Goal: Task Accomplishment & Management: Use online tool/utility

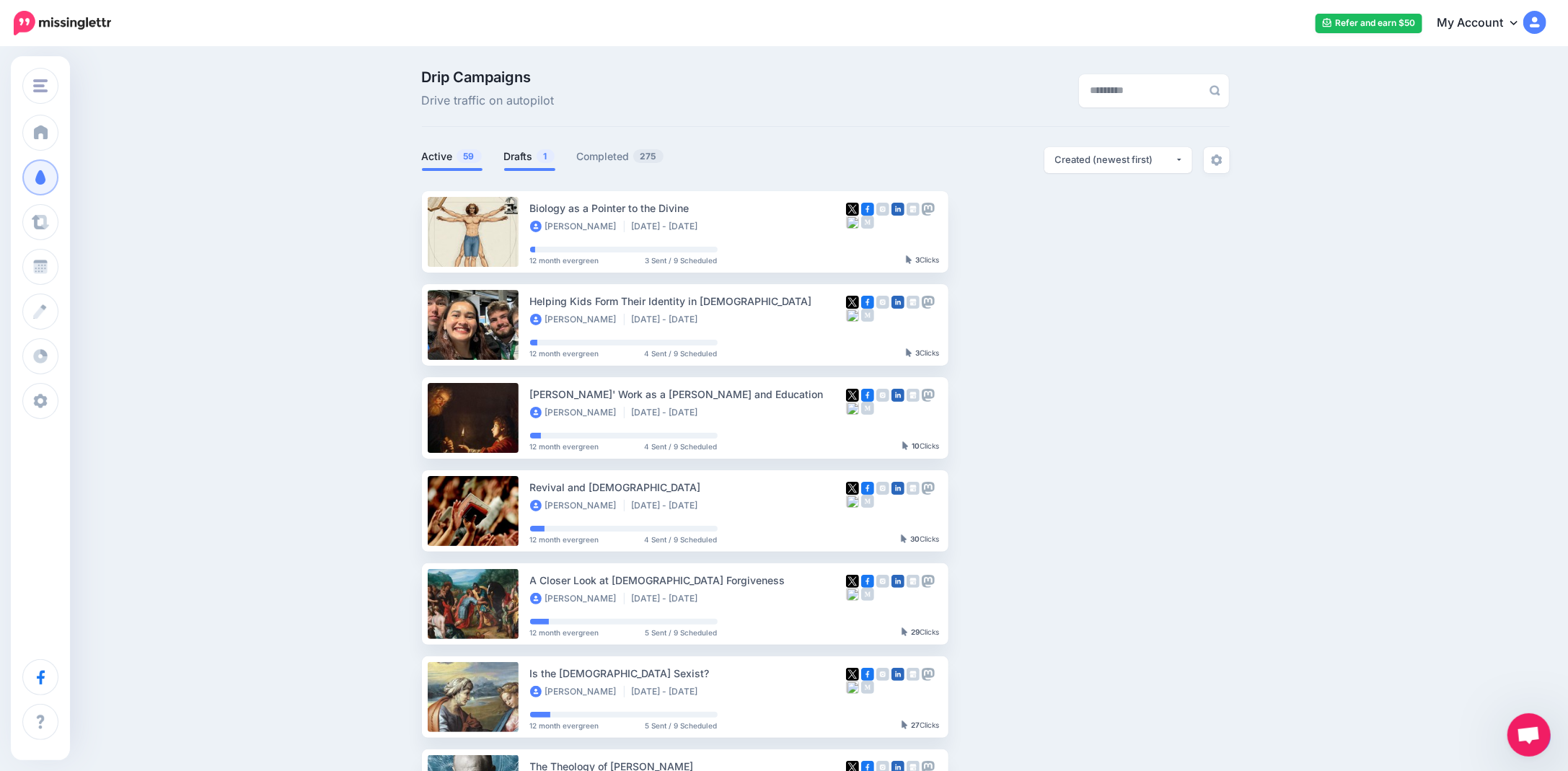
click at [544, 149] on link "Drafts 1" at bounding box center [530, 157] width 51 height 17
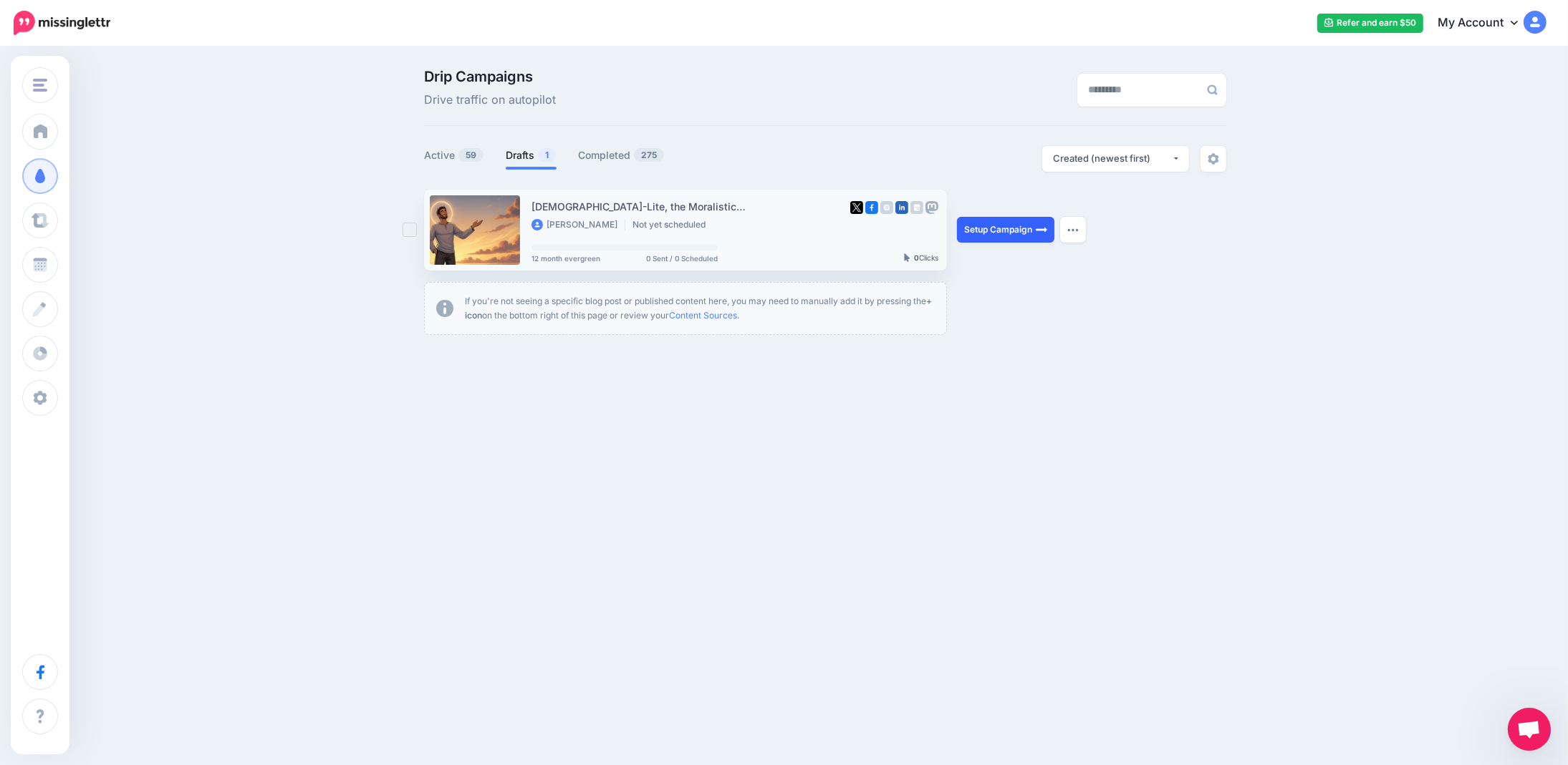
click at [1001, 233] on link "Setup Campaign" at bounding box center [1005, 229] width 98 height 25
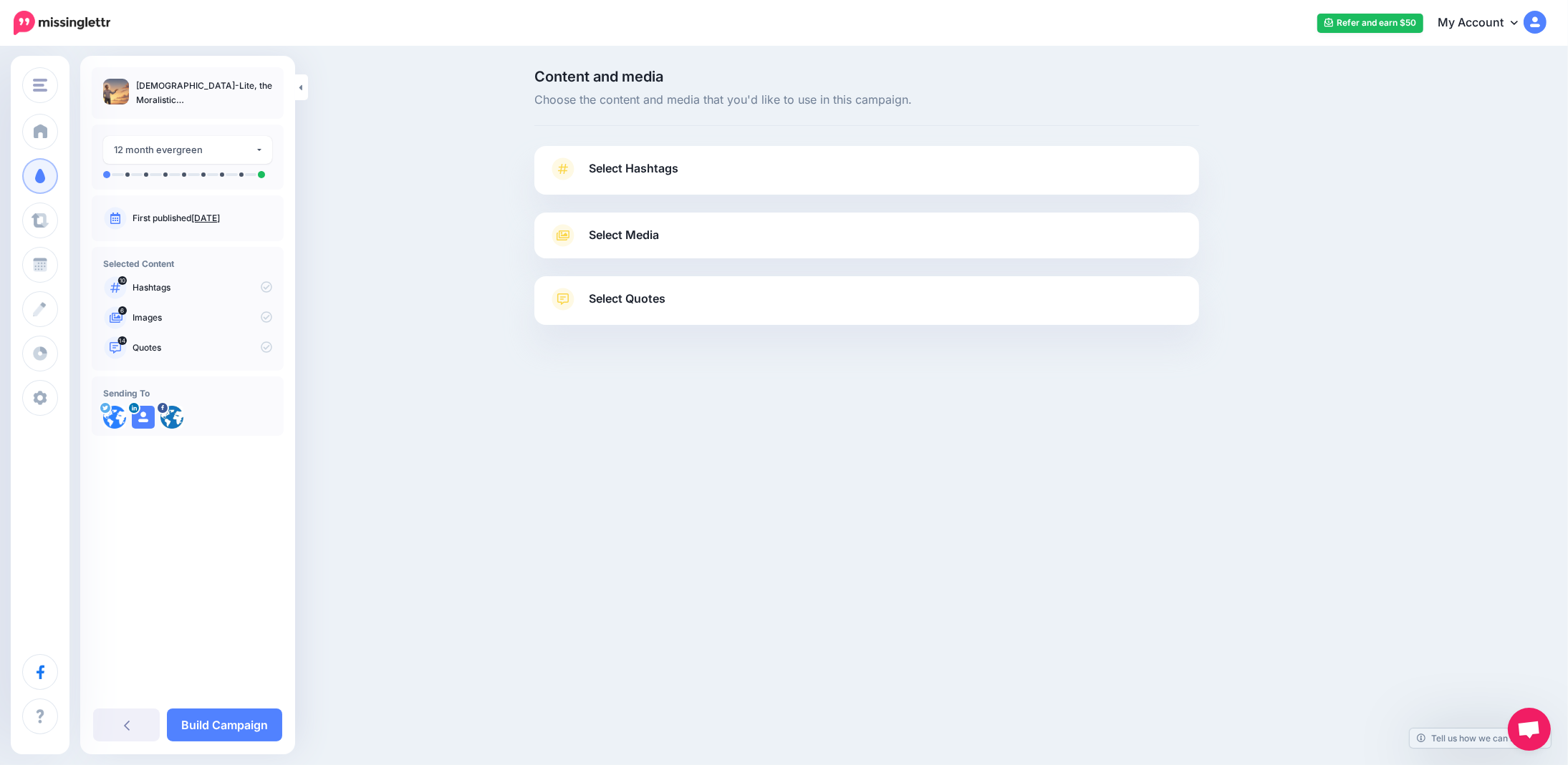
click at [612, 172] on span "Select Hashtags" at bounding box center [633, 168] width 89 height 20
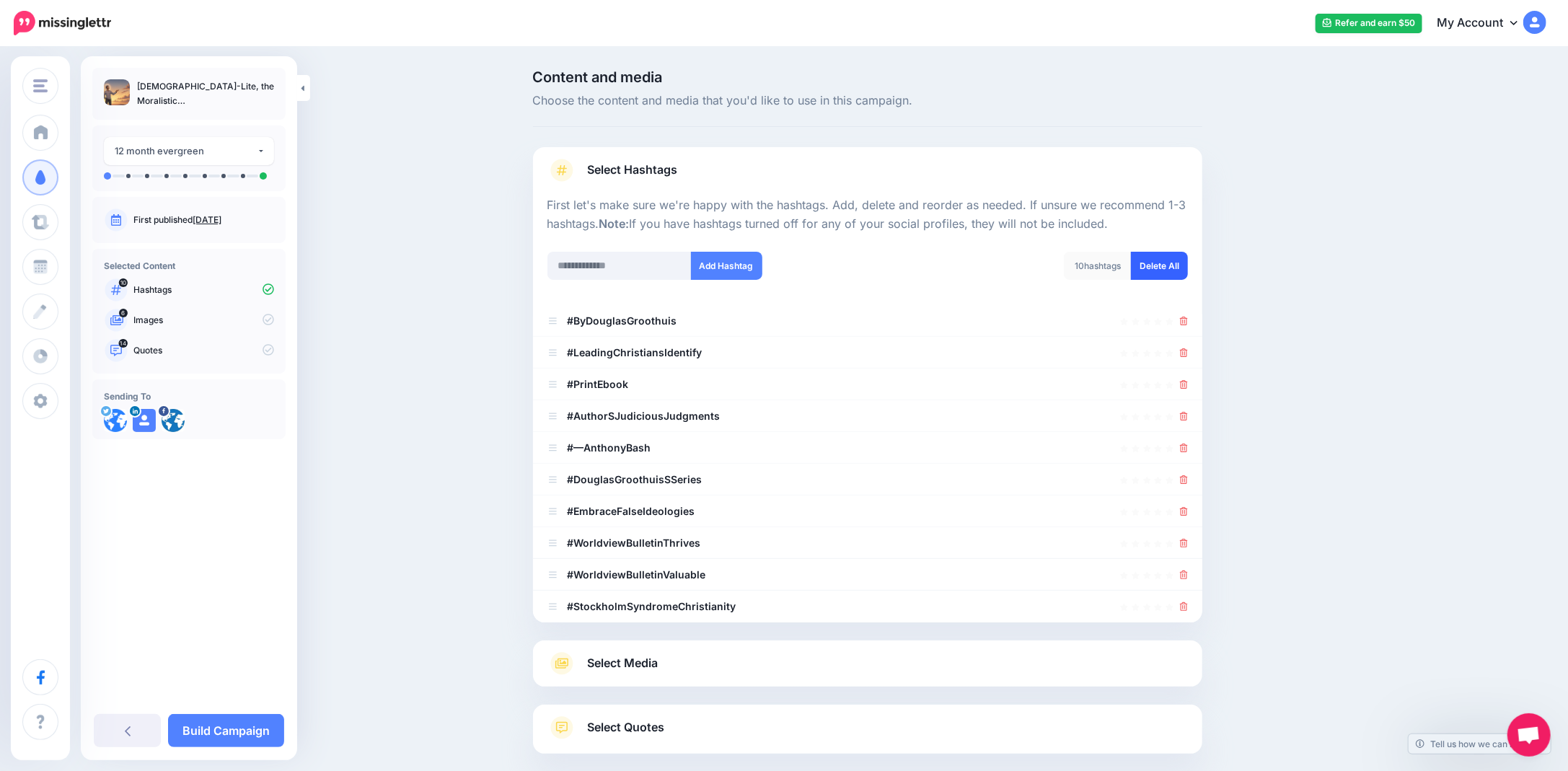
click at [1179, 267] on link "Delete All" at bounding box center [1159, 265] width 57 height 28
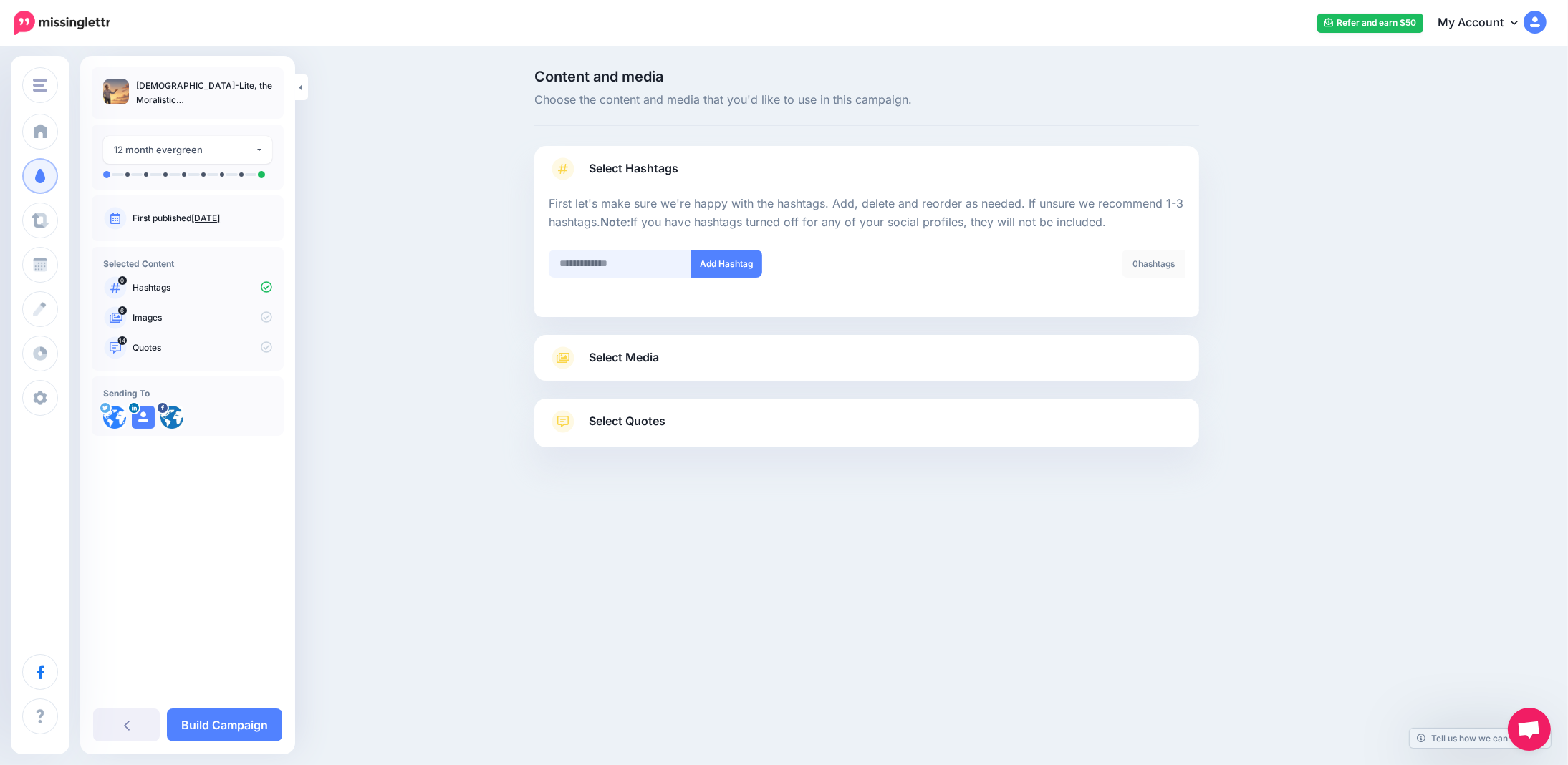
click at [588, 267] on input "text" at bounding box center [620, 263] width 144 height 28
type input "********"
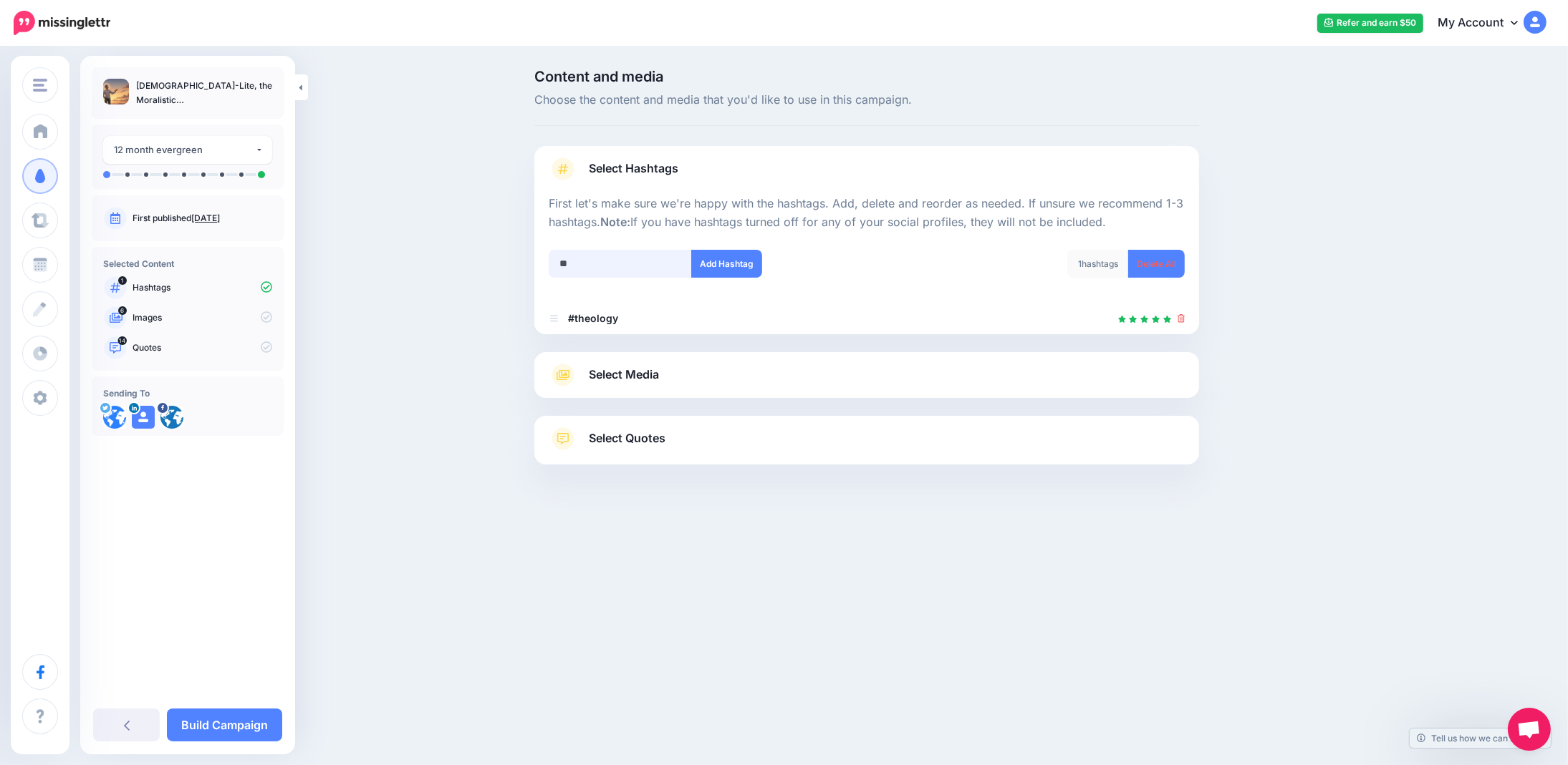
type input "*"
type input "******"
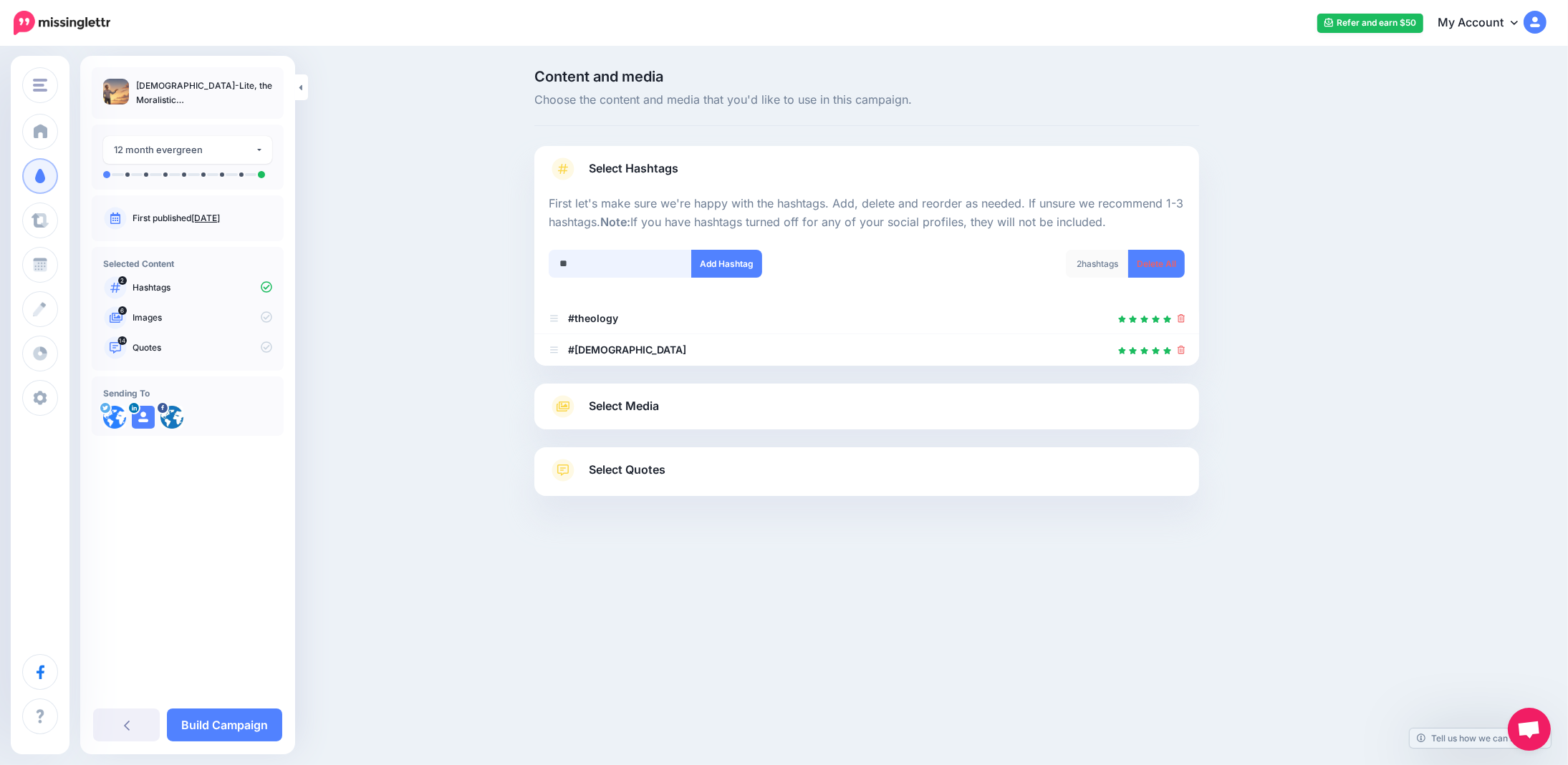
type input "*"
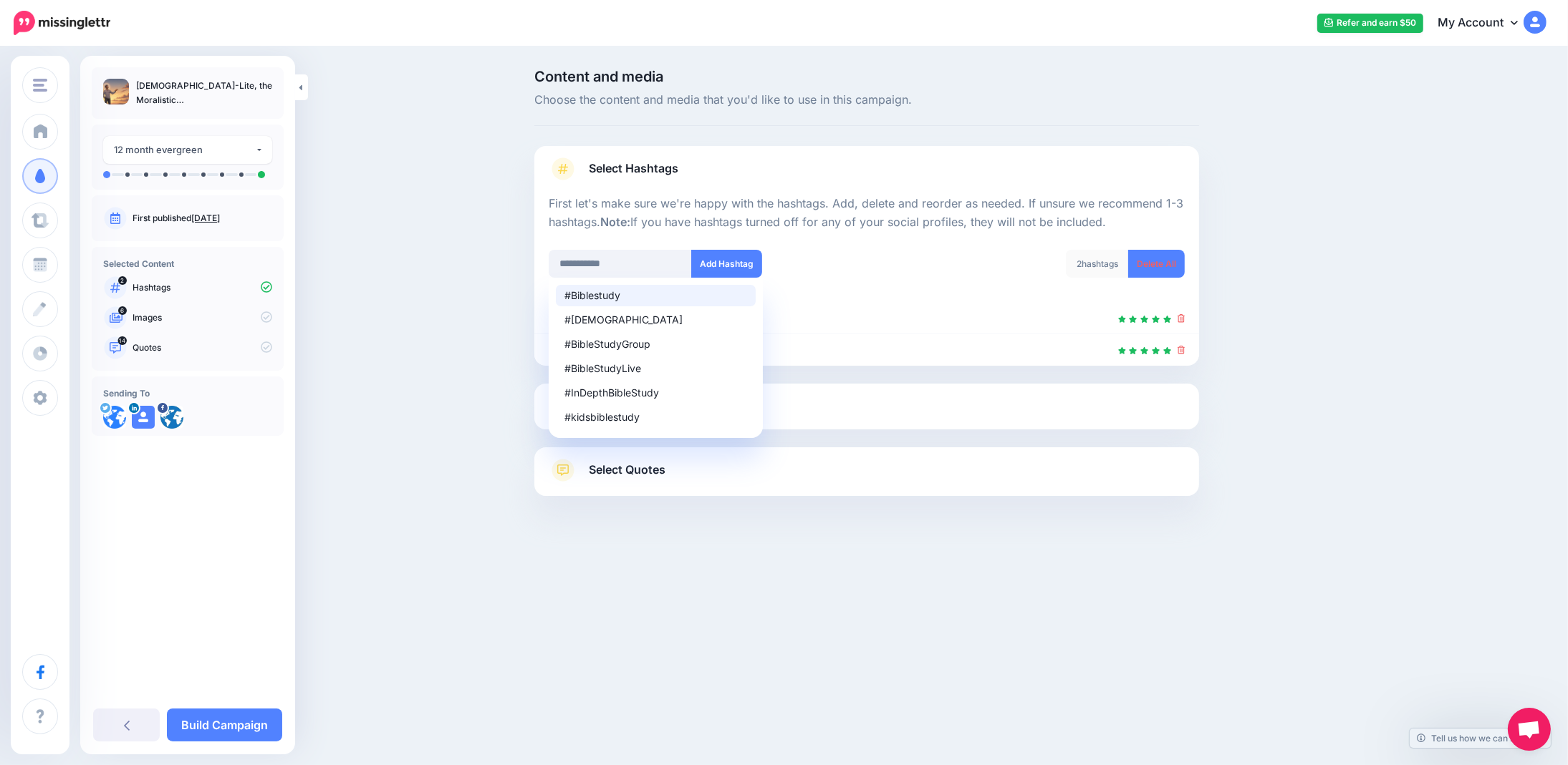
click at [594, 291] on div "#Biblestudy" at bounding box center [655, 295] width 183 height 10
type input "**********"
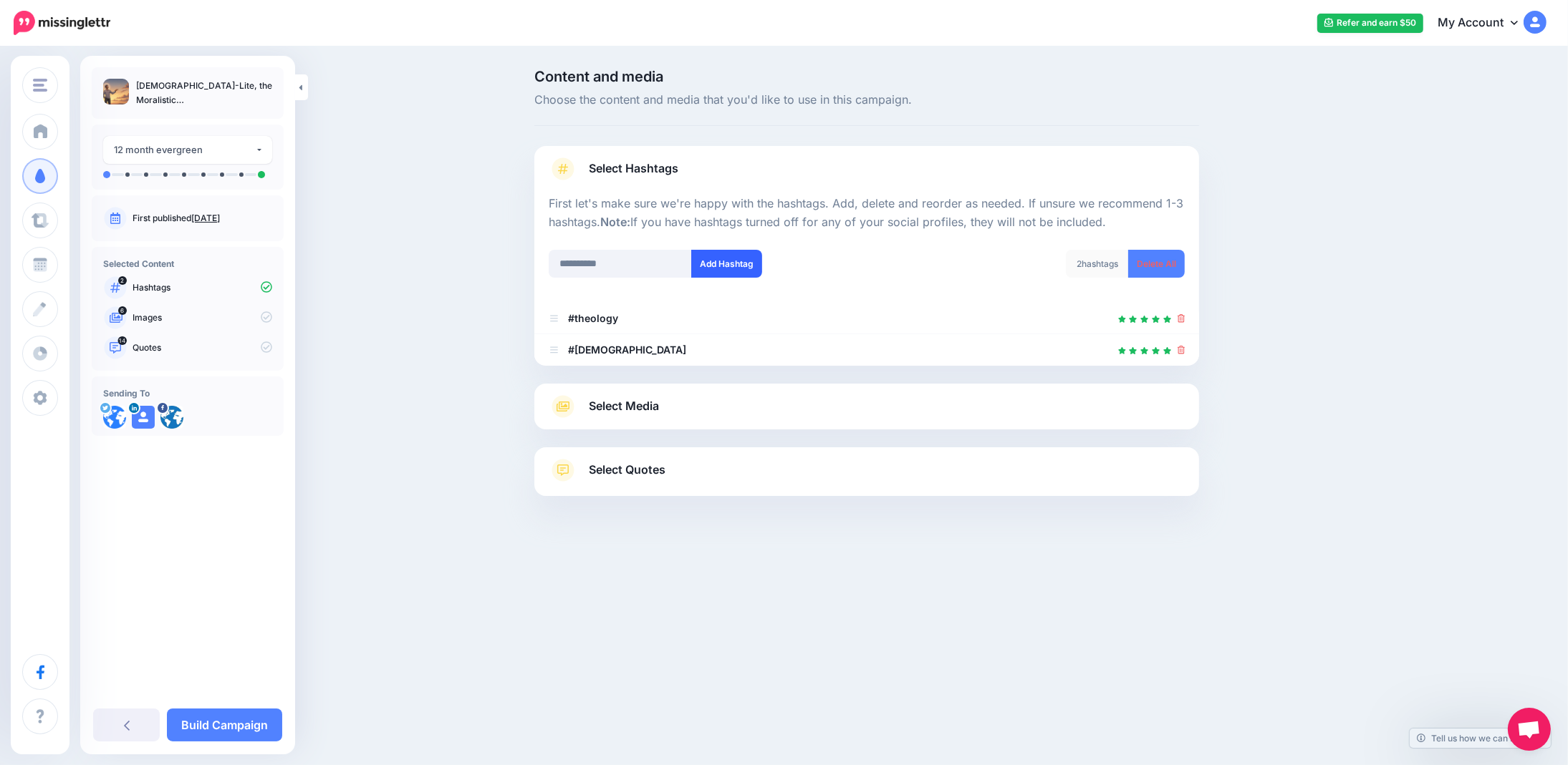
click at [706, 257] on button "Add Hashtag" at bounding box center [726, 263] width 71 height 28
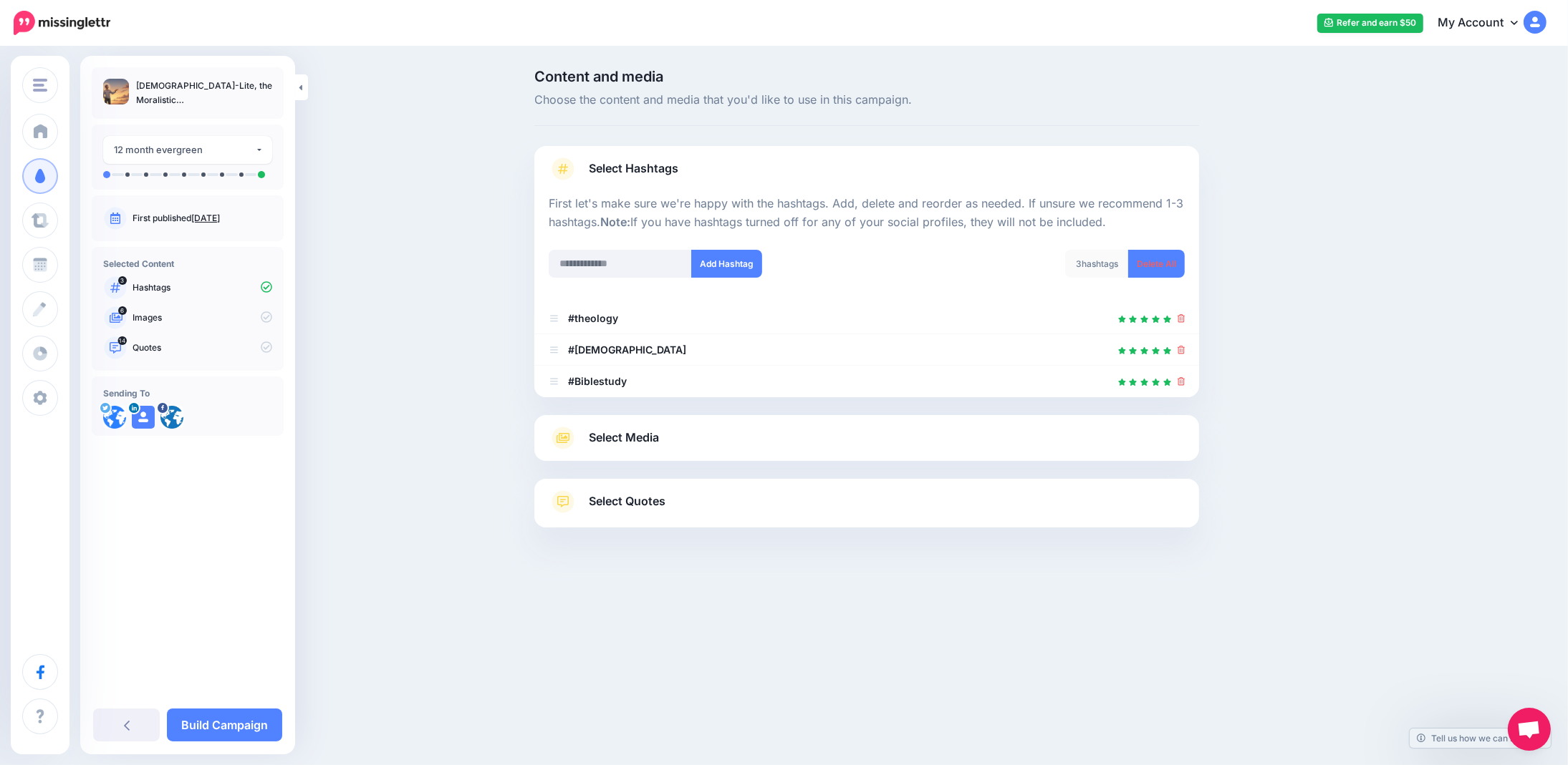
click at [620, 443] on span "Select Media" at bounding box center [623, 437] width 71 height 20
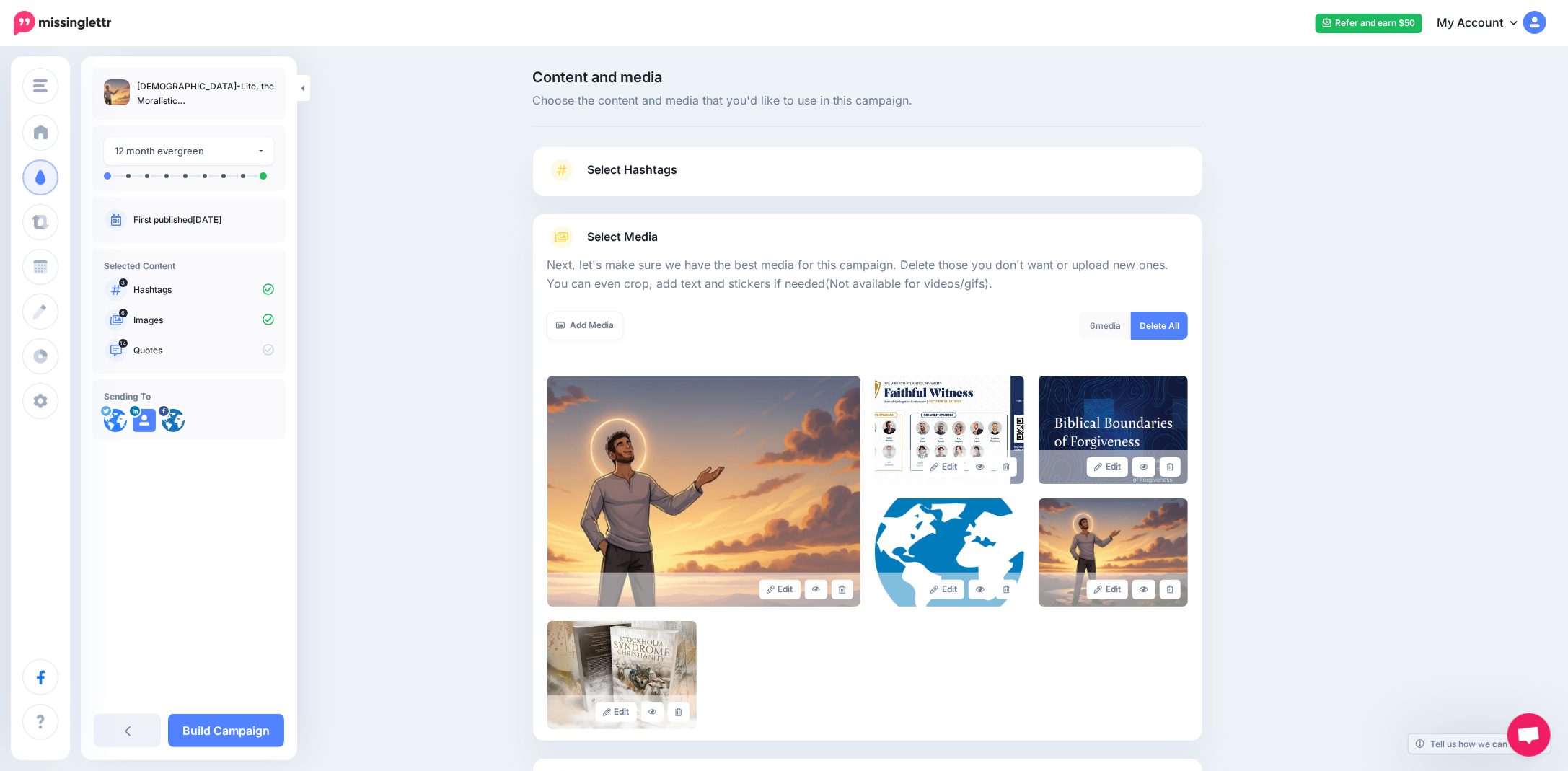
scroll to position [129, 0]
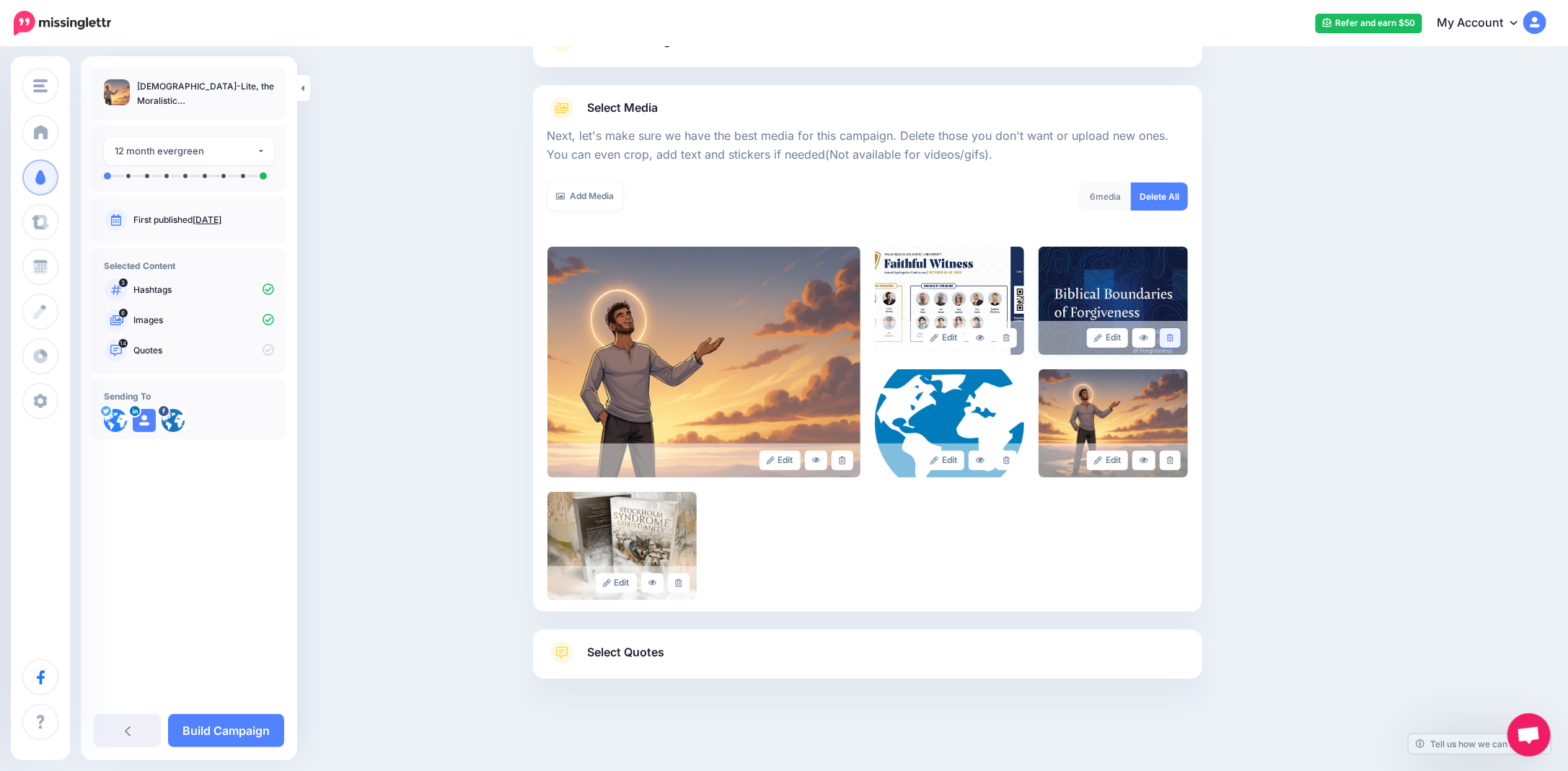
click at [1180, 337] on link at bounding box center [1170, 338] width 21 height 20
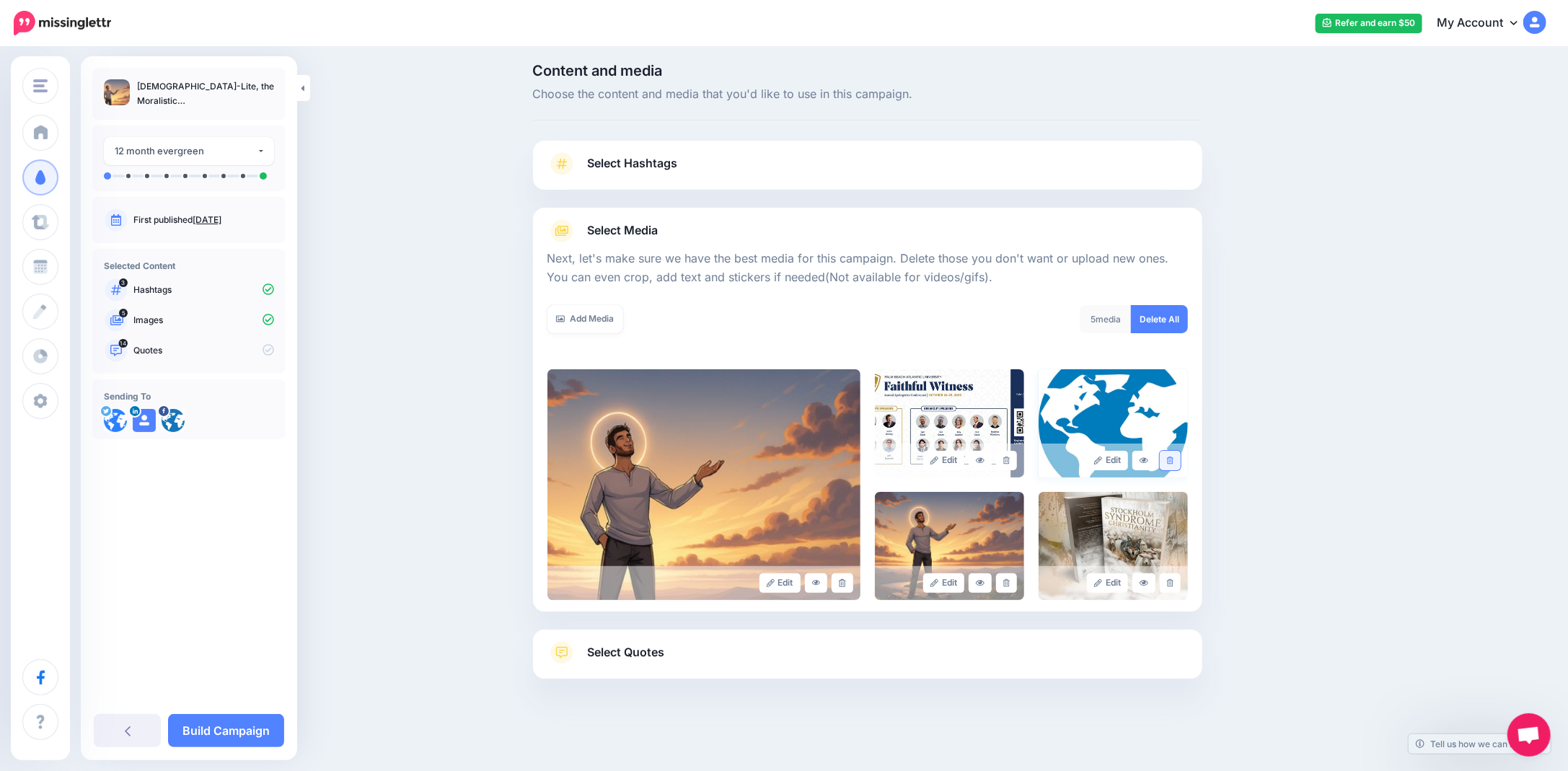
click at [1174, 458] on icon at bounding box center [1170, 460] width 7 height 8
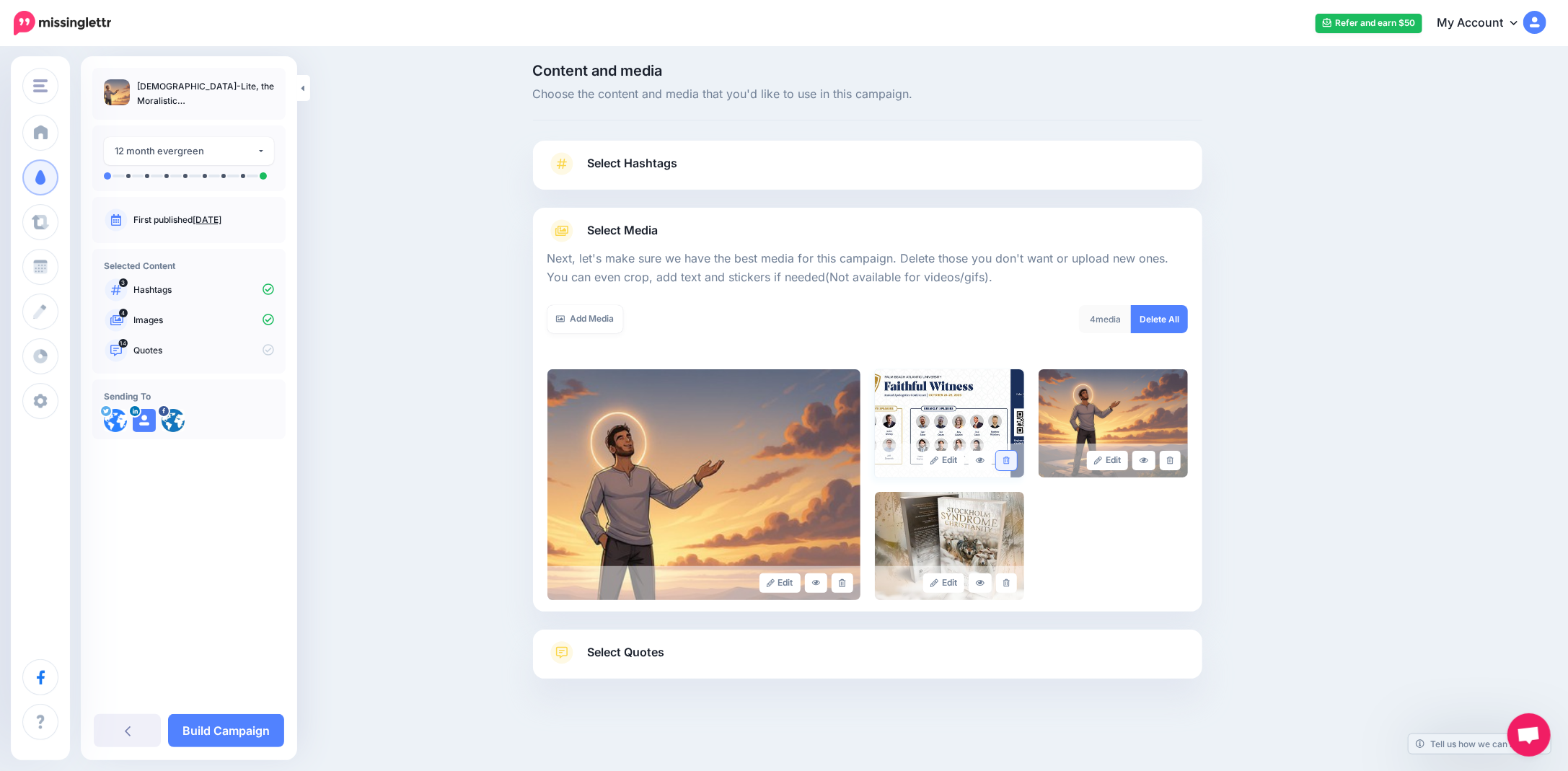
click at [1009, 461] on icon at bounding box center [1007, 460] width 7 height 8
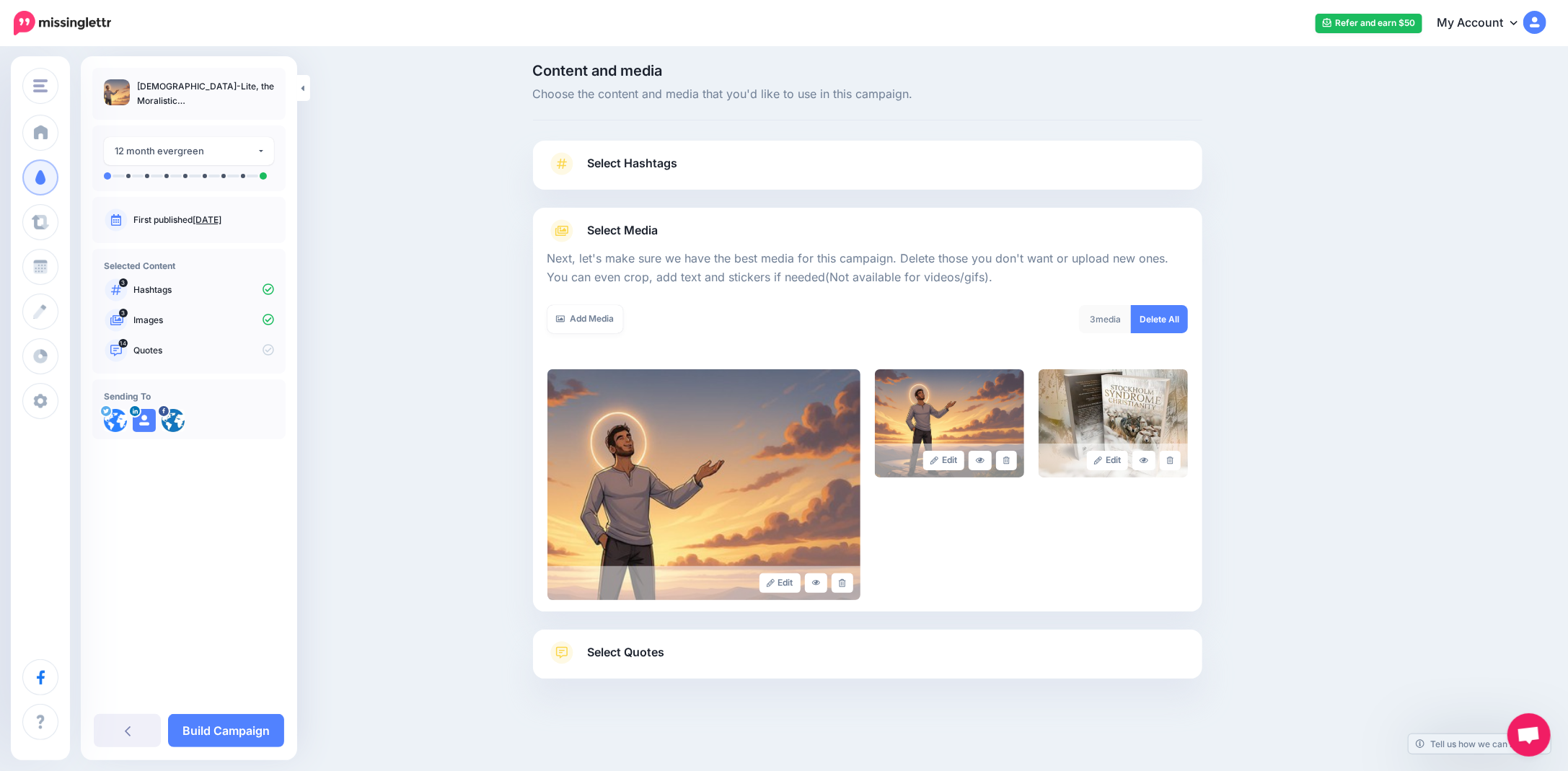
click at [1009, 461] on icon at bounding box center [1007, 460] width 7 height 8
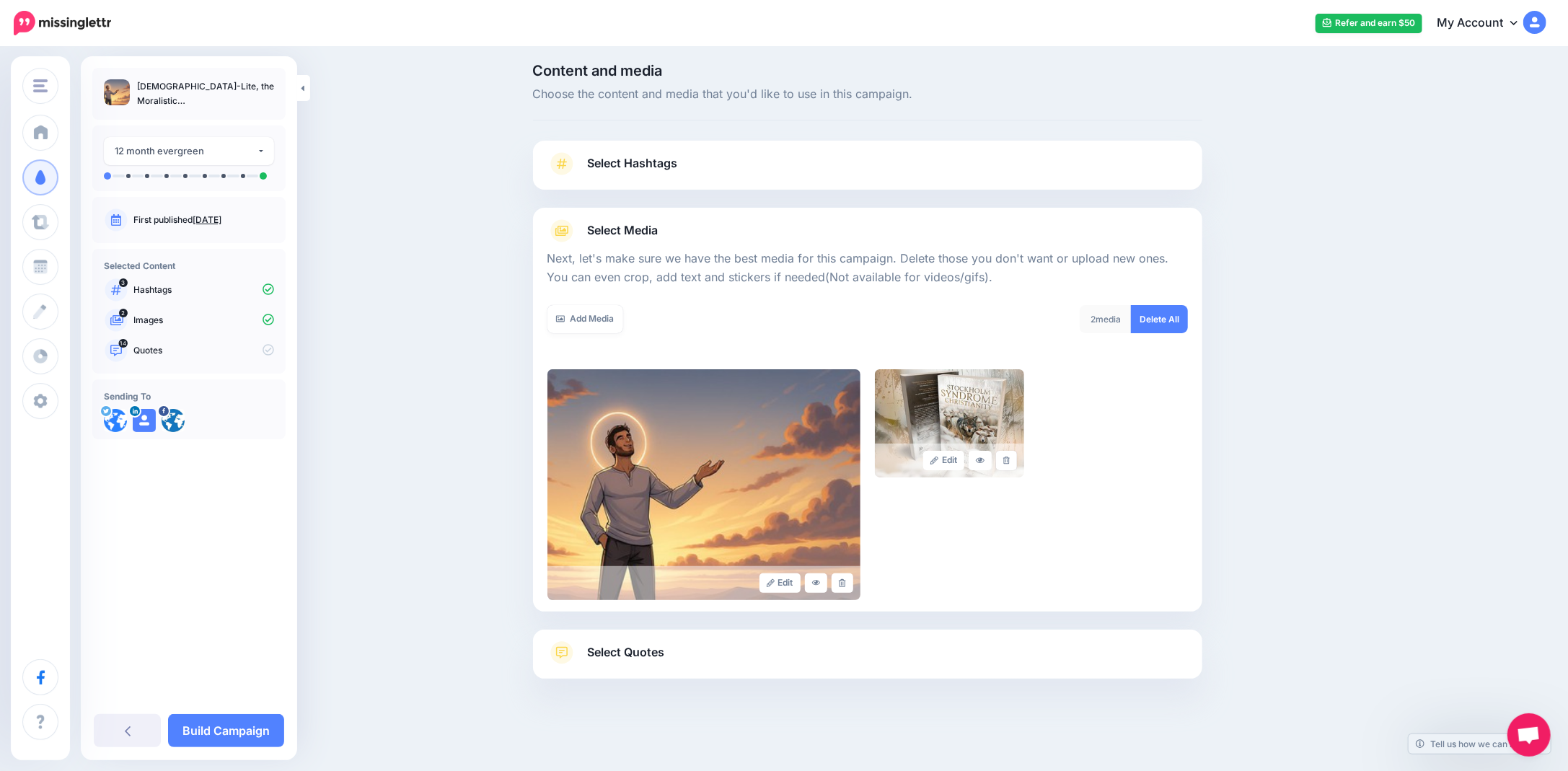
click at [1009, 461] on icon at bounding box center [1007, 460] width 7 height 8
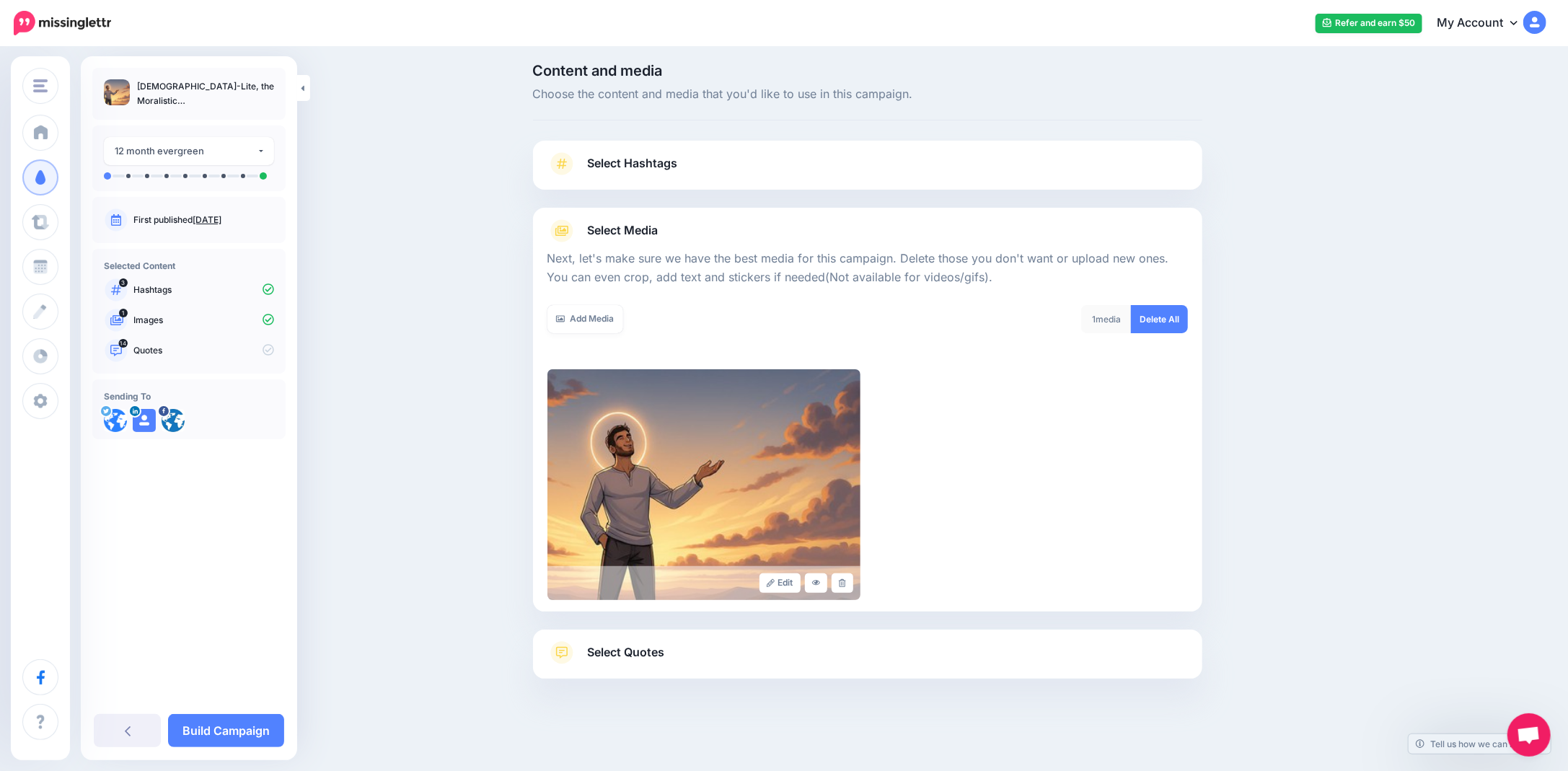
click at [778, 165] on link "Select Hashtags" at bounding box center [867, 171] width 641 height 38
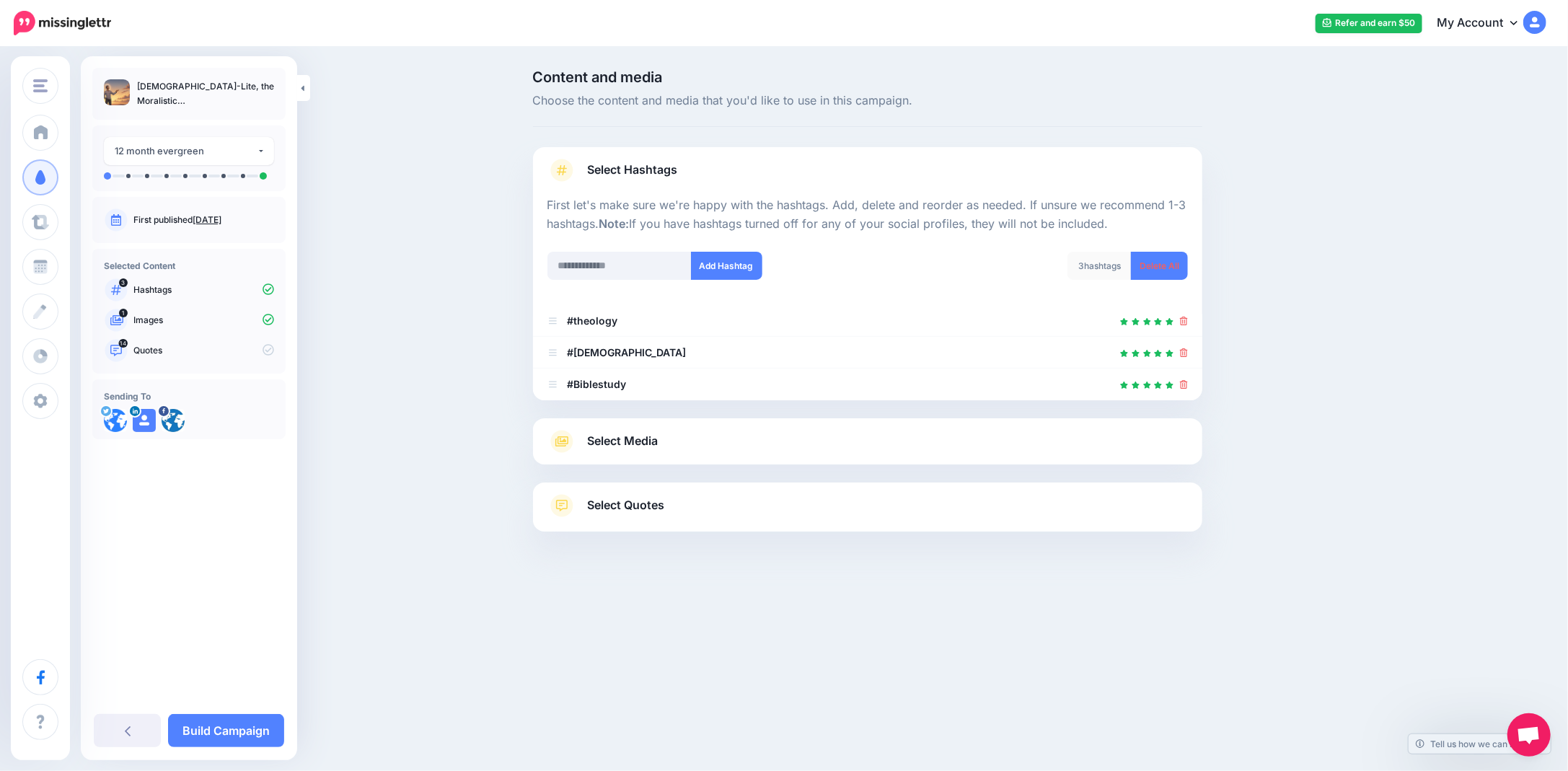
scroll to position [0, 0]
click at [655, 442] on span "Select Media" at bounding box center [628, 441] width 71 height 20
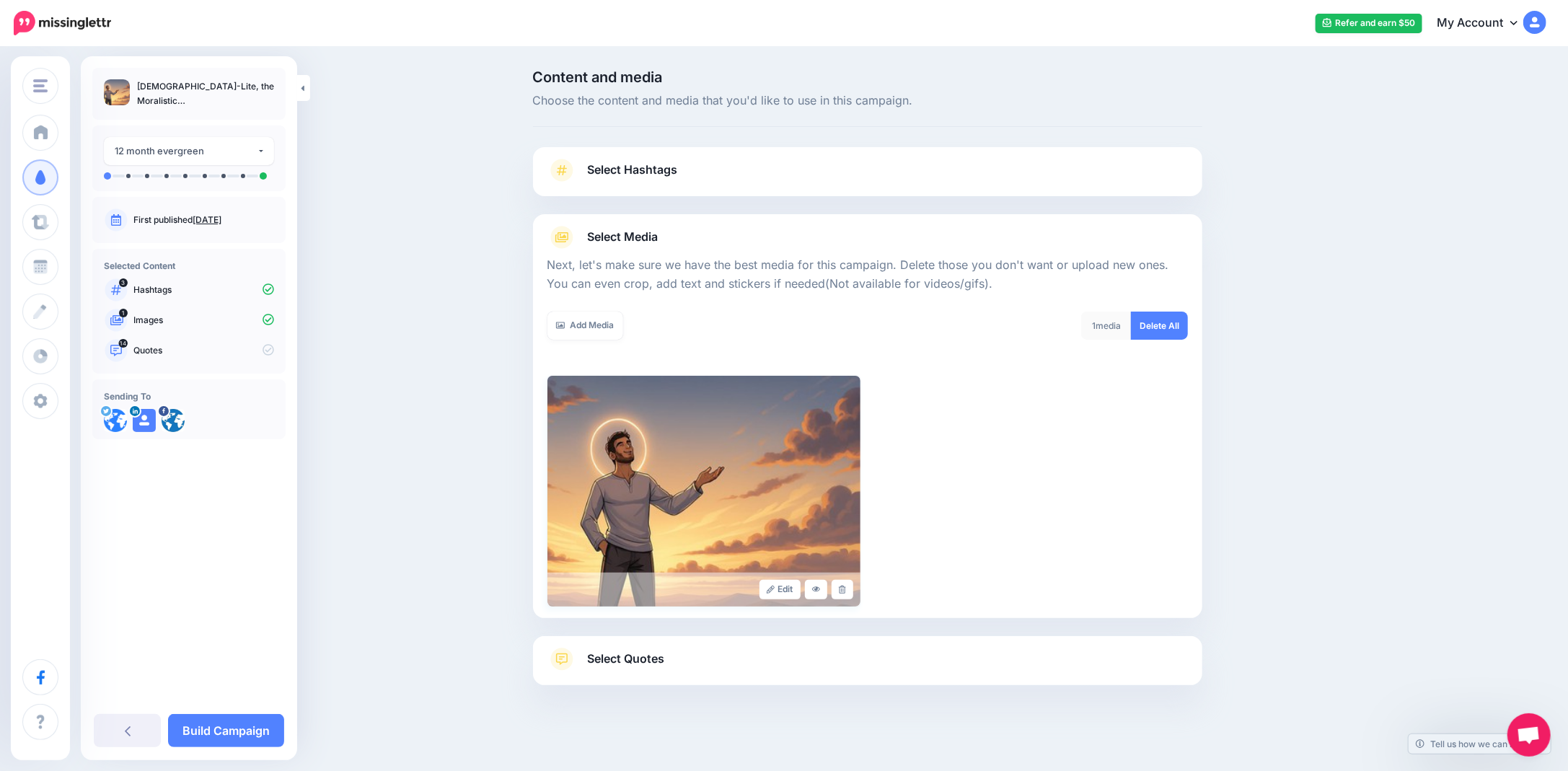
scroll to position [7, 0]
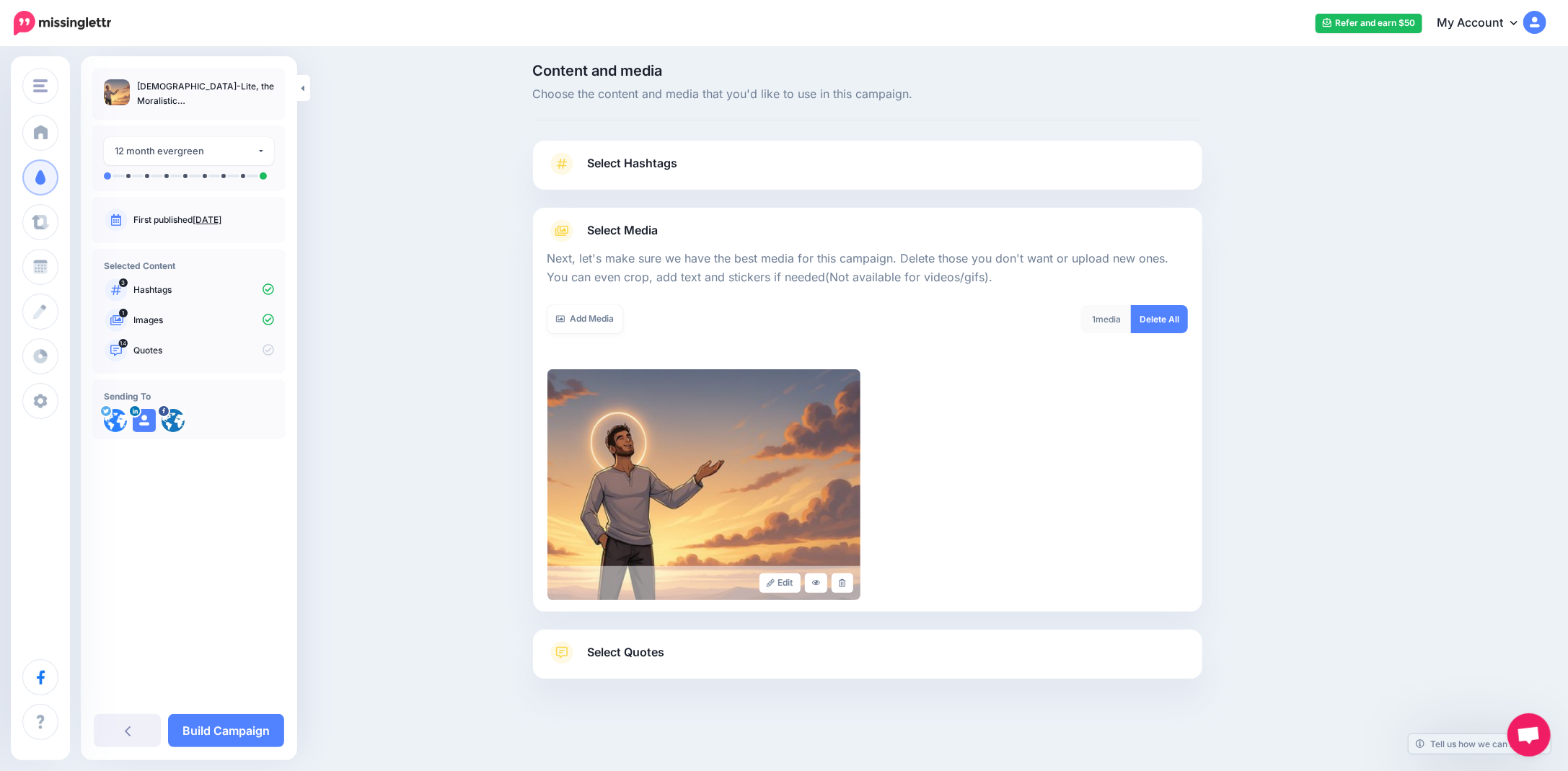
click at [620, 662] on link "Select Quotes" at bounding box center [867, 661] width 641 height 38
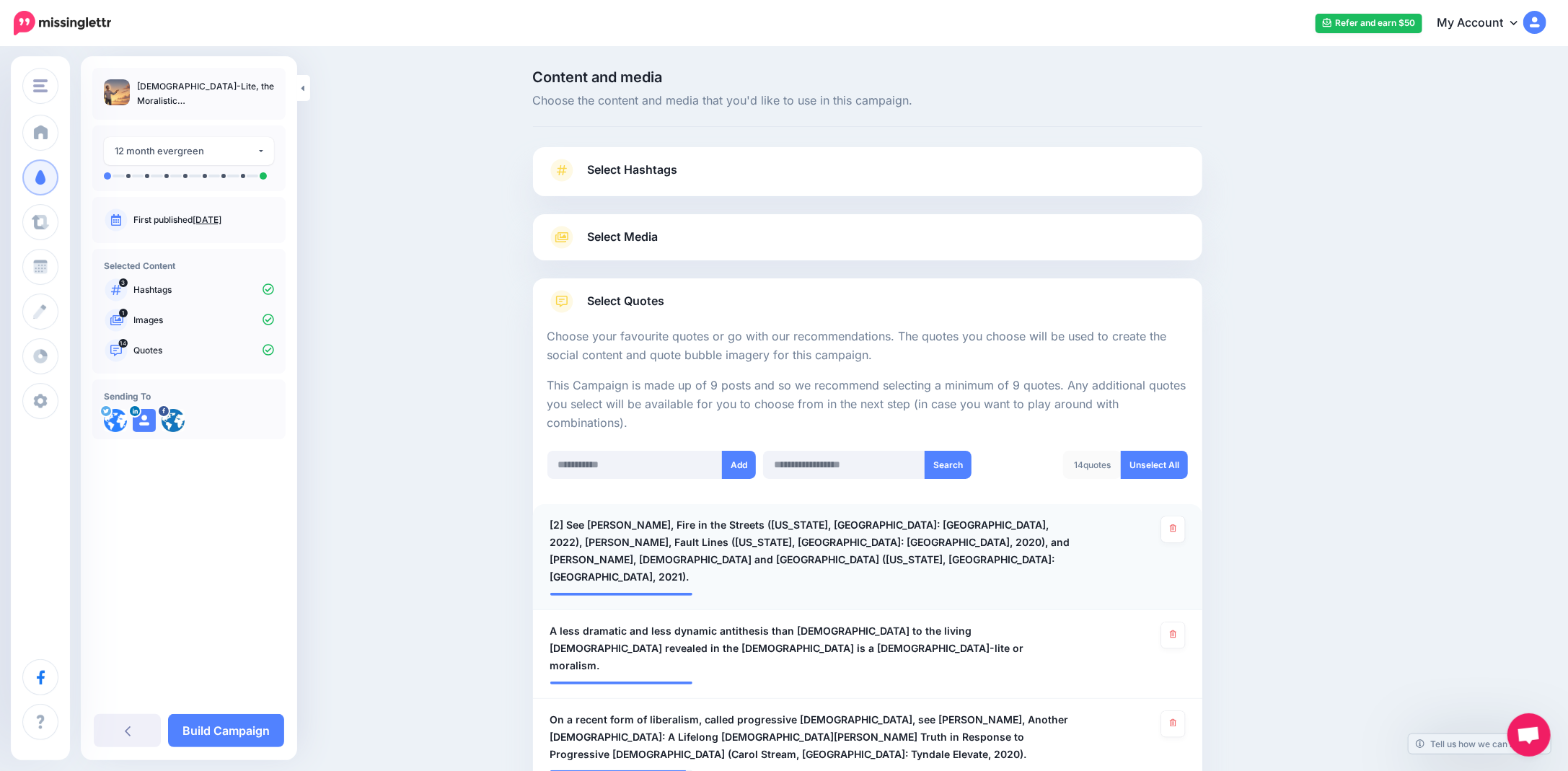
scroll to position [288, 0]
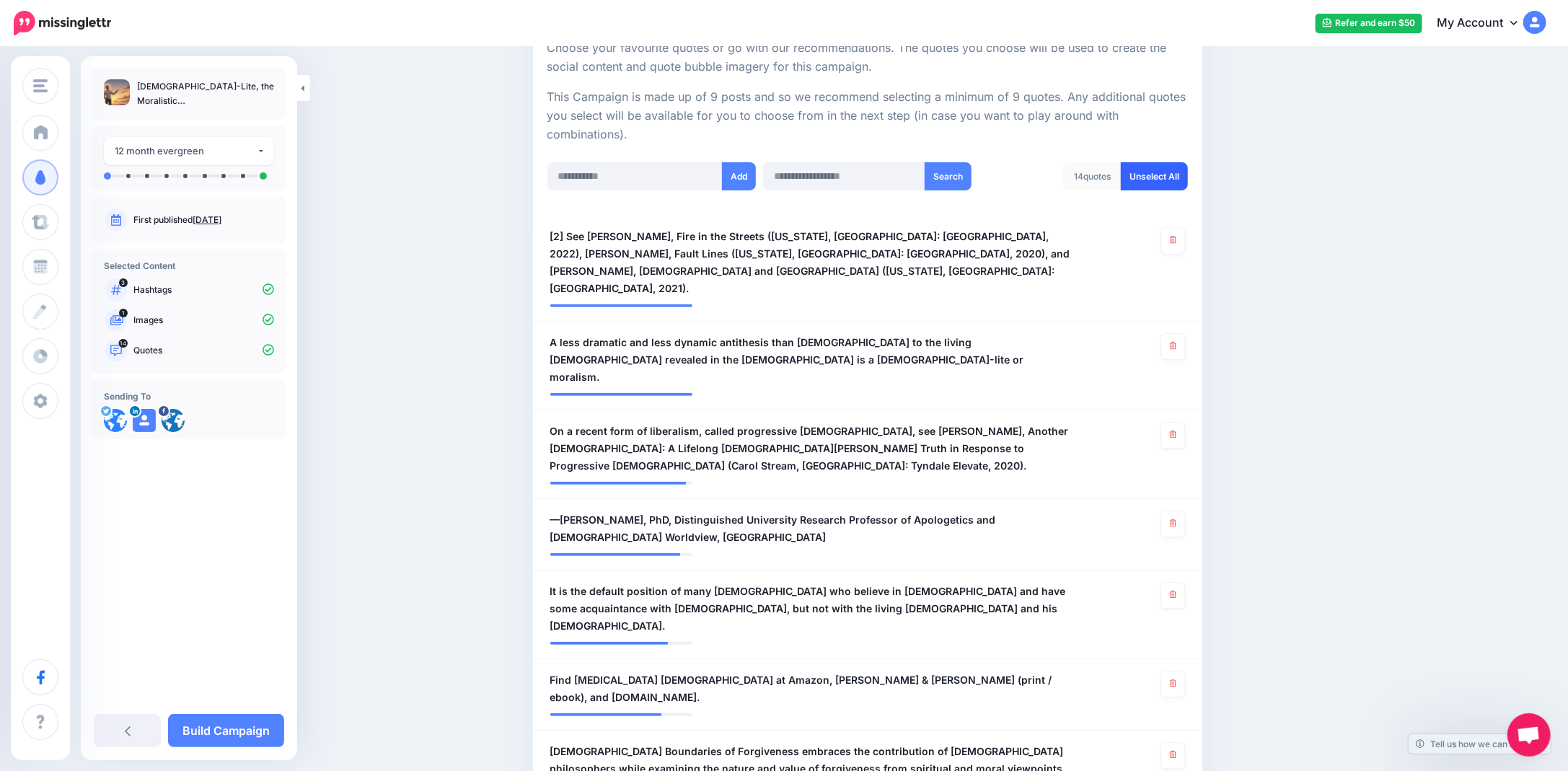
click at [1158, 168] on link "Unselect All" at bounding box center [1154, 176] width 67 height 28
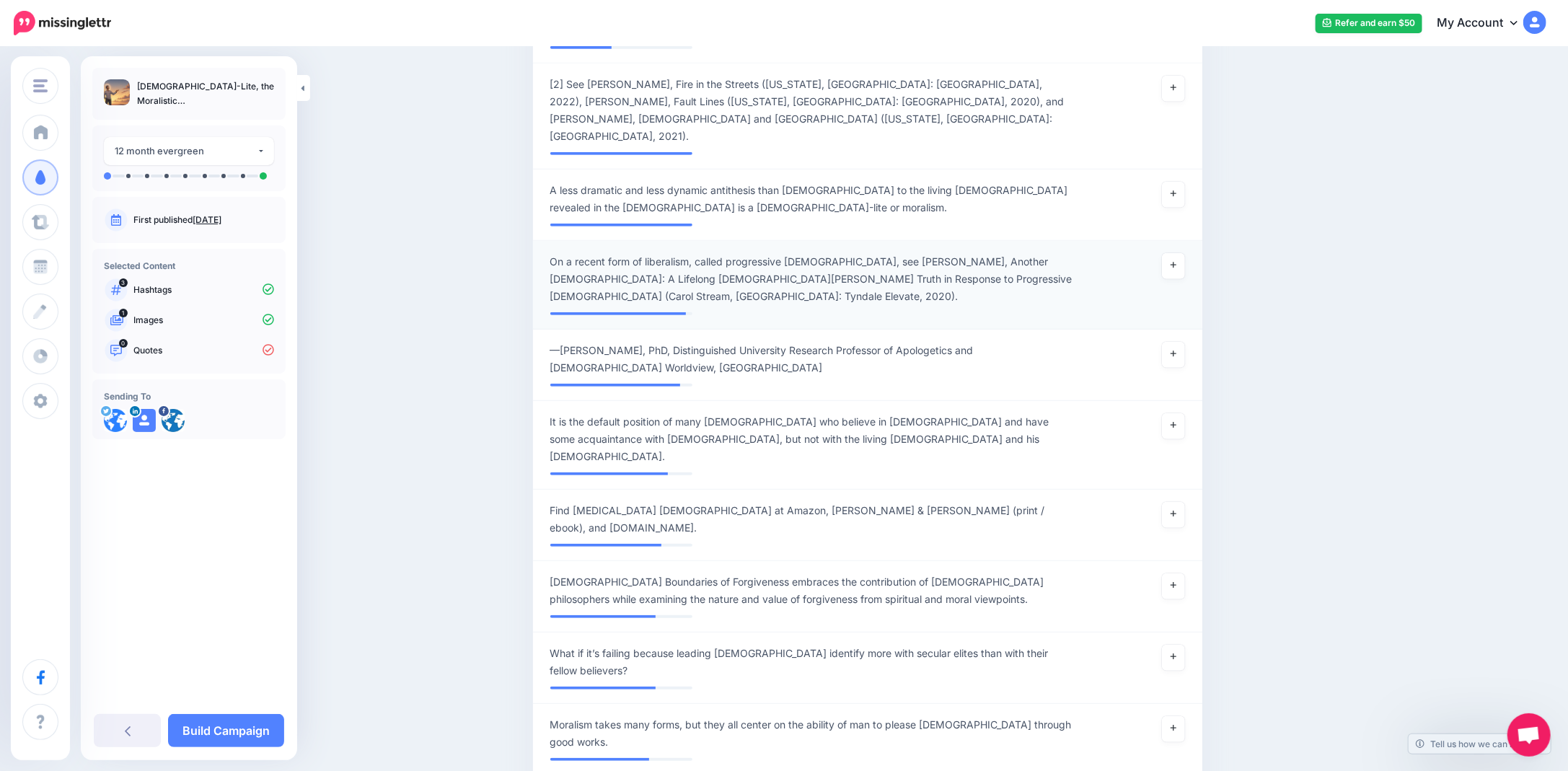
scroll to position [288, 0]
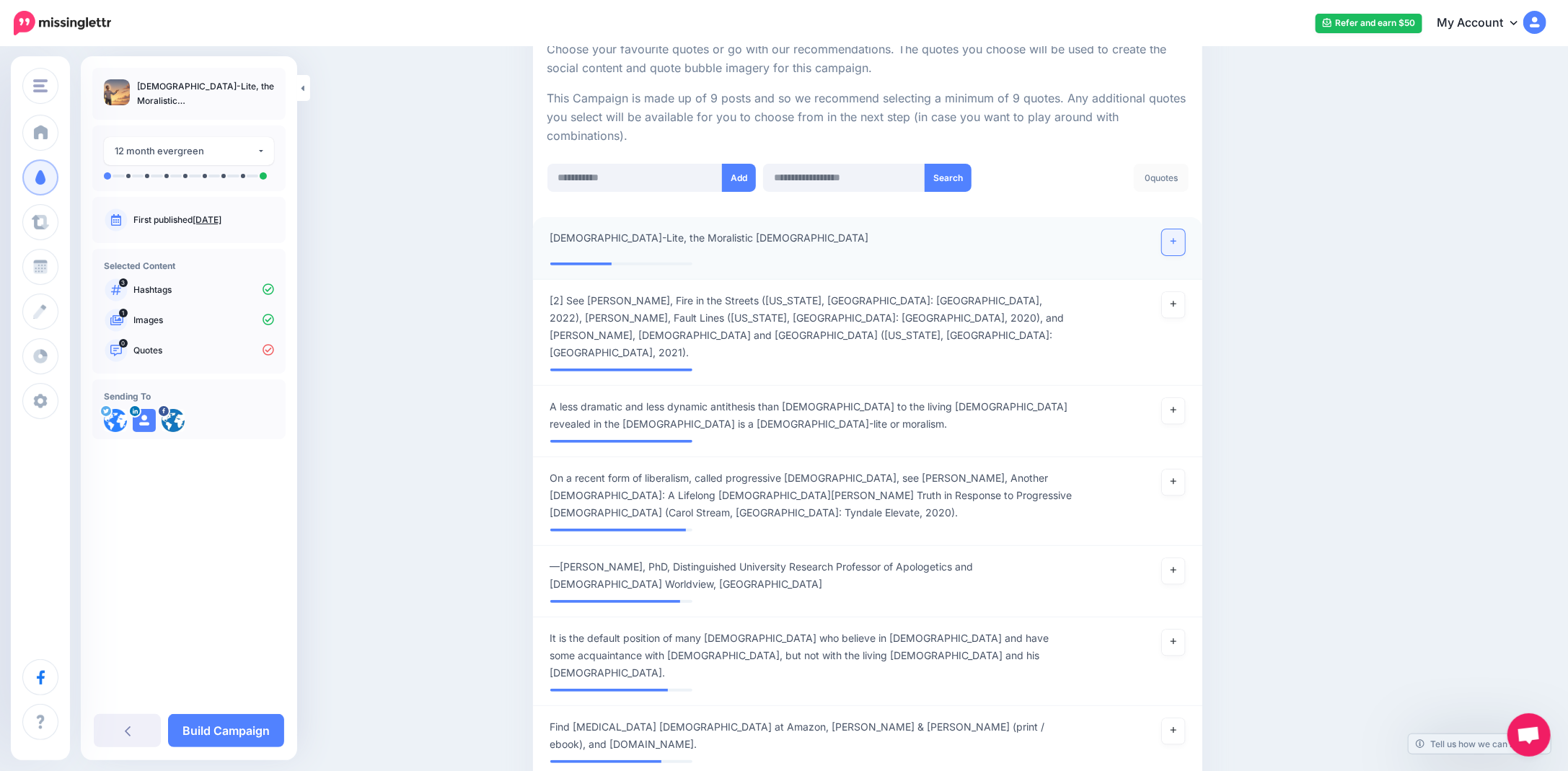
click at [1170, 246] on link at bounding box center [1173, 242] width 23 height 26
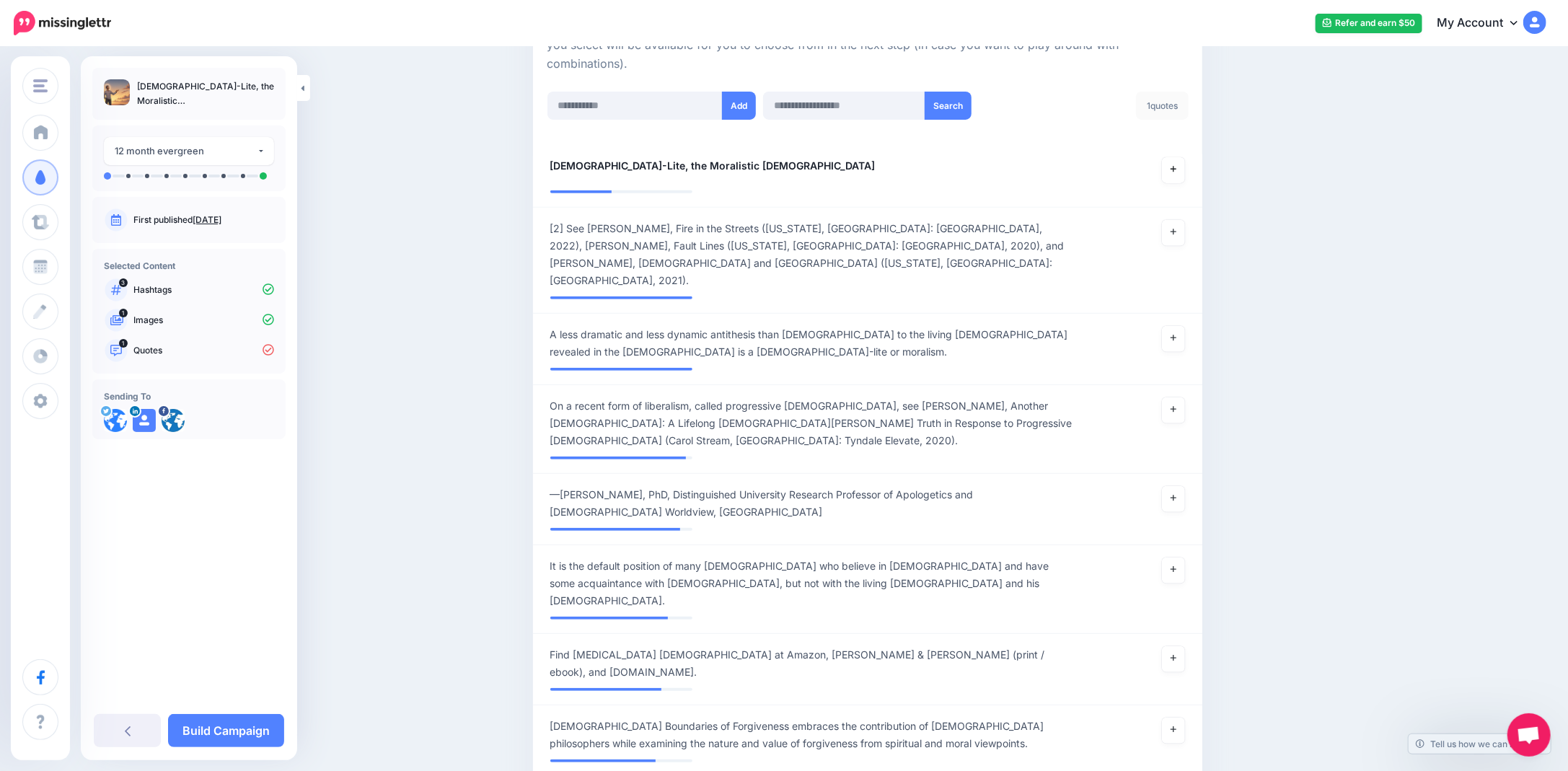
scroll to position [431, 0]
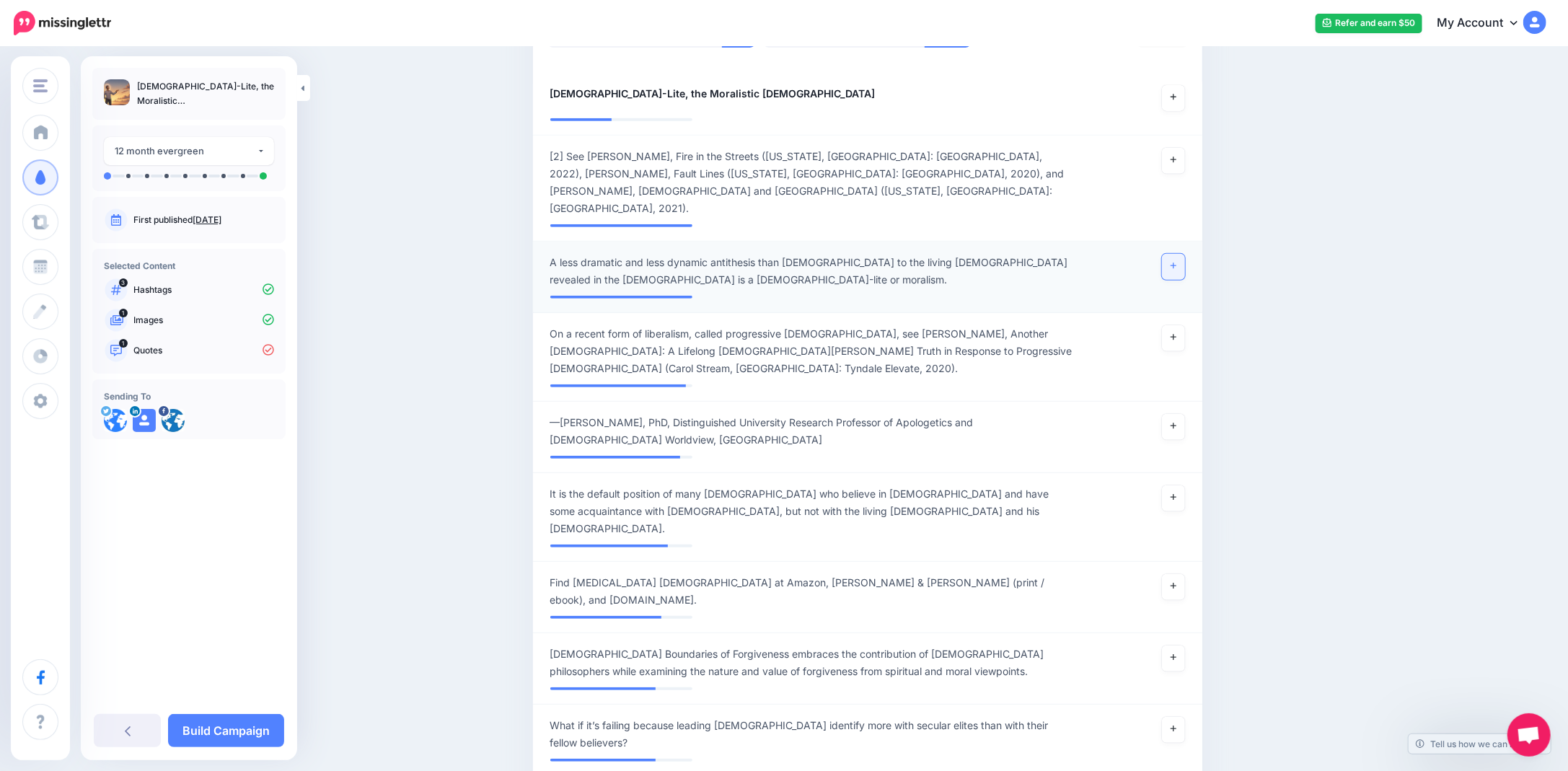
click at [1174, 254] on link at bounding box center [1173, 267] width 23 height 26
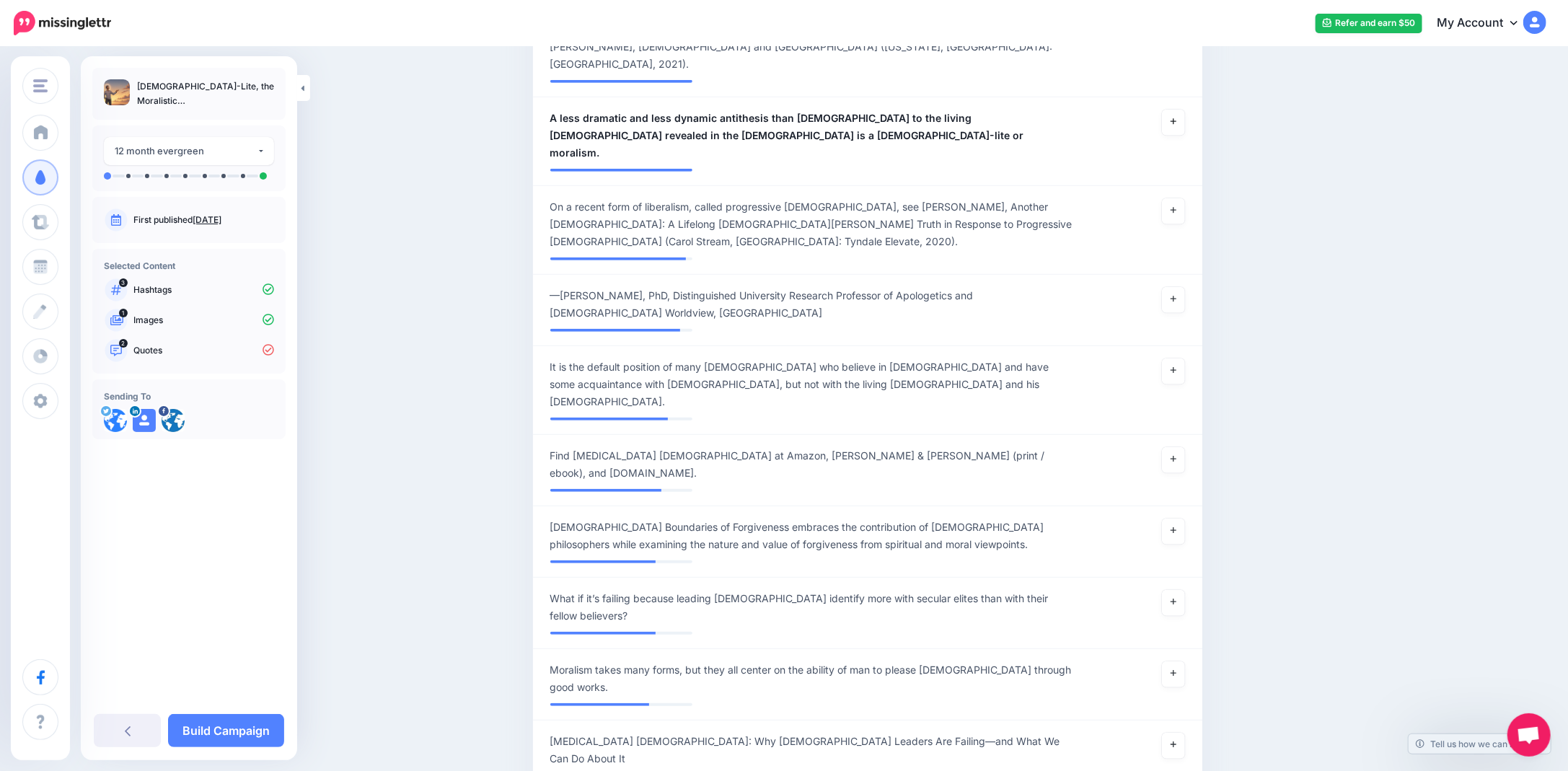
scroll to position [648, 0]
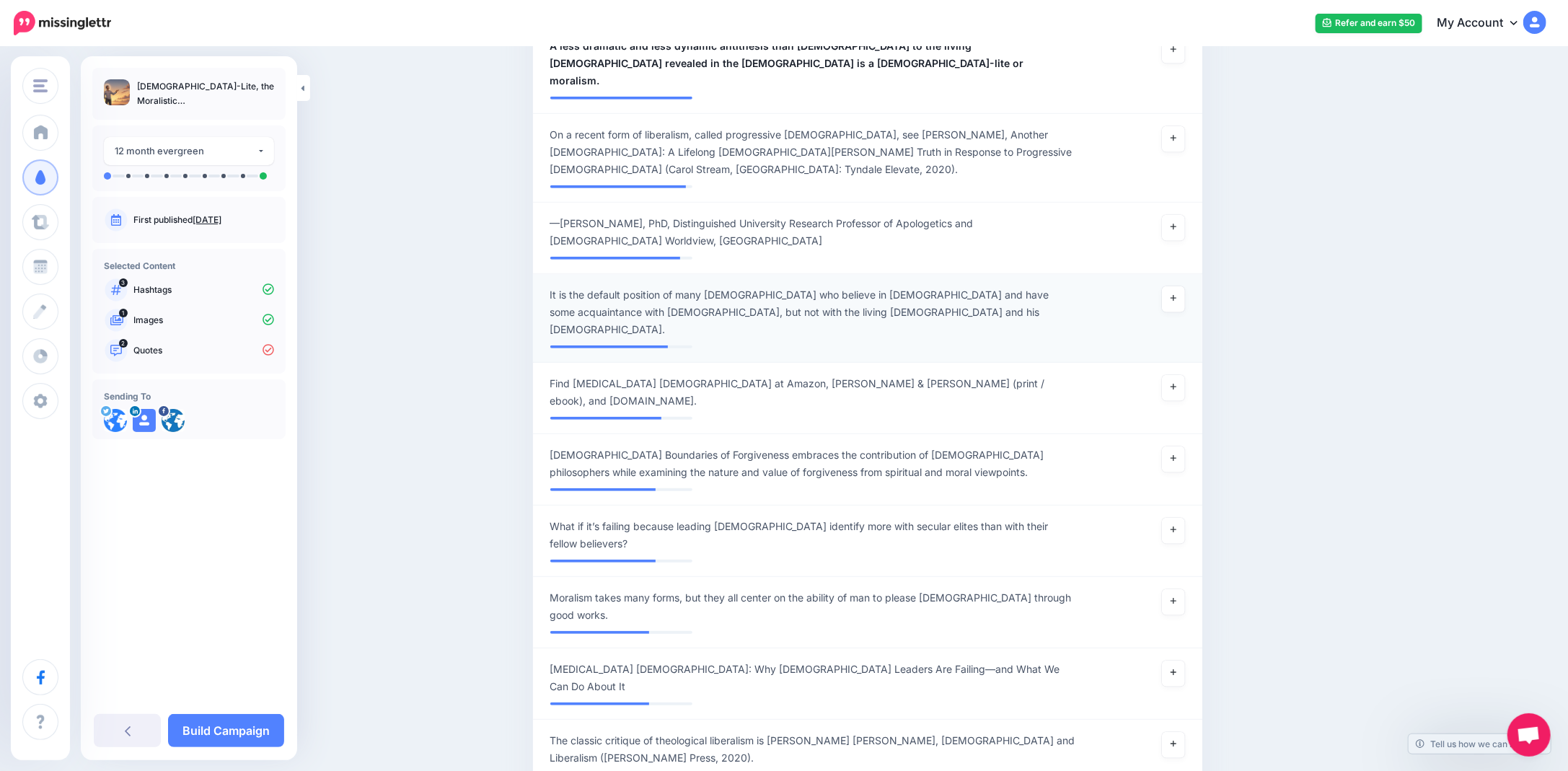
click at [677, 287] on span "It is the default position of many Americans who believe in God and have some a…" at bounding box center [813, 312] width 526 height 52
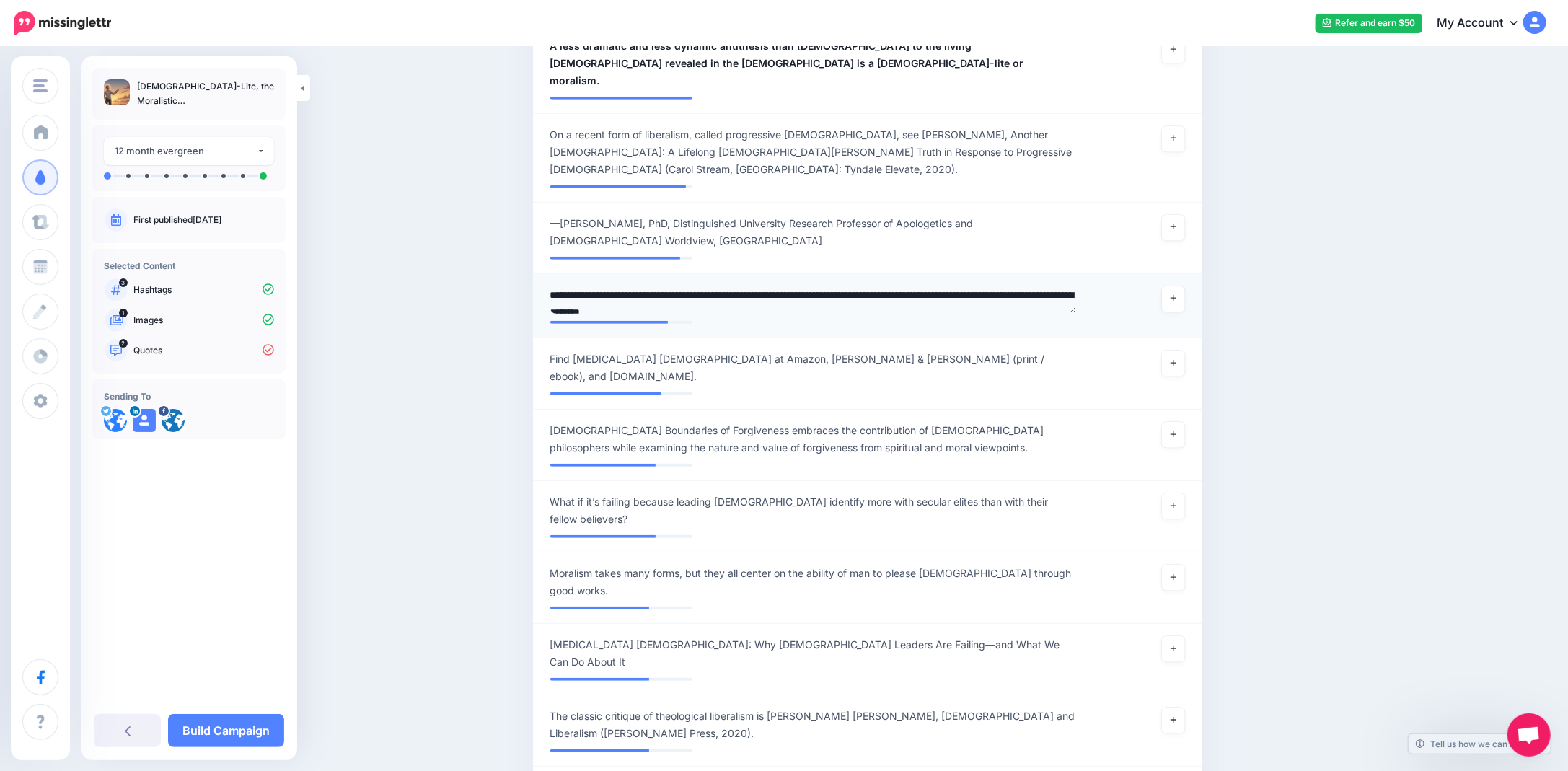
click at [560, 287] on textarea "**********" at bounding box center [813, 300] width 526 height 28
type textarea "**********"
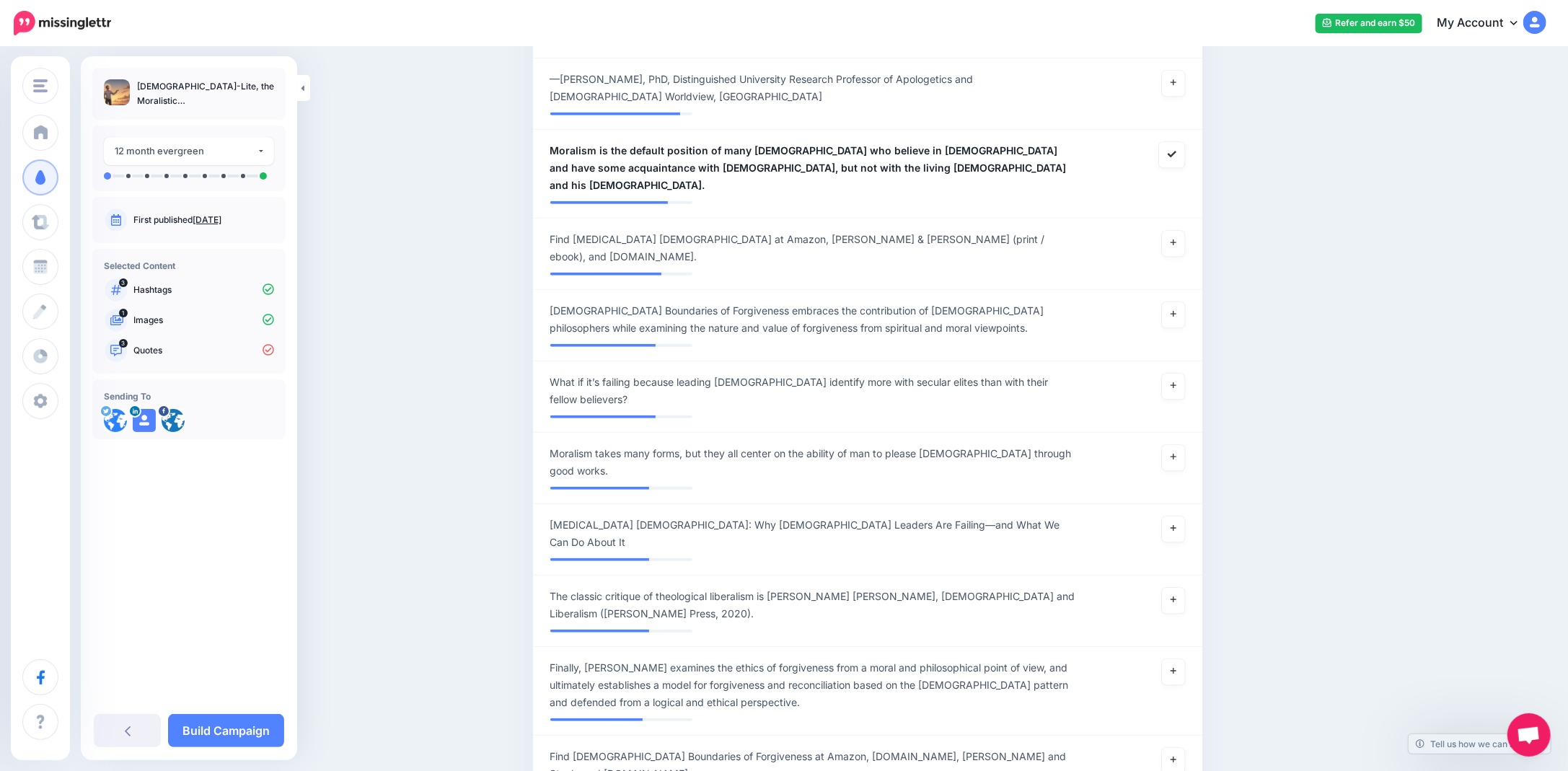
scroll to position [864, 0]
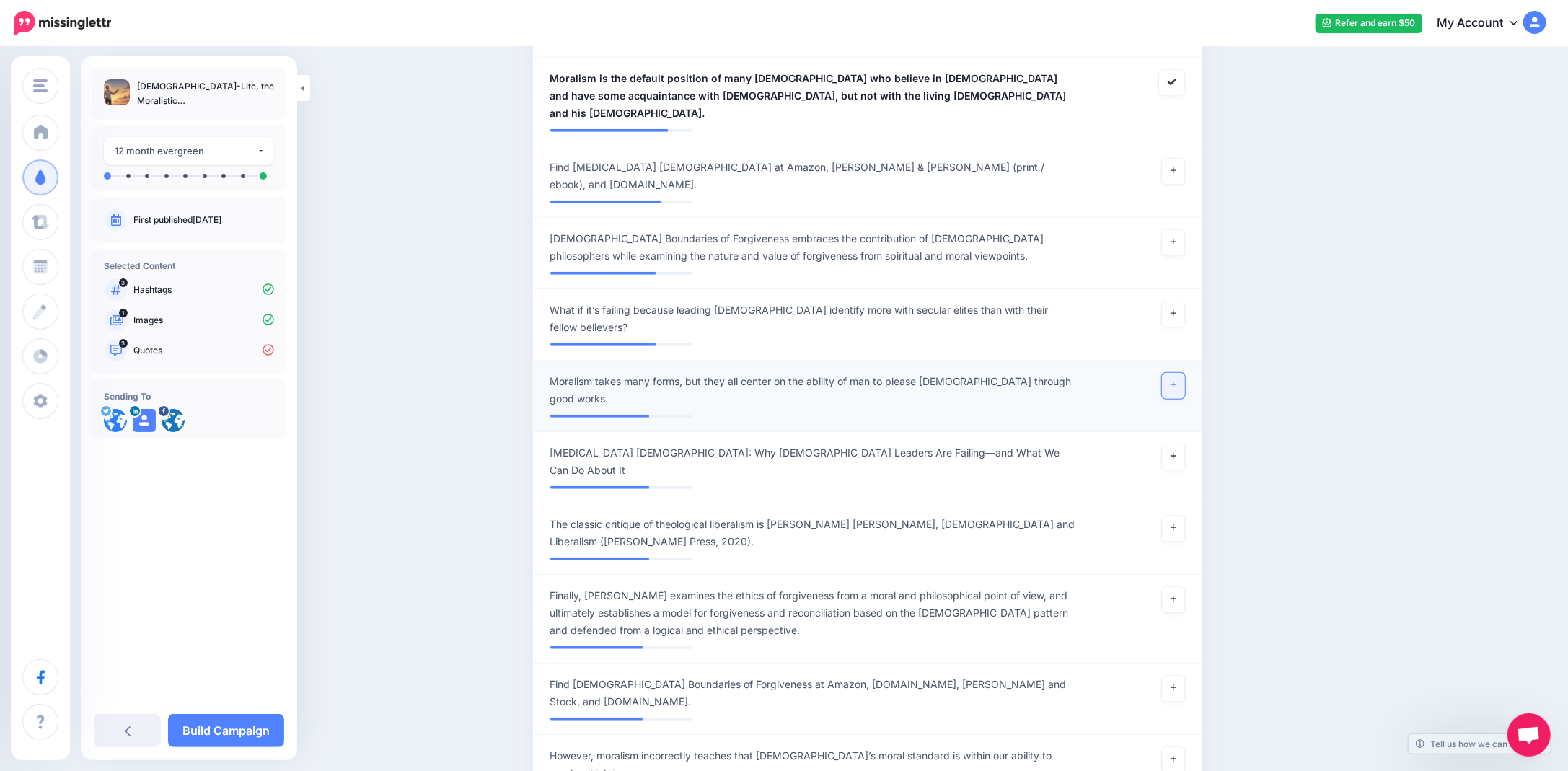
click at [1176, 381] on icon at bounding box center [1173, 384] width 6 height 8
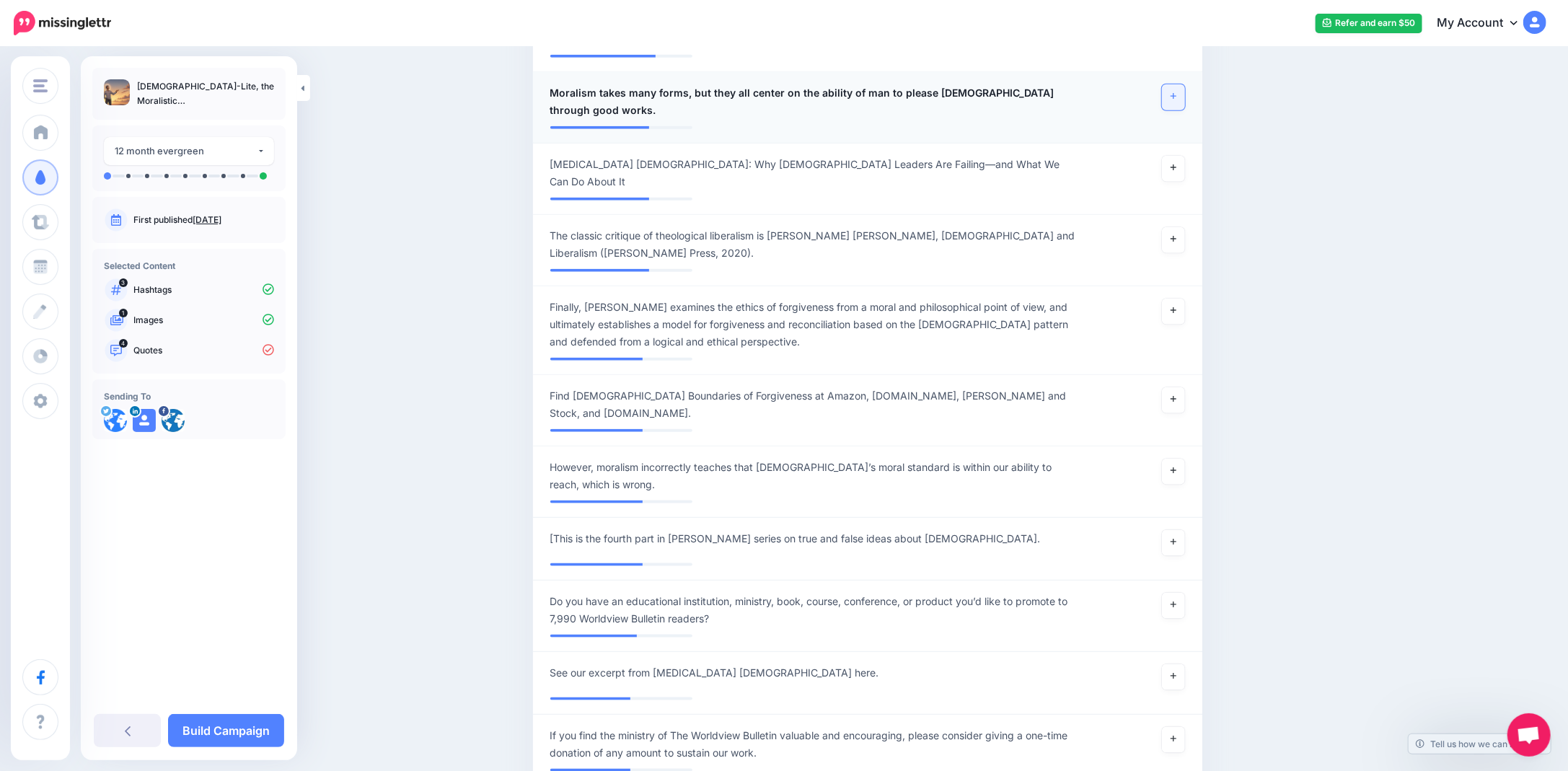
scroll to position [1225, 0]
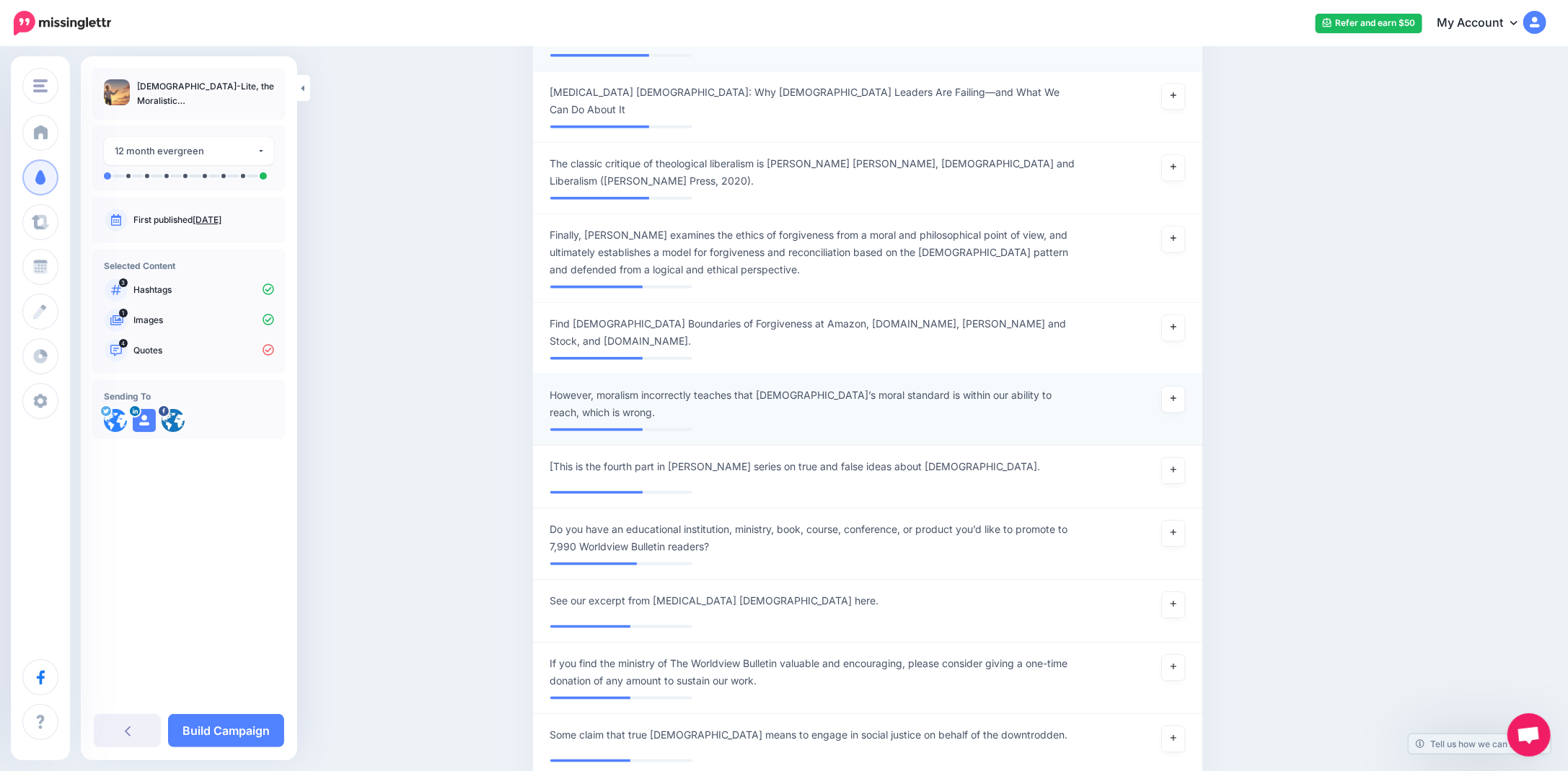
click at [616, 387] on span "However, moralism incorrectly teaches that God’s moral standard is within our a…" at bounding box center [813, 404] width 526 height 34
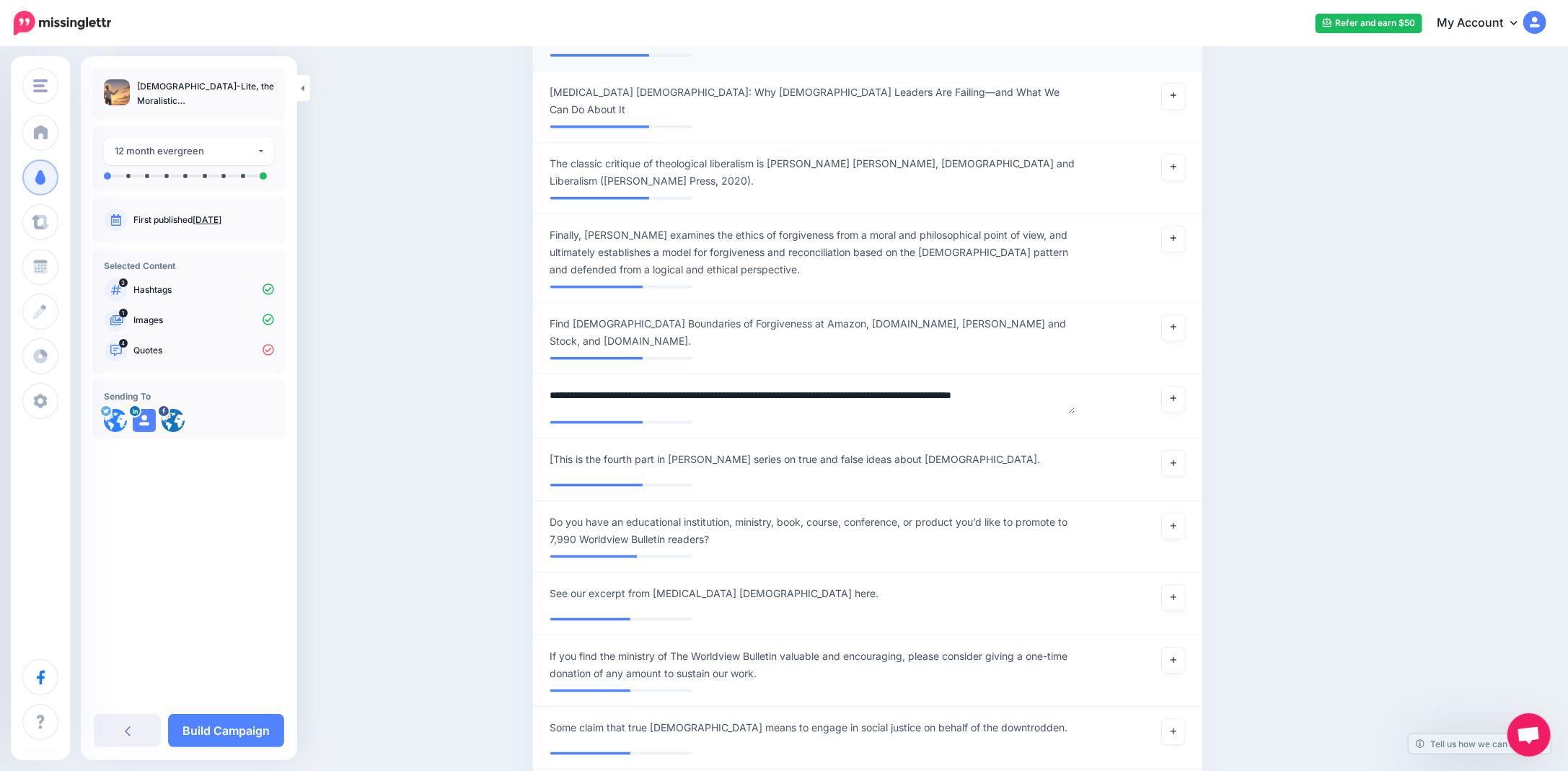
drag, startPoint x: 605, startPoint y: 282, endPoint x: 491, endPoint y: 272, distance: 114.4
click at [1038, 387] on textarea "**********" at bounding box center [813, 400] width 526 height 28
type textarea "**********"
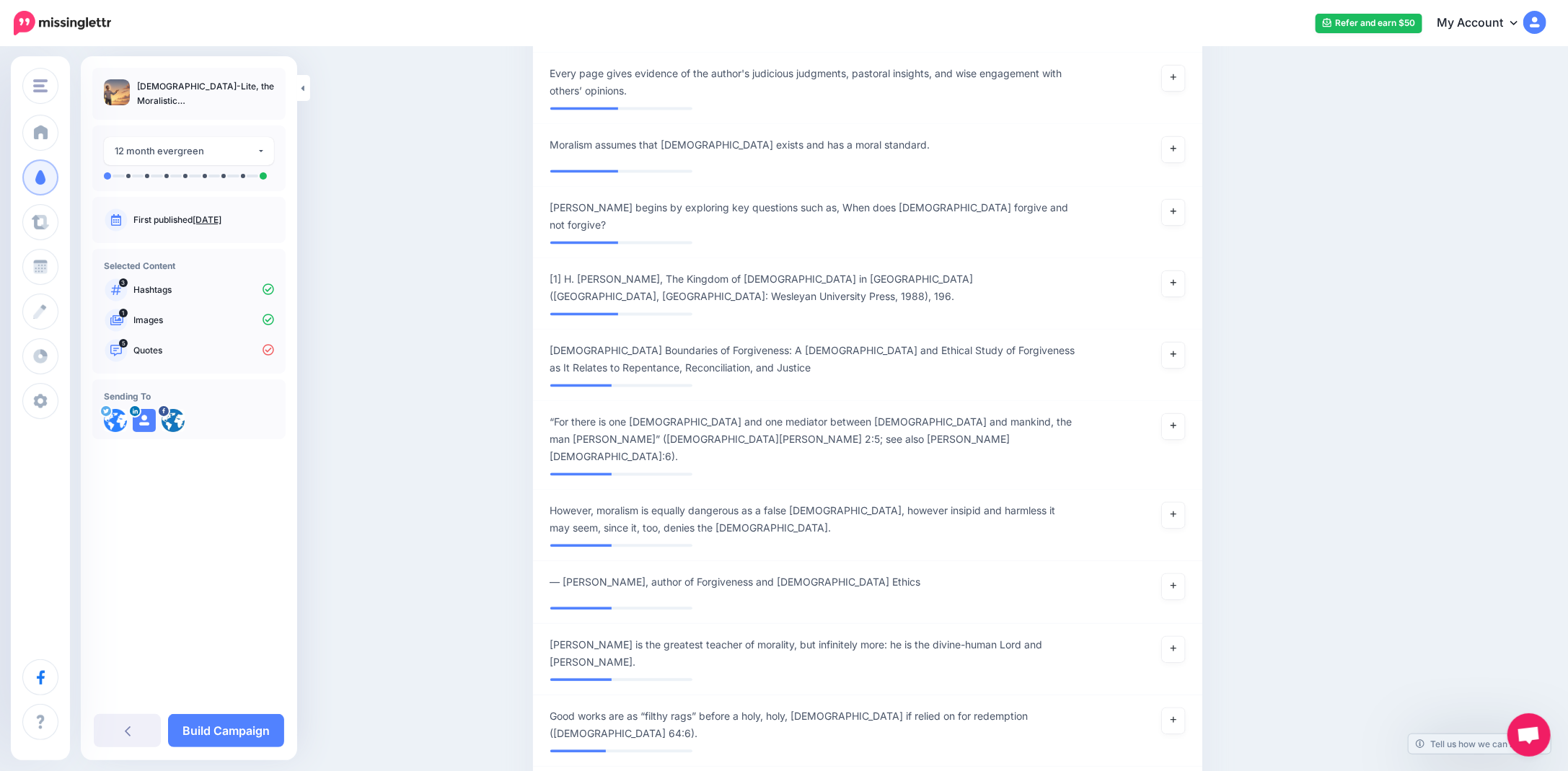
scroll to position [2380, 0]
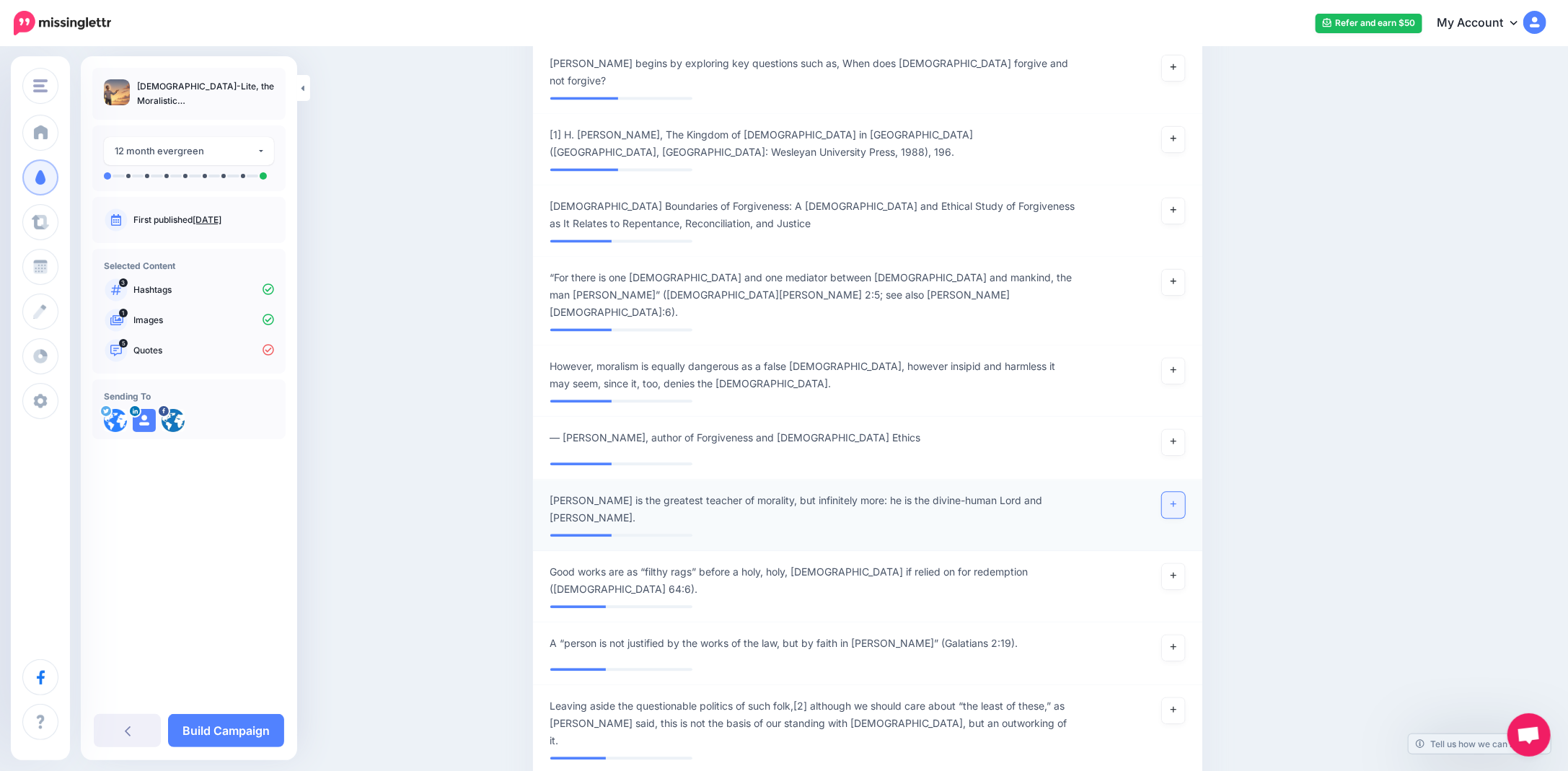
click at [1176, 500] on icon at bounding box center [1173, 503] width 6 height 8
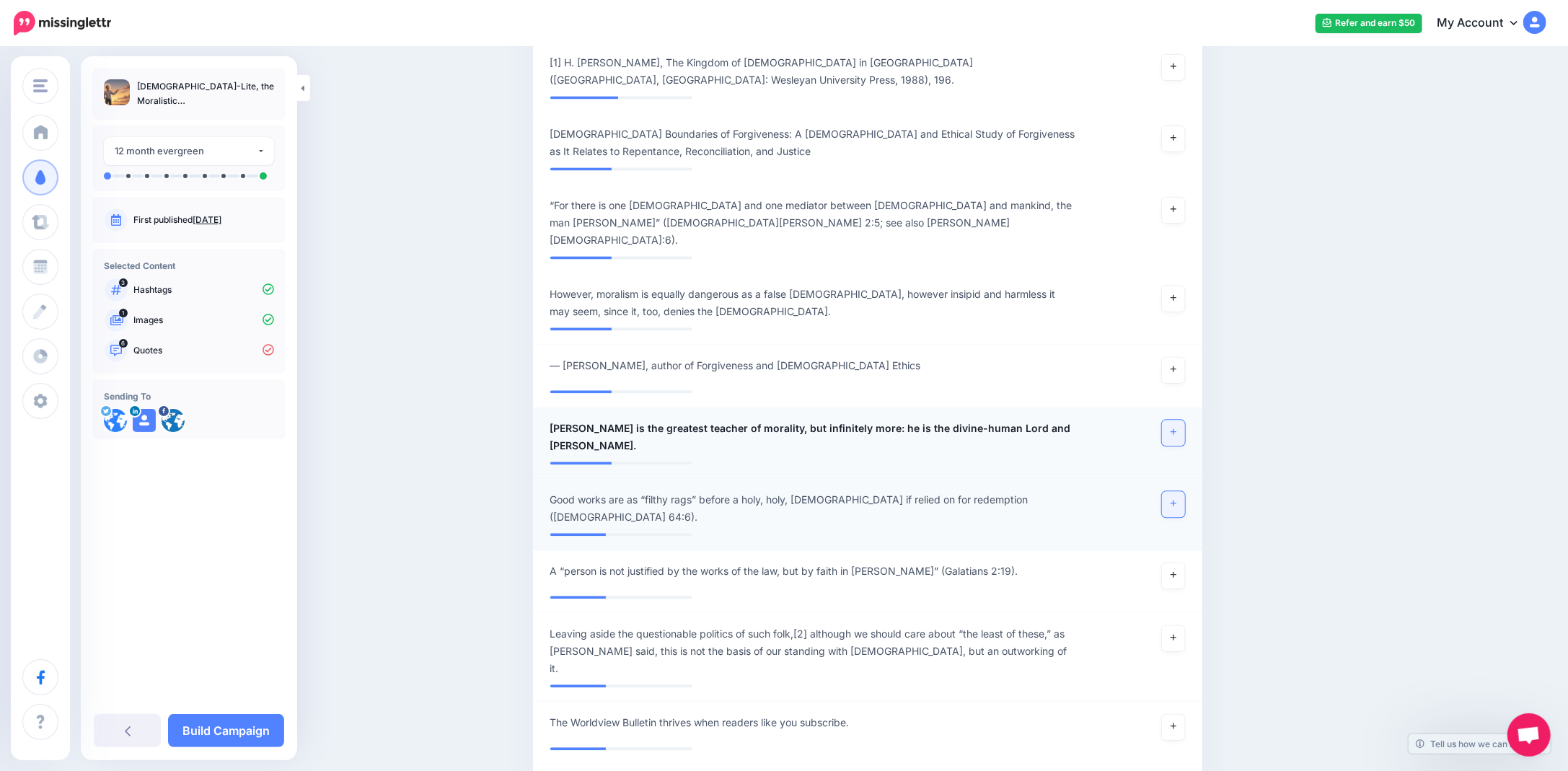
click at [1184, 491] on link at bounding box center [1173, 504] width 23 height 26
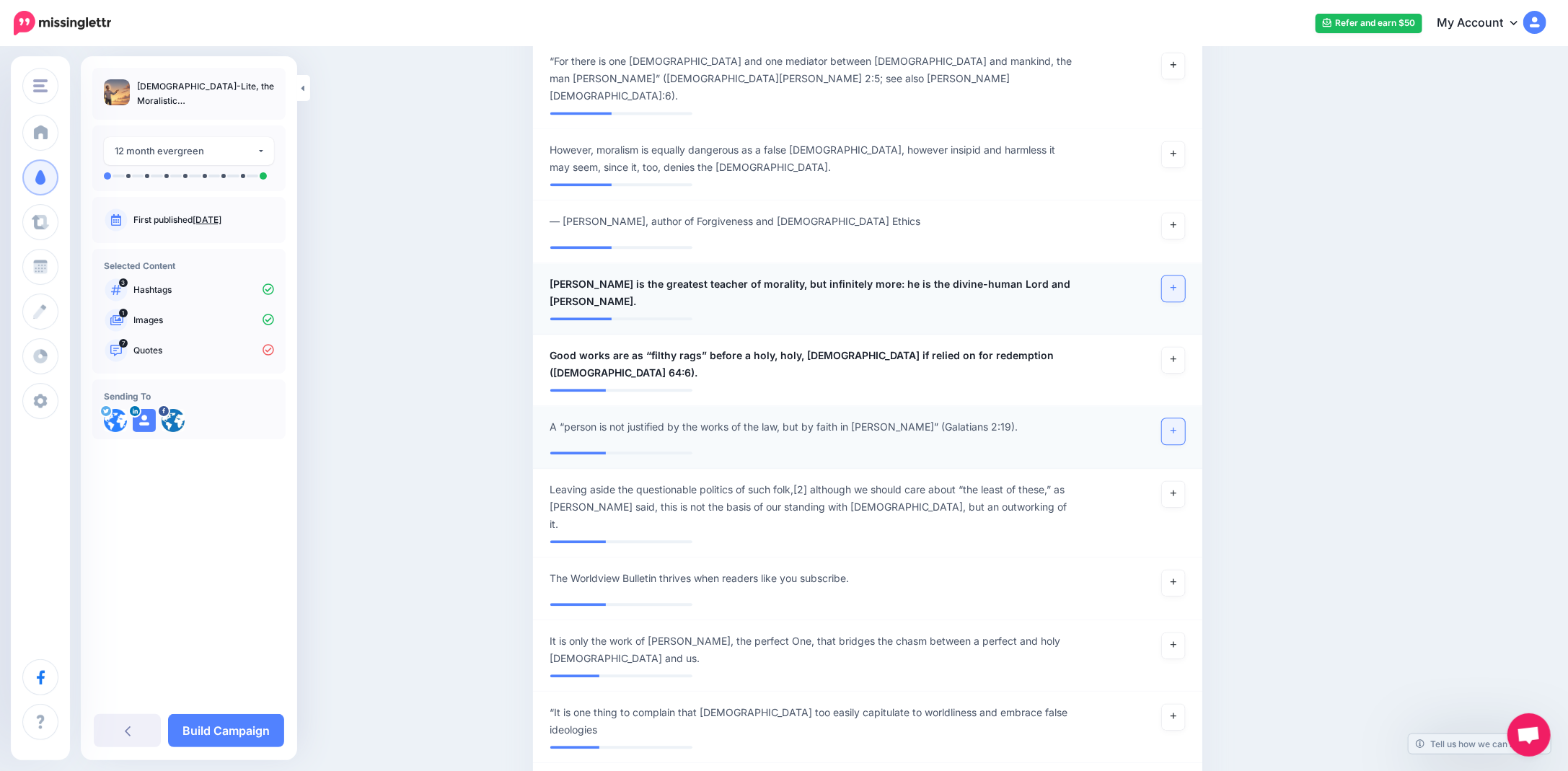
click at [1170, 418] on link at bounding box center [1173, 431] width 23 height 26
click at [843, 481] on span "Leaving aside the questionable politics of such folk,[2] although we should car…" at bounding box center [813, 507] width 526 height 52
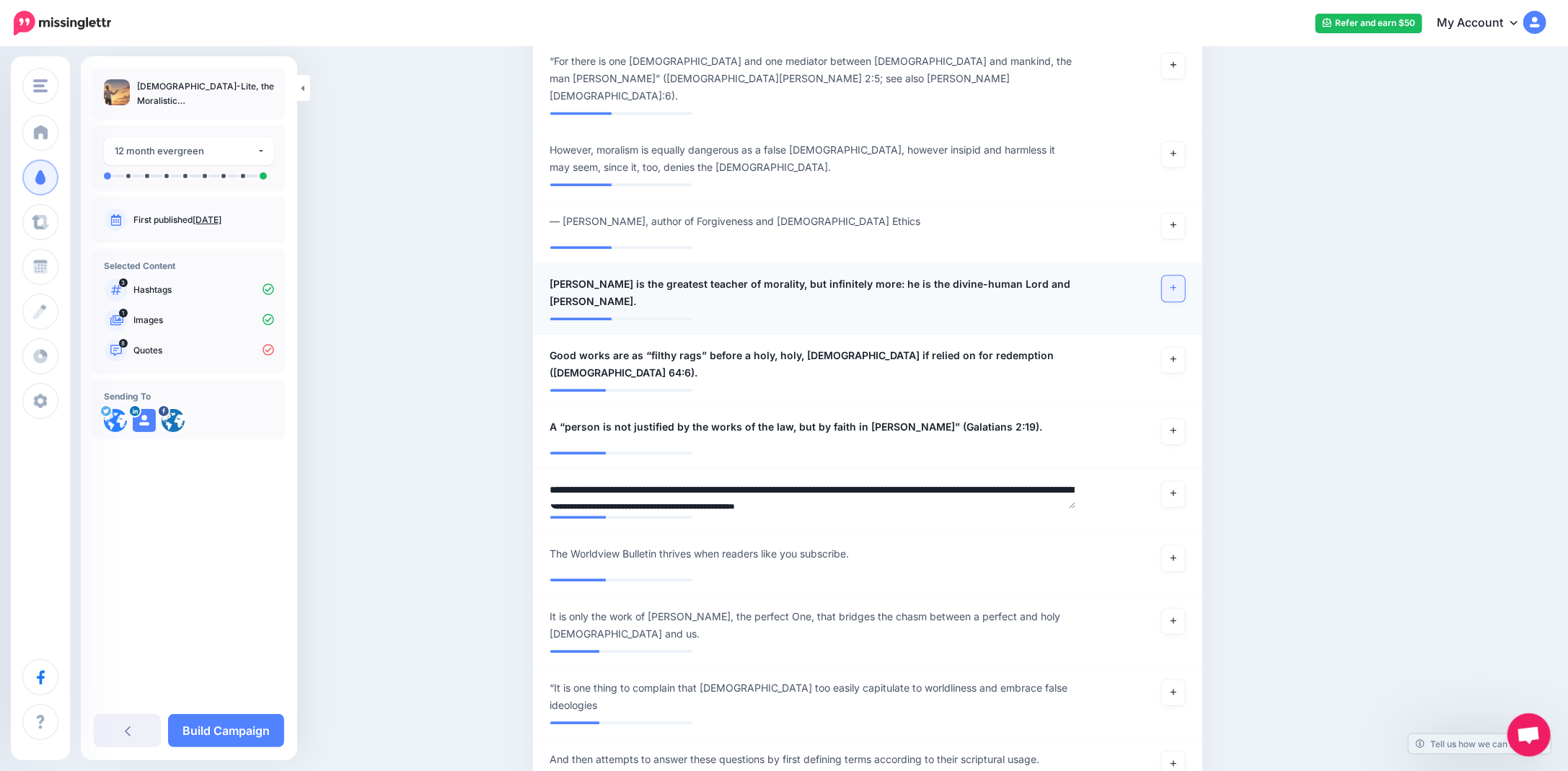
drag, startPoint x: 825, startPoint y: 311, endPoint x: 511, endPoint y: 288, distance: 314.8
type textarea "**********"
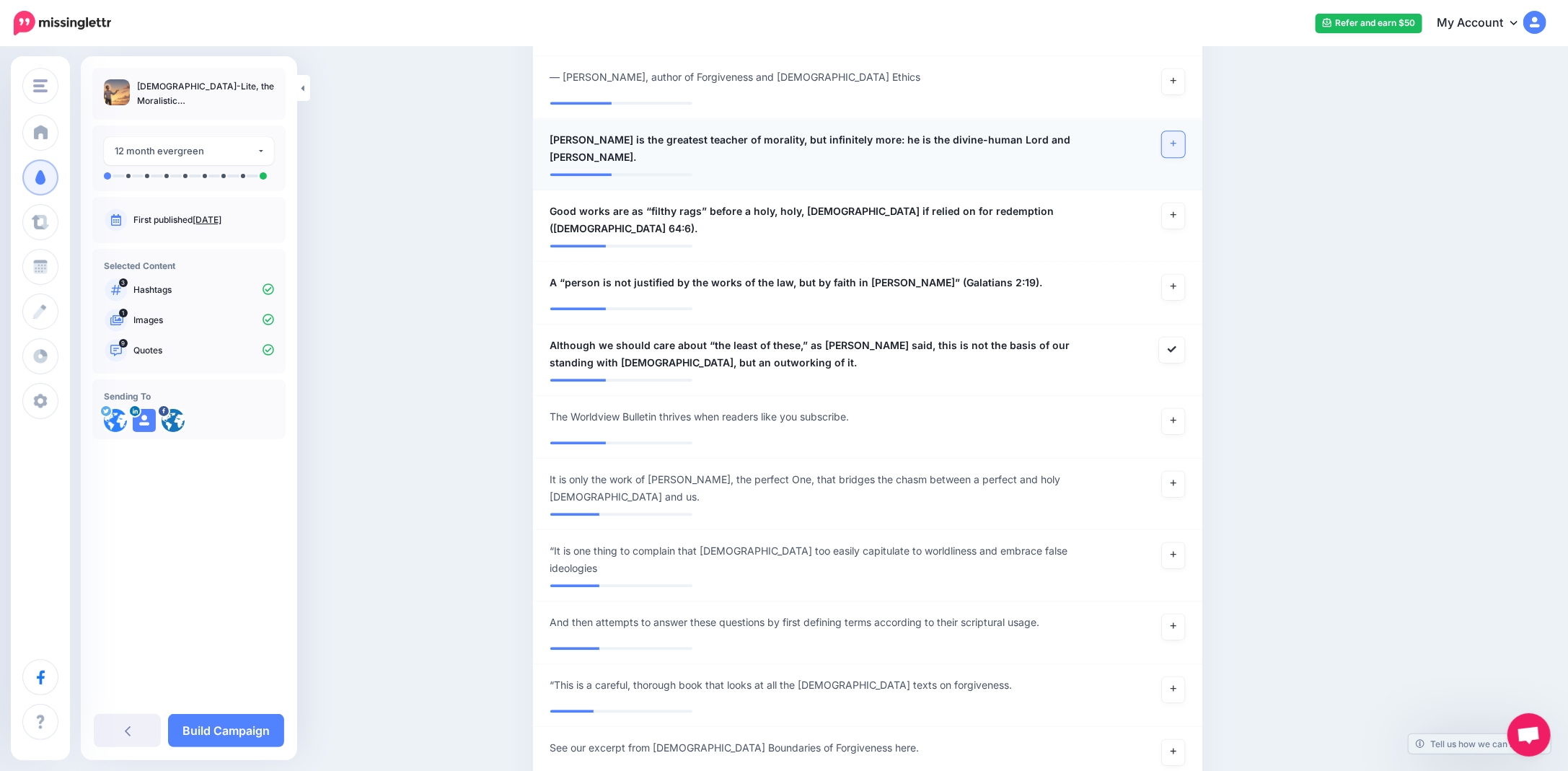
scroll to position [2812, 0]
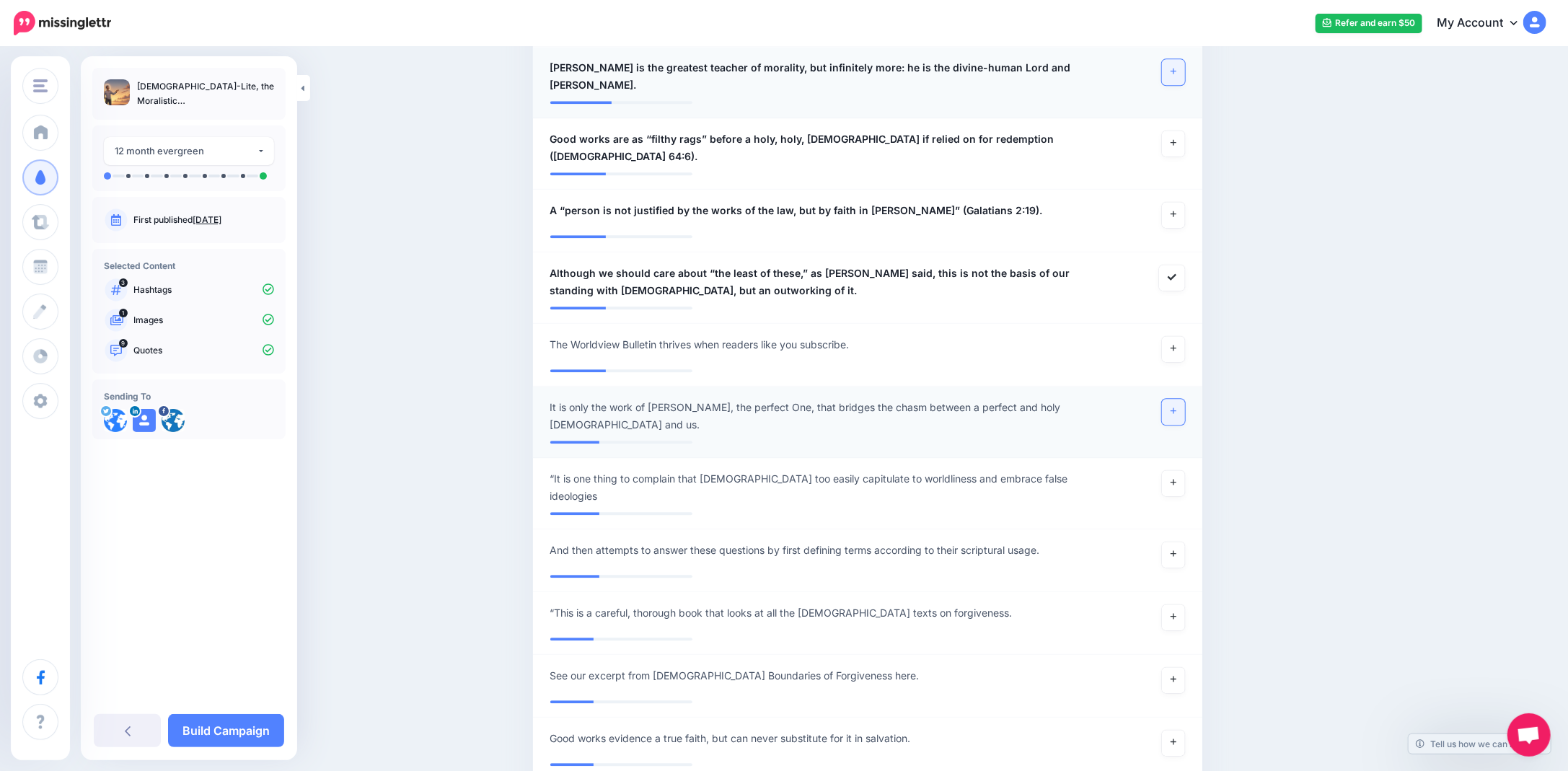
click at [1182, 399] on link at bounding box center [1173, 412] width 23 height 26
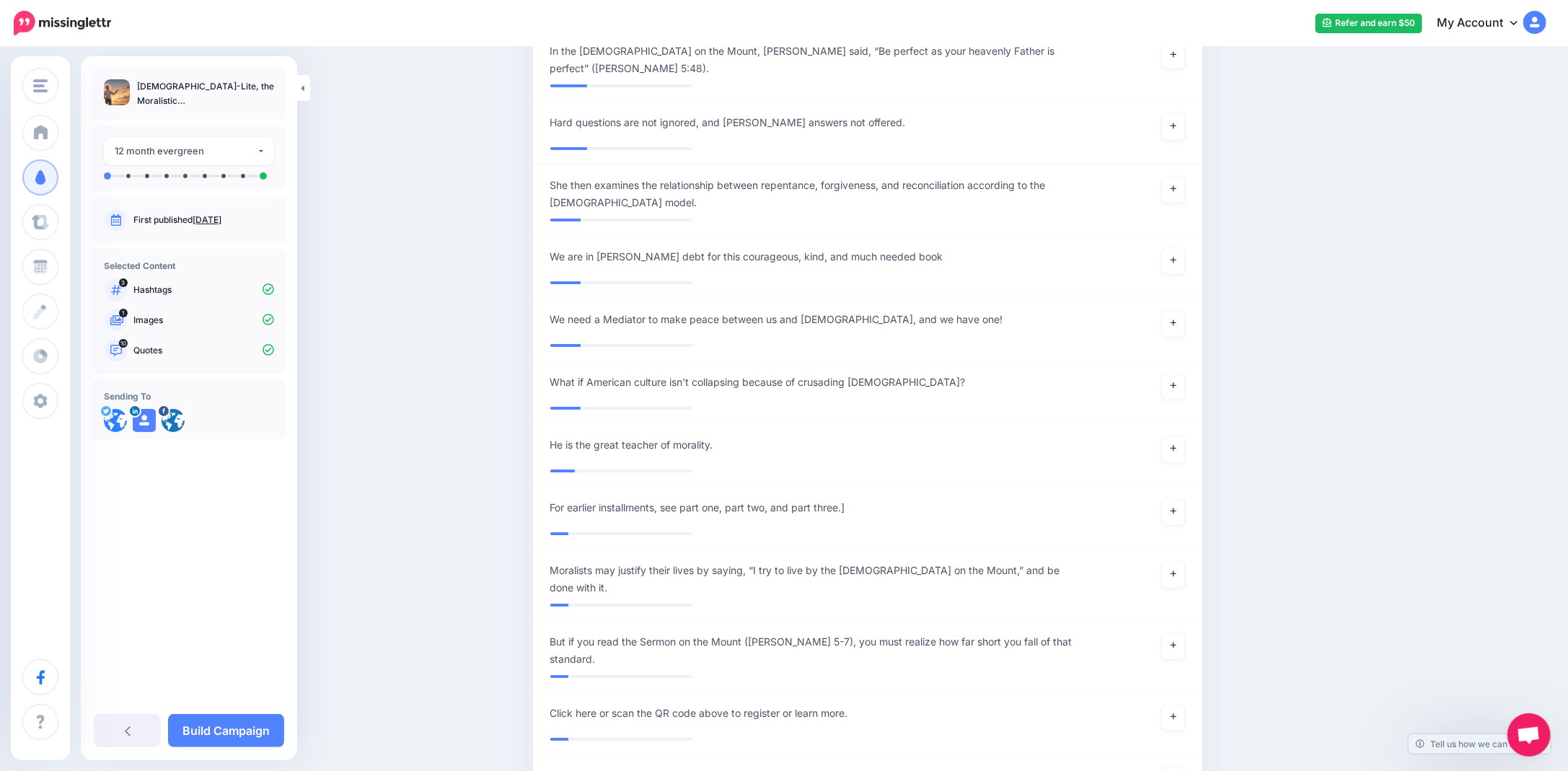
scroll to position [3894, 0]
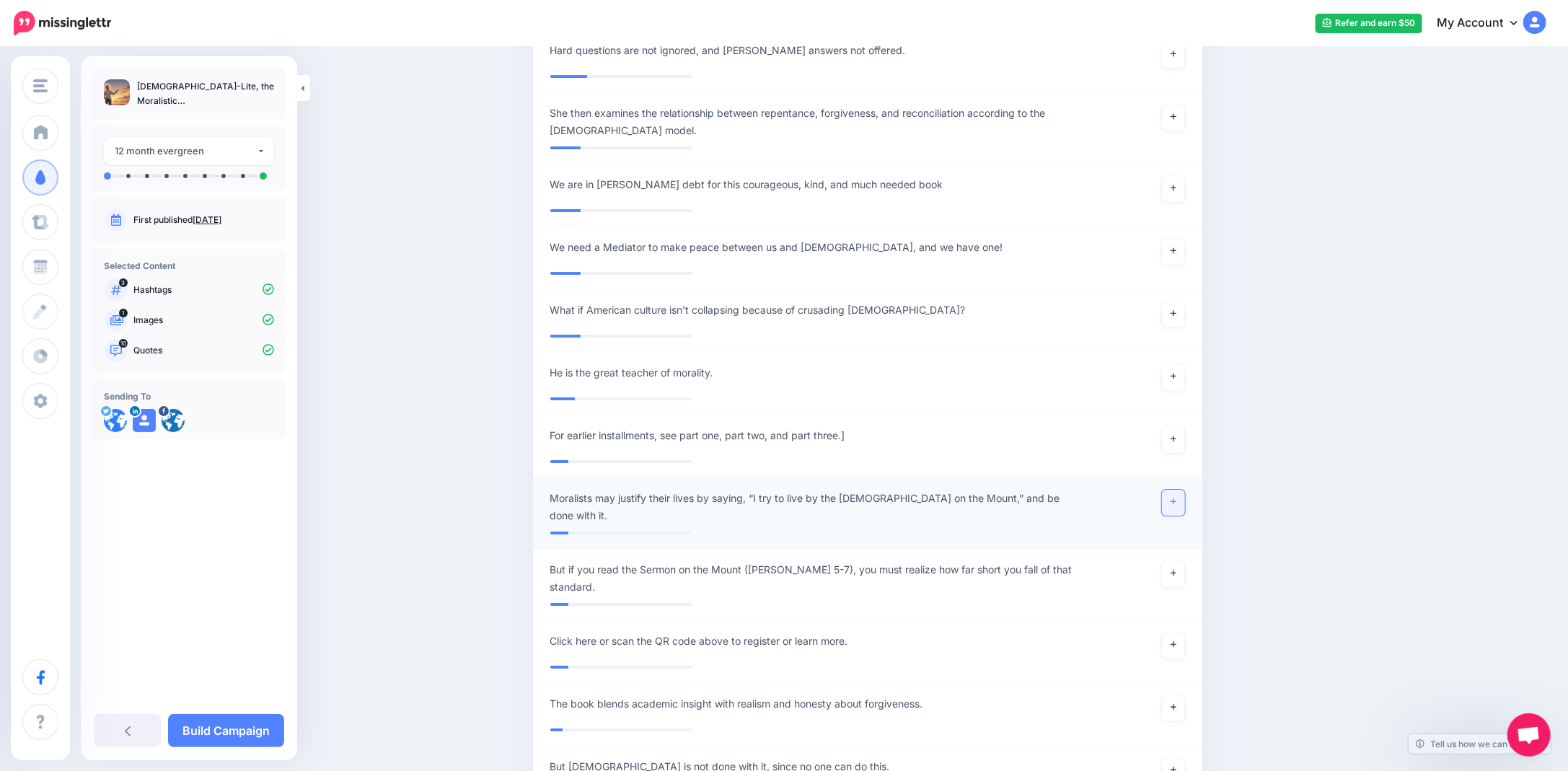
click at [1176, 498] on icon at bounding box center [1173, 501] width 6 height 8
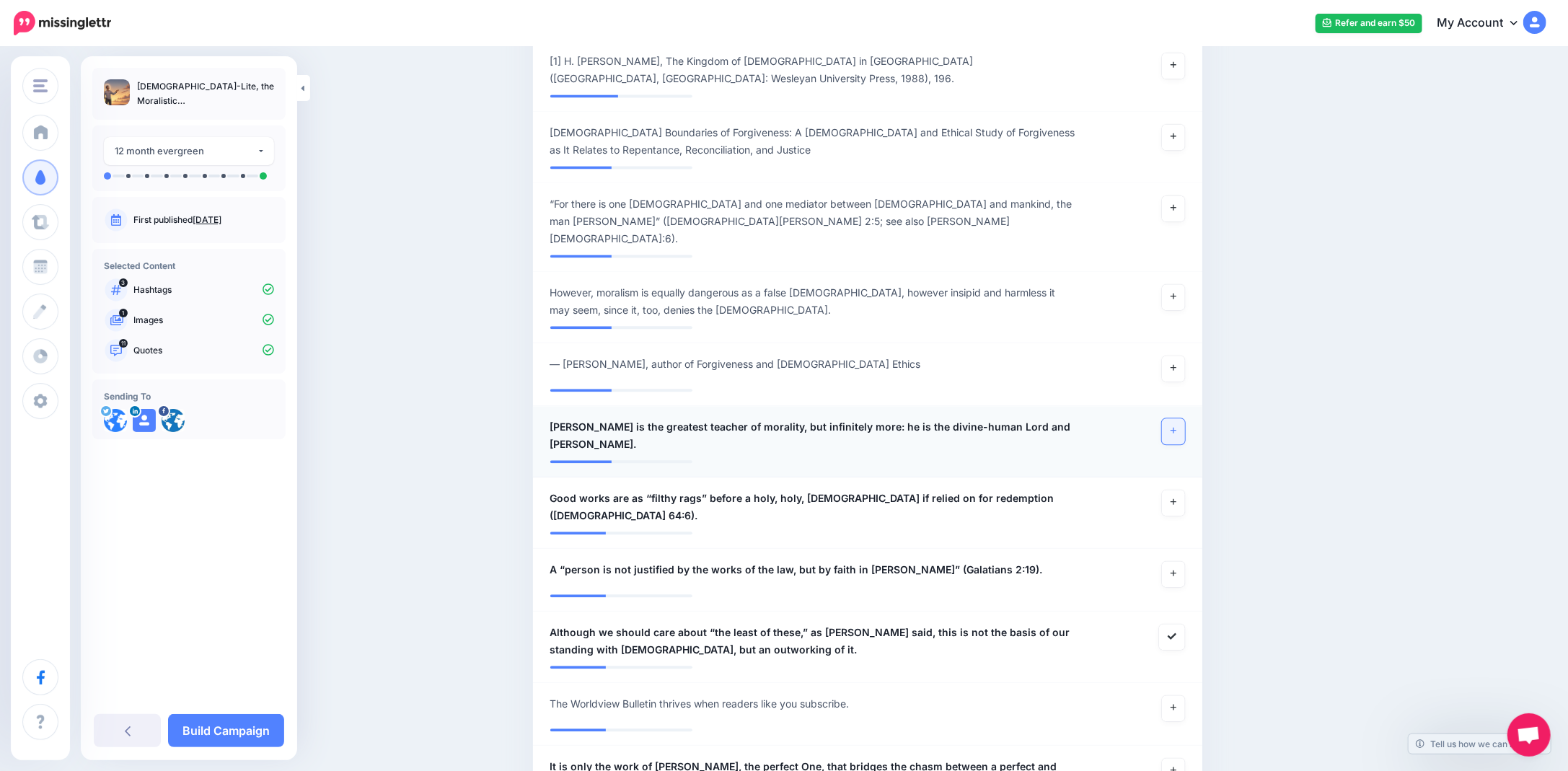
scroll to position [2597, 0]
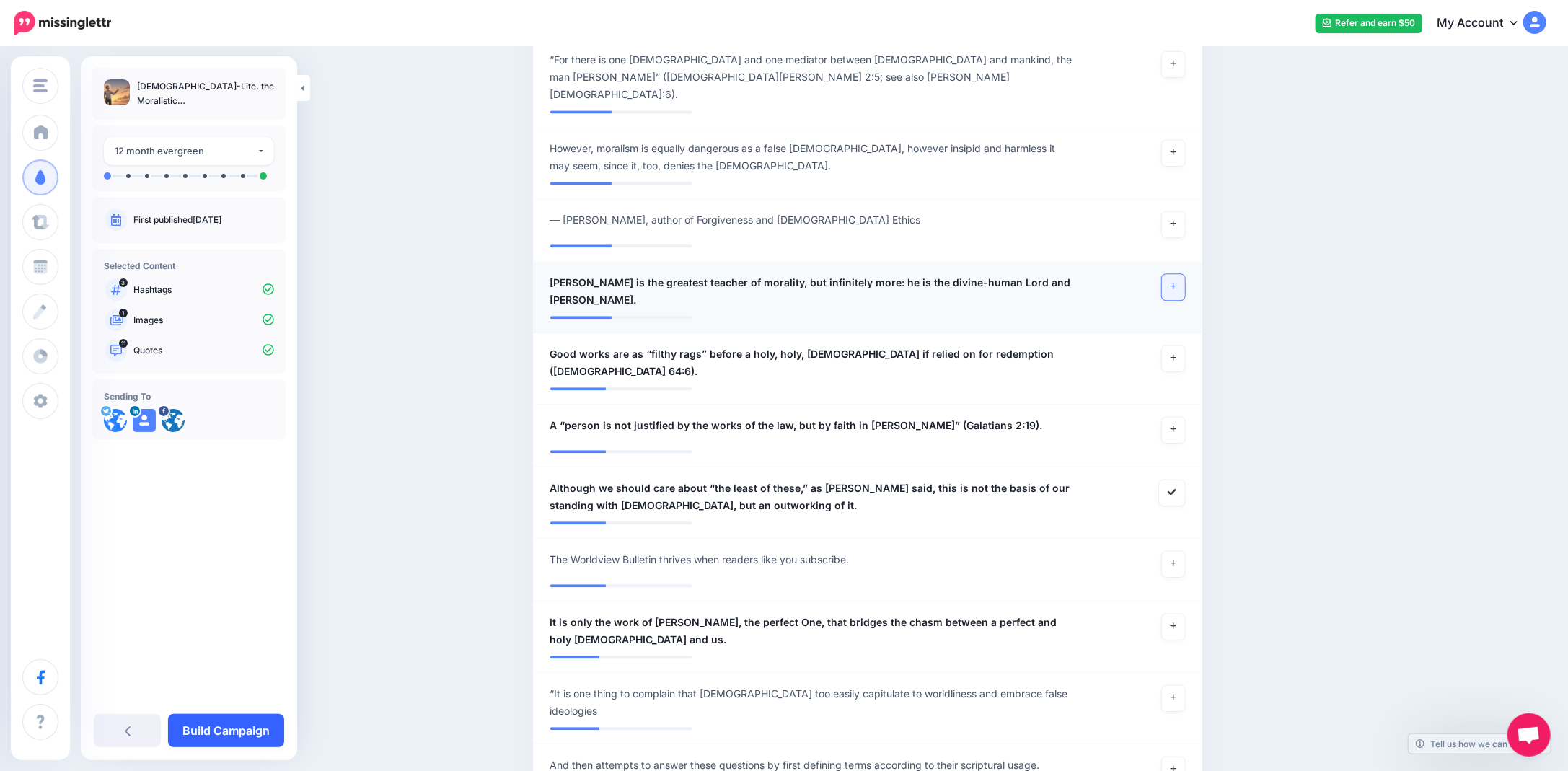
click at [251, 729] on link "Build Campaign" at bounding box center [226, 731] width 116 height 33
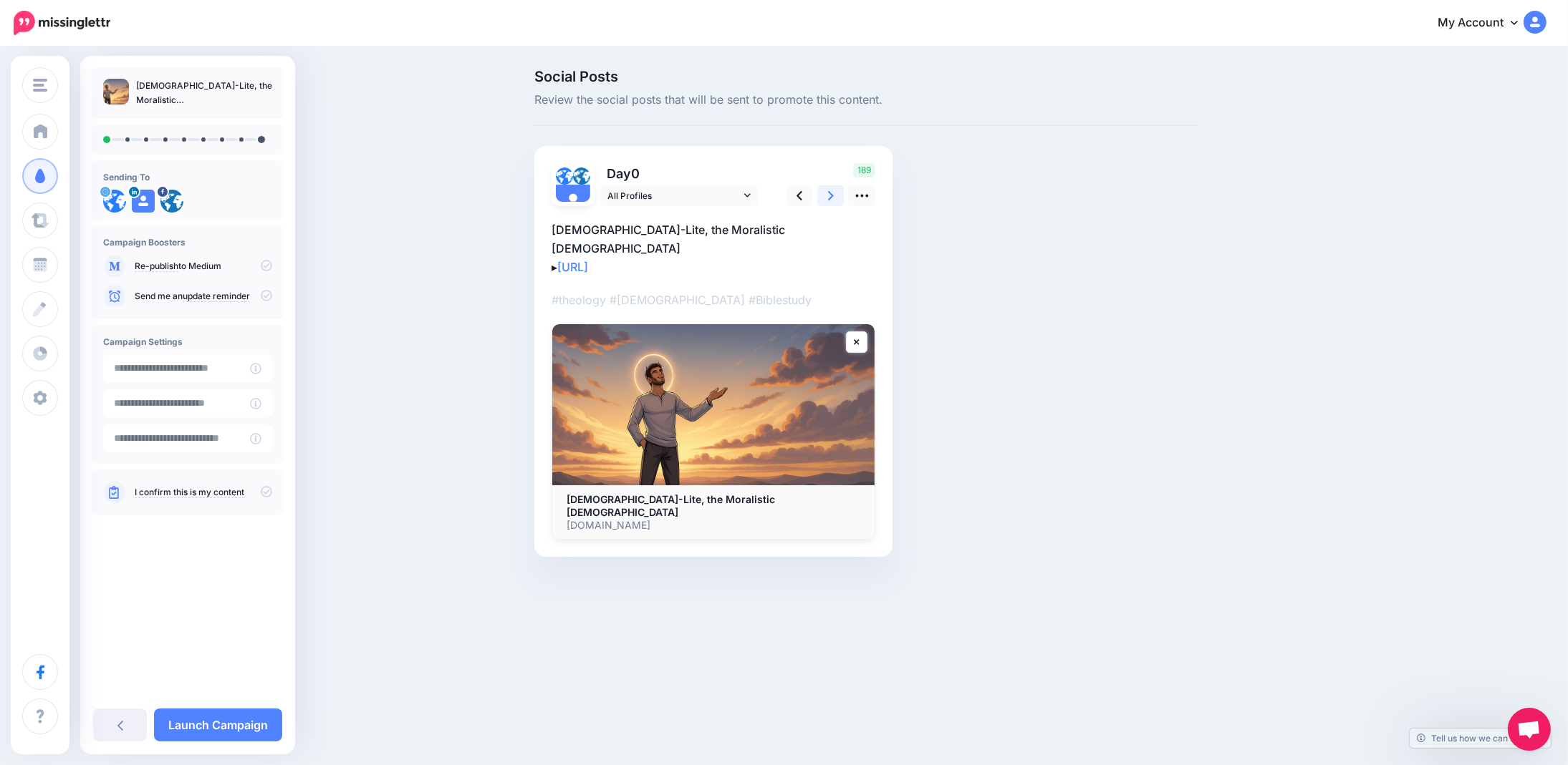
click at [829, 192] on icon at bounding box center [831, 195] width 6 height 9
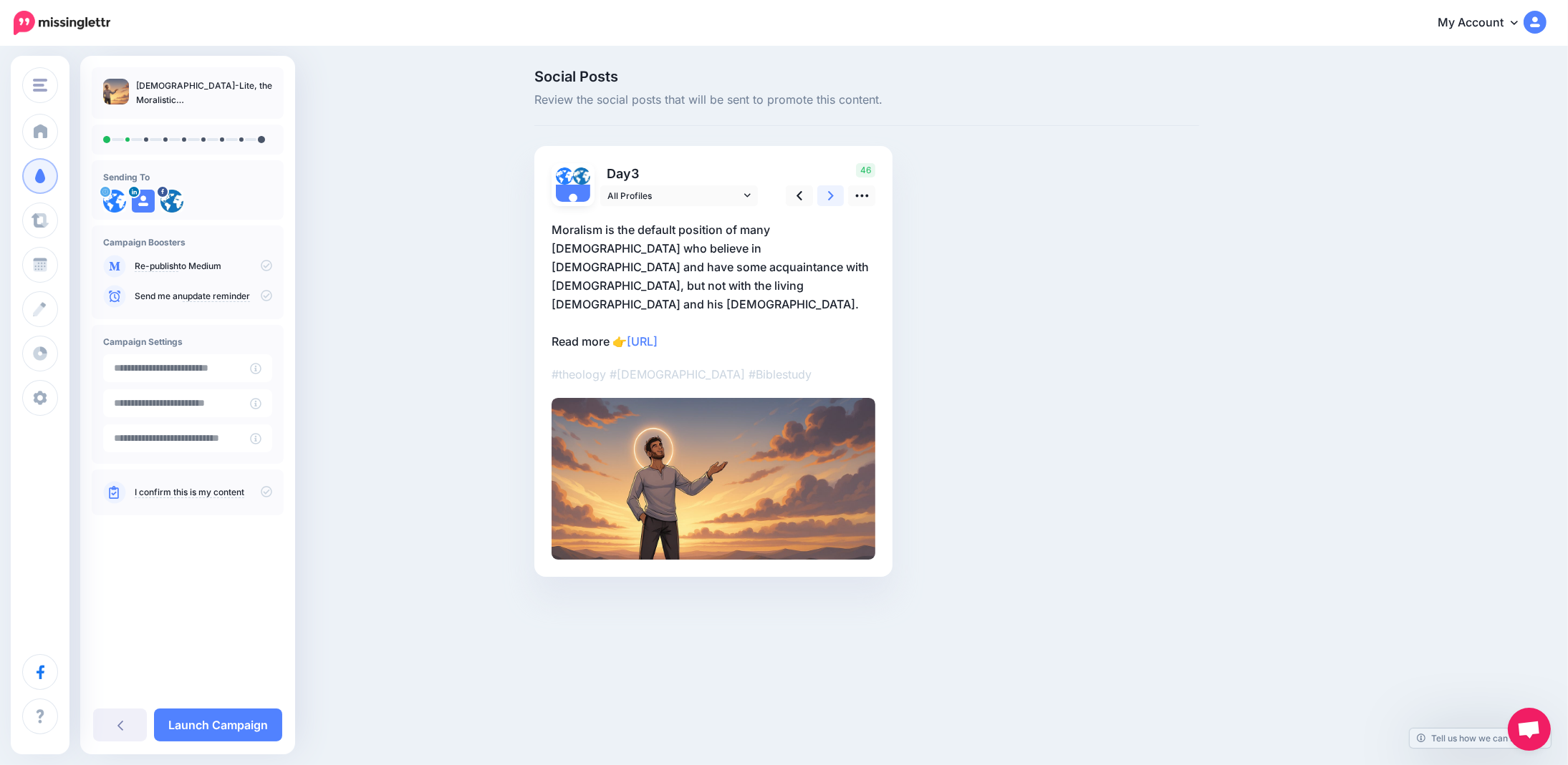
click at [828, 197] on icon at bounding box center [831, 196] width 6 height 15
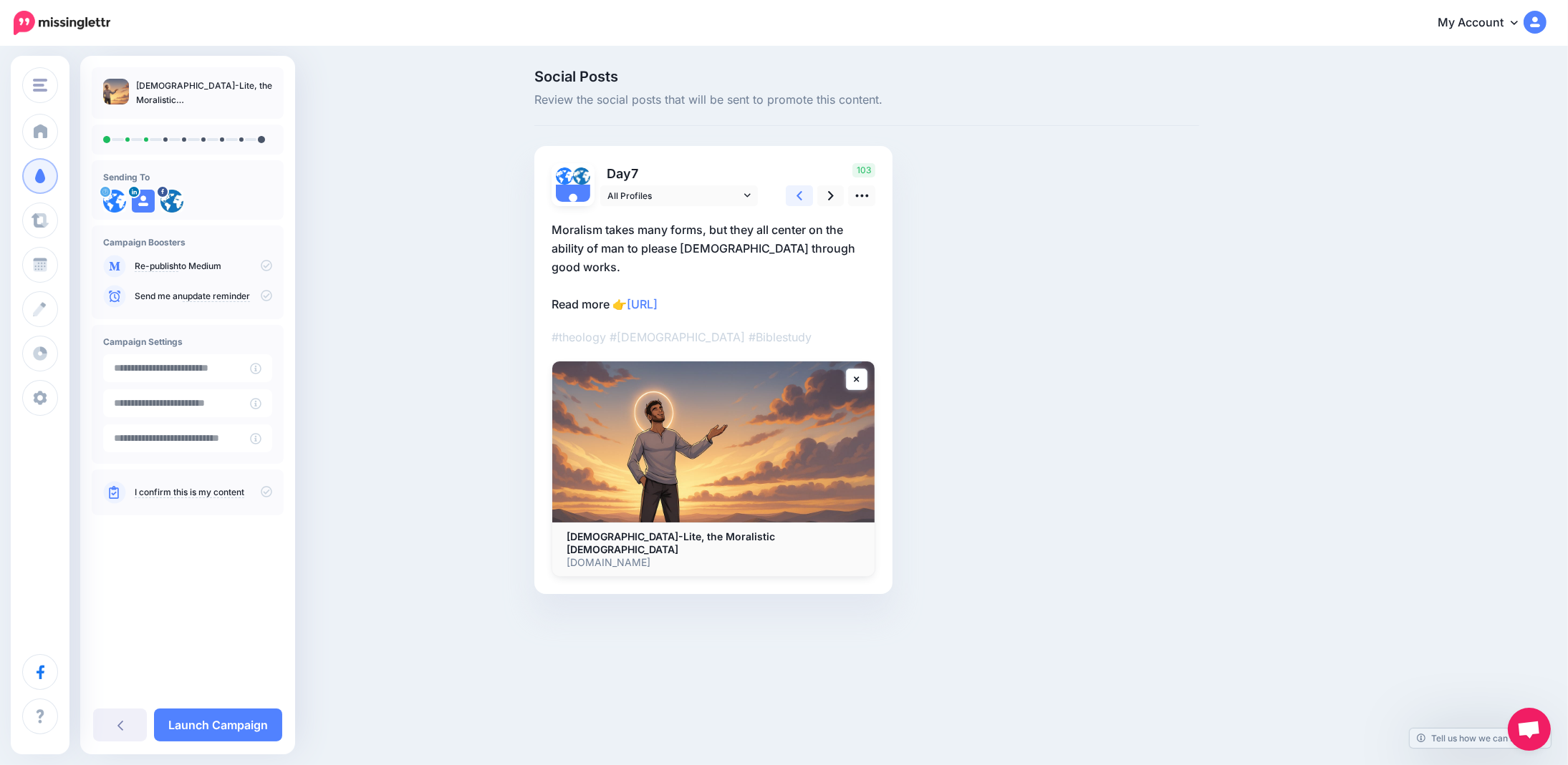
click at [797, 194] on icon at bounding box center [799, 196] width 6 height 15
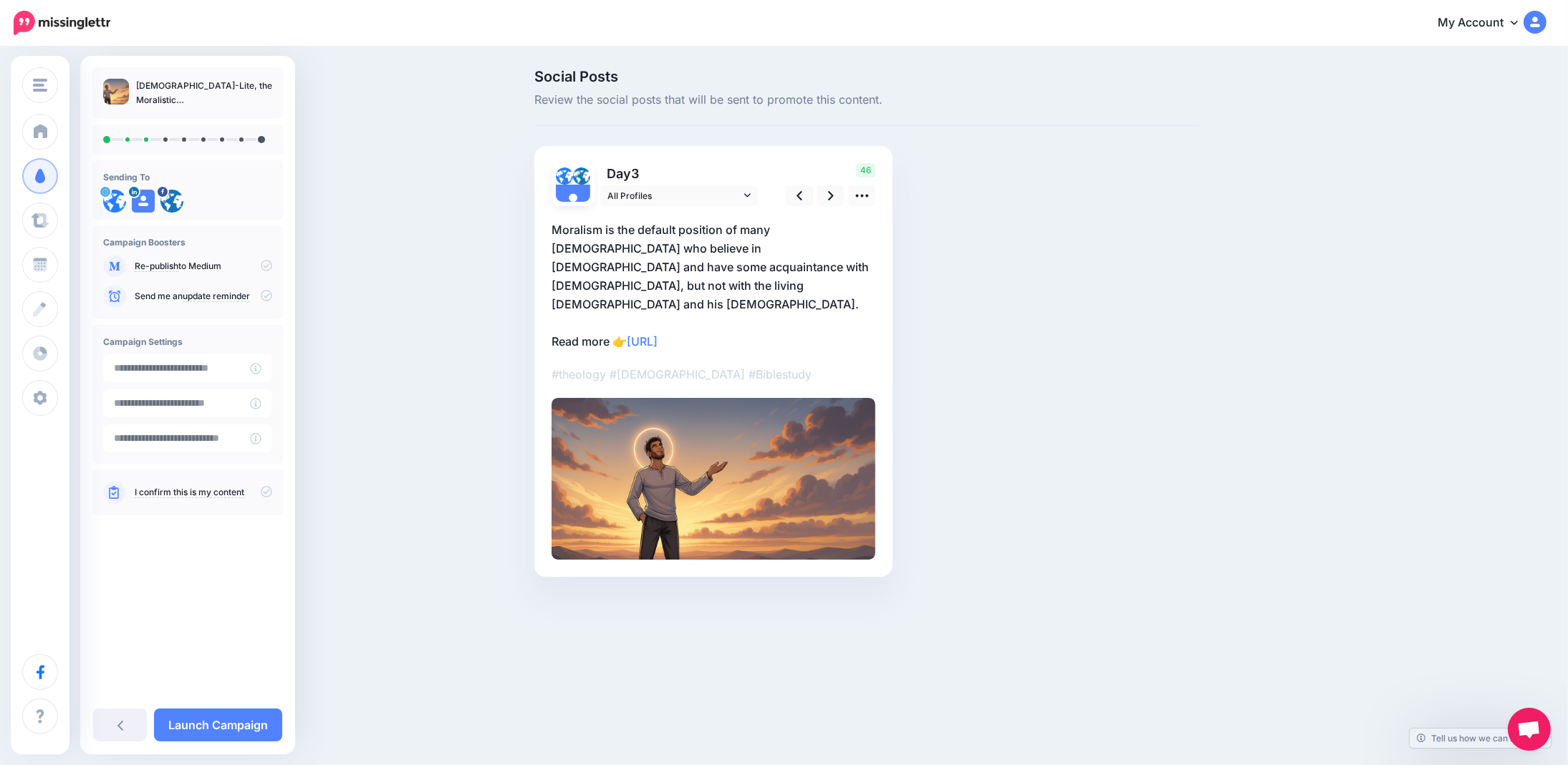
click at [749, 300] on p "Moralism is the default position of many Americans who believe in God and have …" at bounding box center [713, 285] width 324 height 130
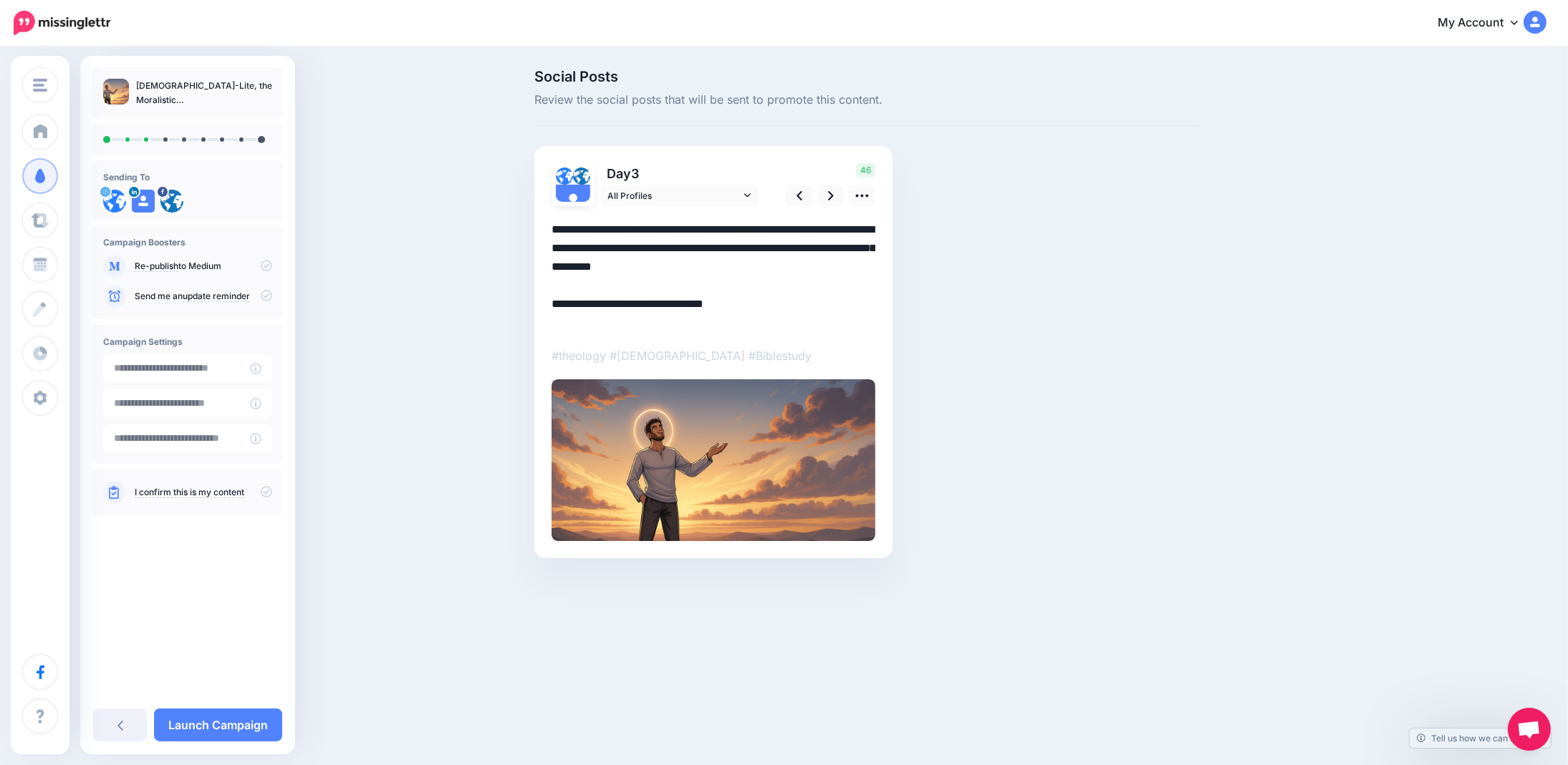
paste textarea "**********"
click at [800, 194] on icon at bounding box center [799, 196] width 6 height 15
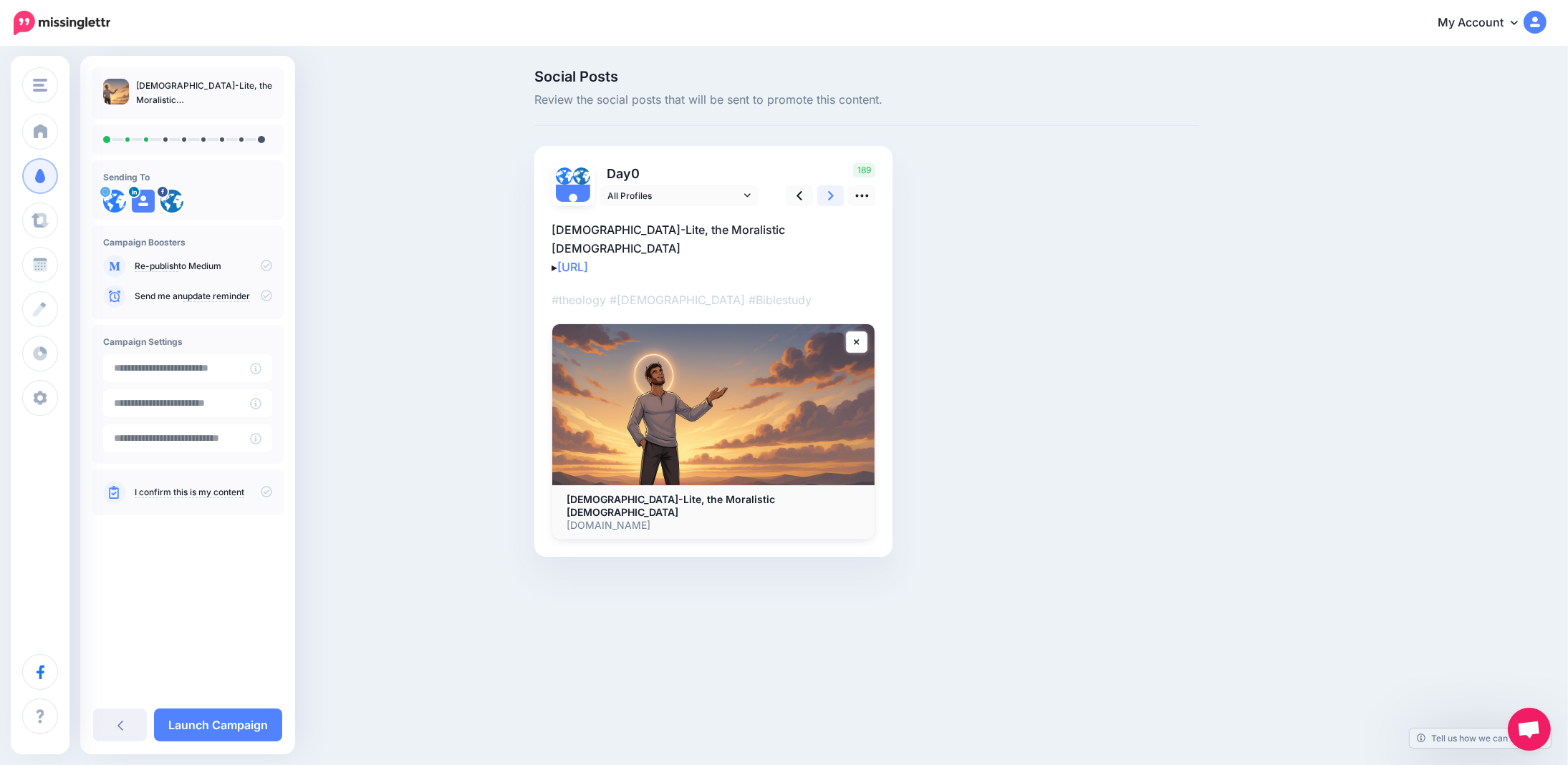
click at [829, 191] on icon at bounding box center [831, 196] width 6 height 15
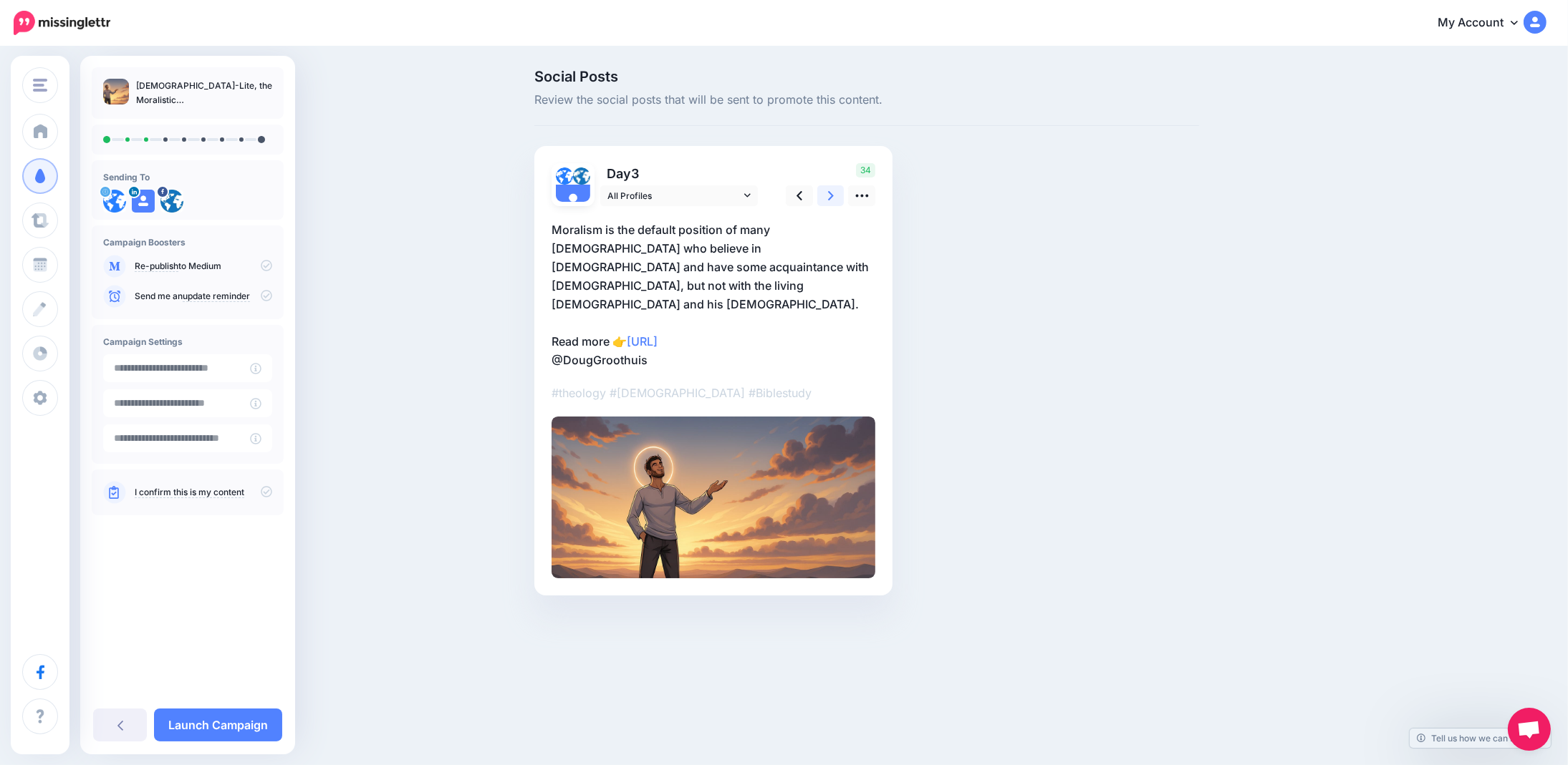
click at [829, 191] on icon at bounding box center [831, 196] width 6 height 15
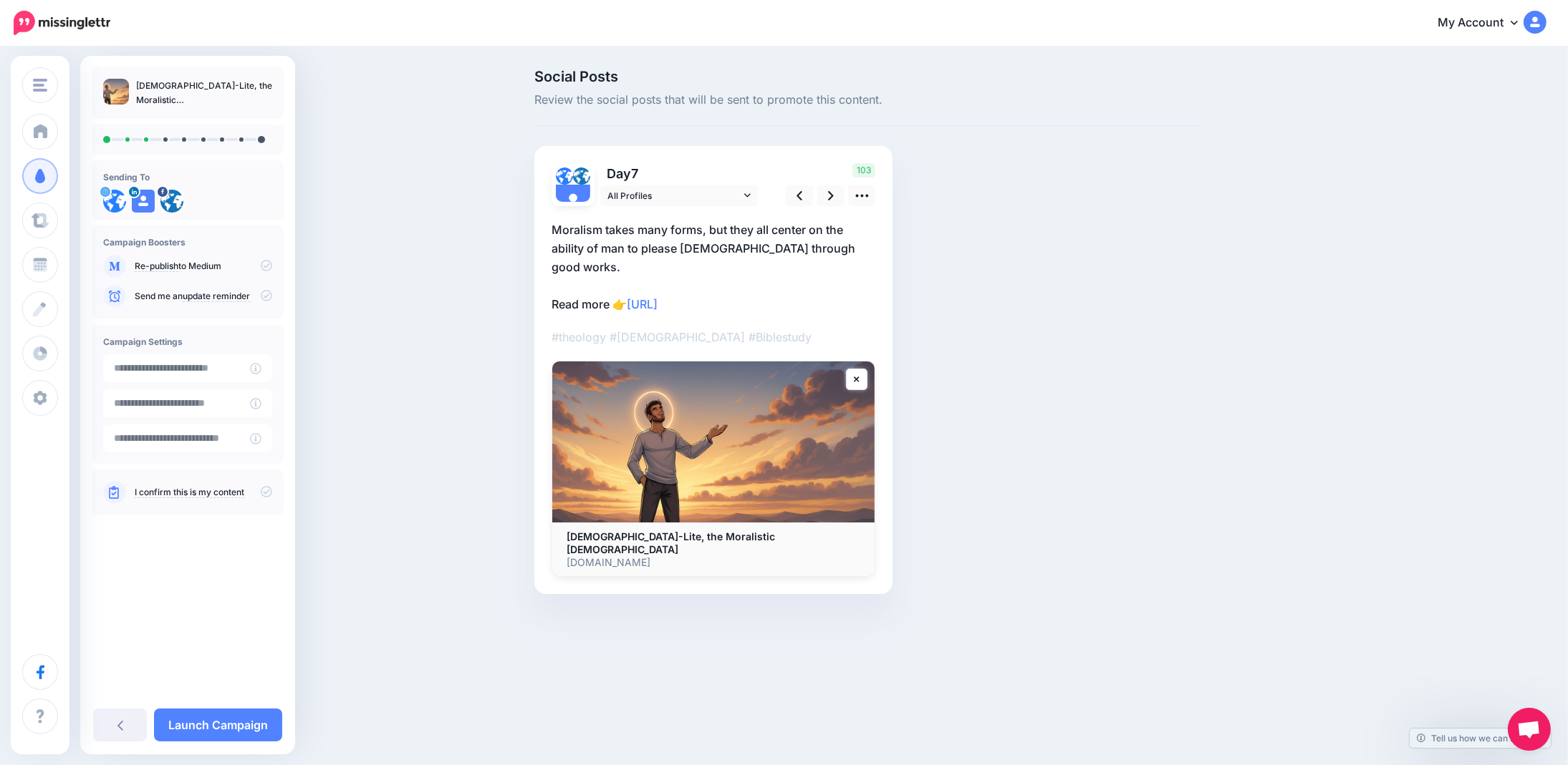
click at [748, 283] on p "Moralism takes many forms, but they all center on the ability of man to please …" at bounding box center [713, 267] width 324 height 93
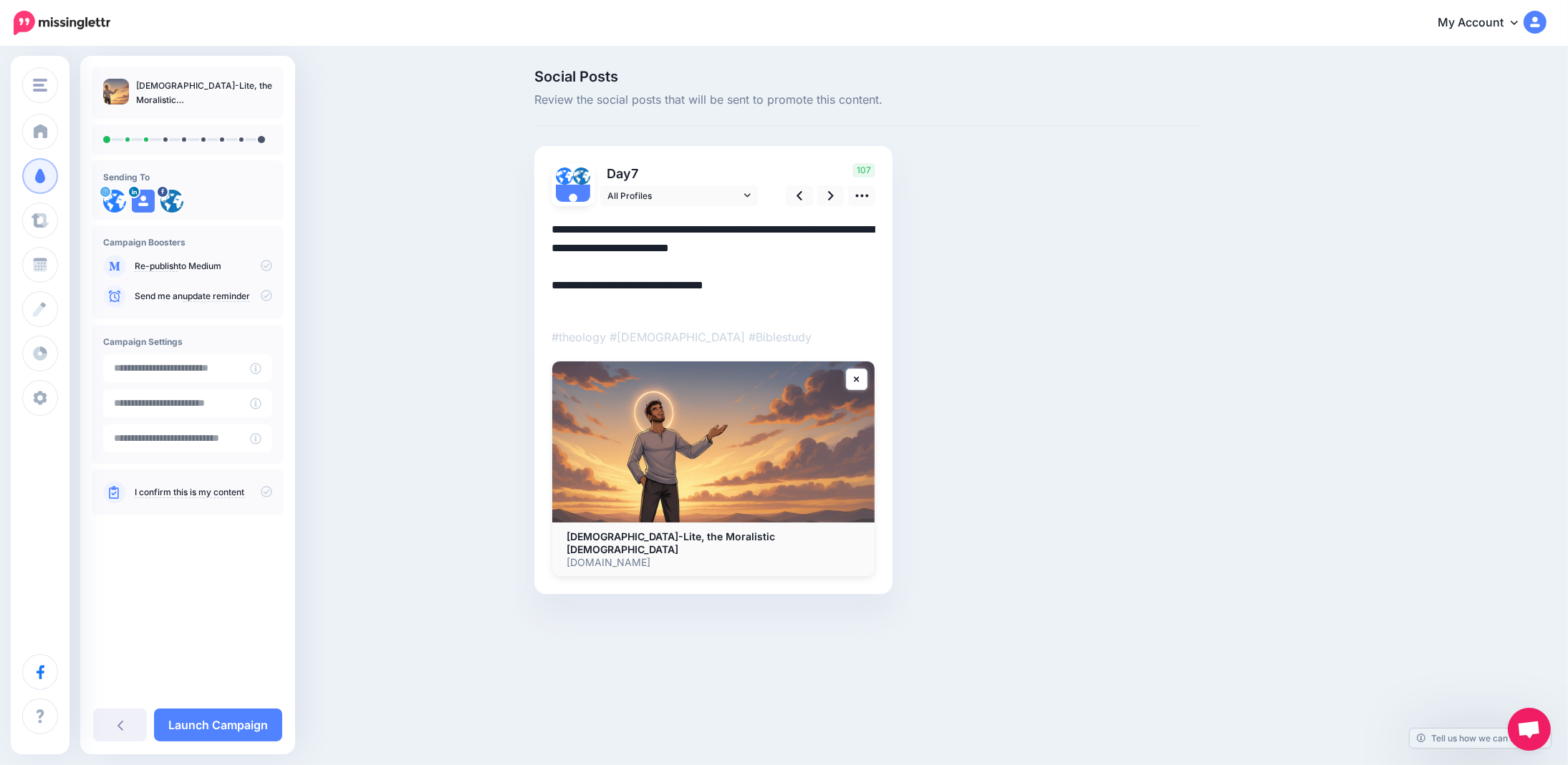
paste textarea "**********"
click at [832, 197] on icon at bounding box center [831, 196] width 6 height 15
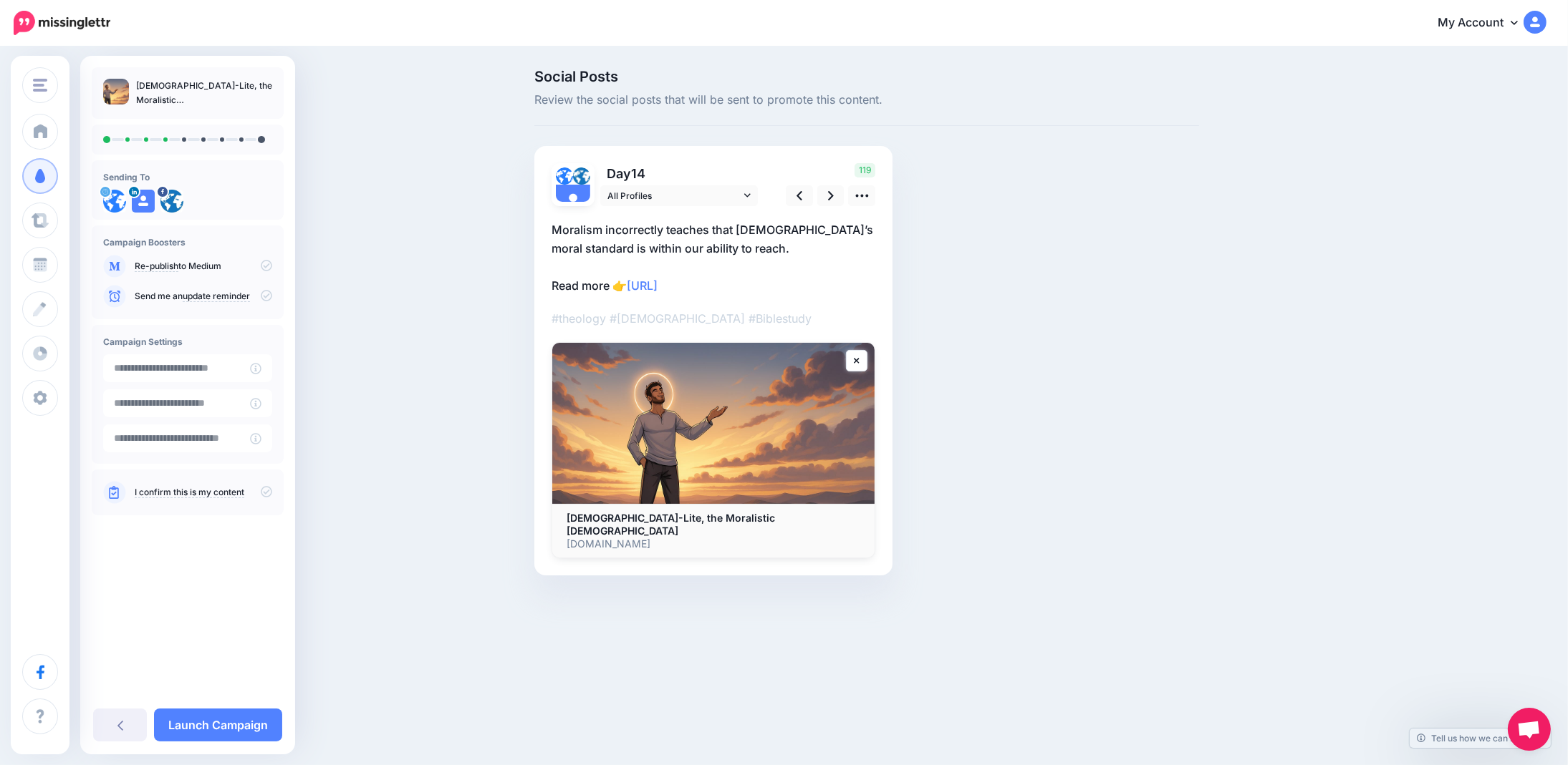
click at [747, 283] on p "Moralism incorrectly teaches that God’s moral standard is within our ability to…" at bounding box center [713, 258] width 324 height 75
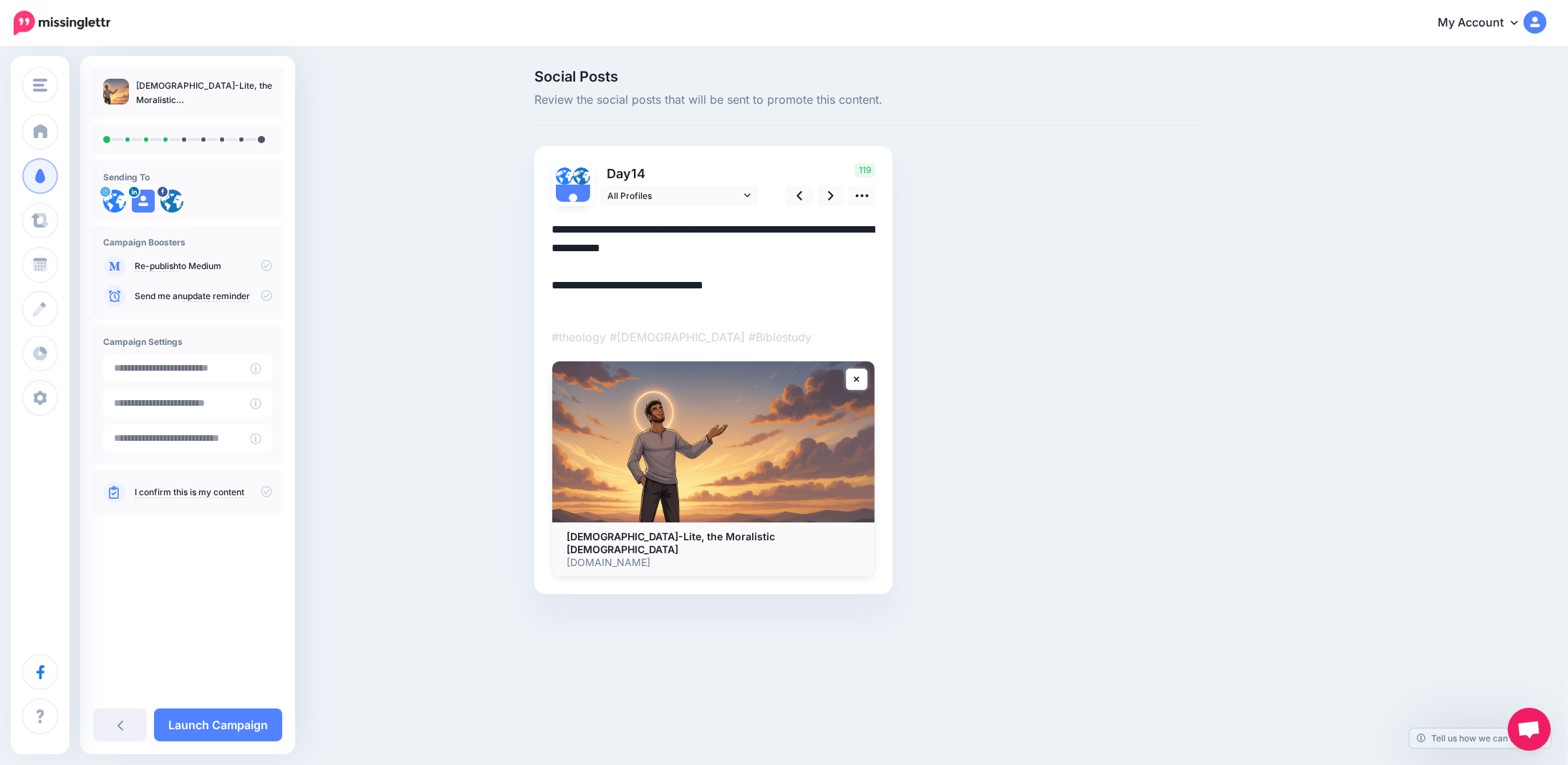
paste textarea "**********"
click at [829, 195] on icon at bounding box center [831, 196] width 6 height 15
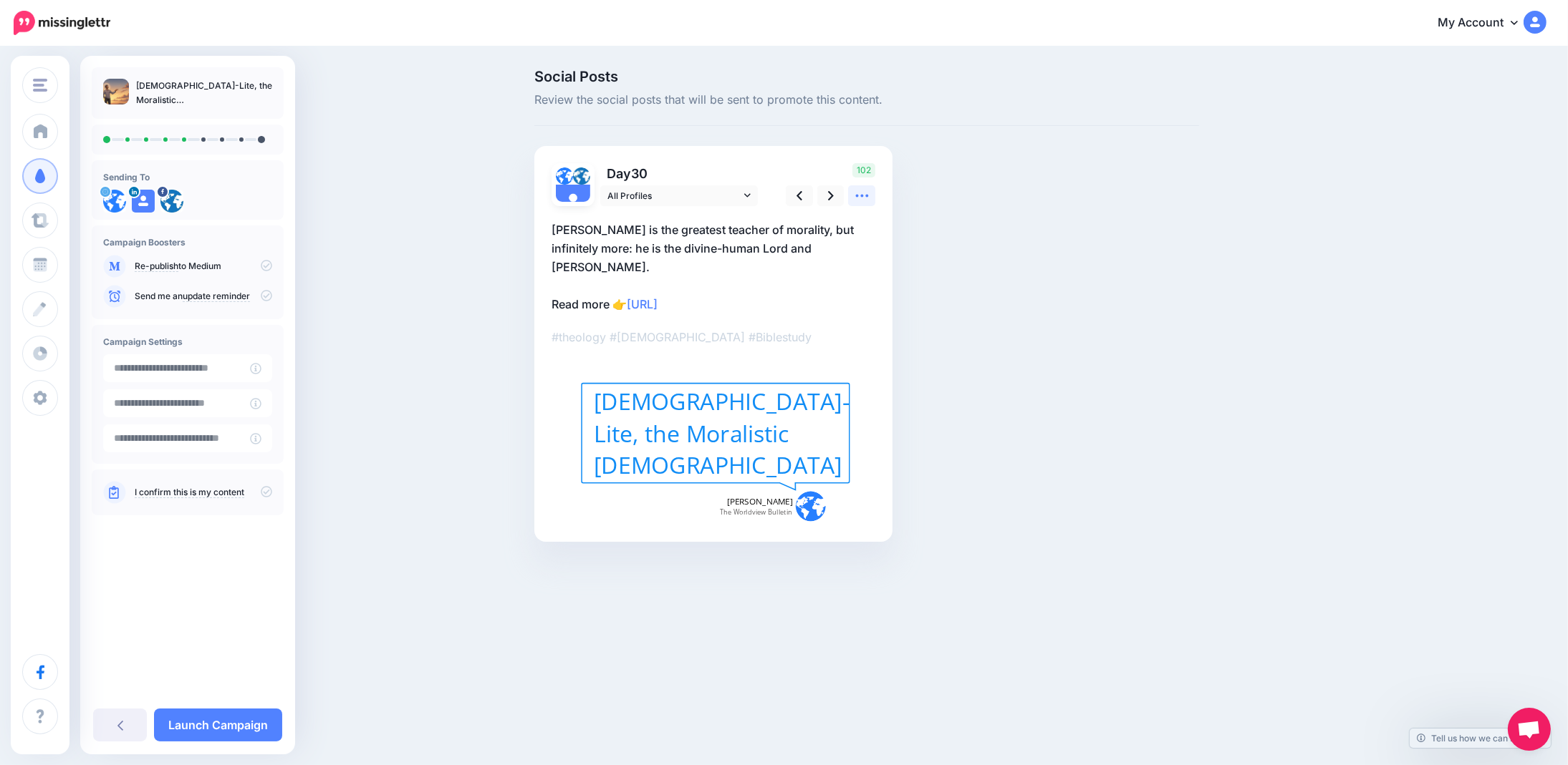
click at [864, 199] on icon at bounding box center [862, 196] width 15 height 15
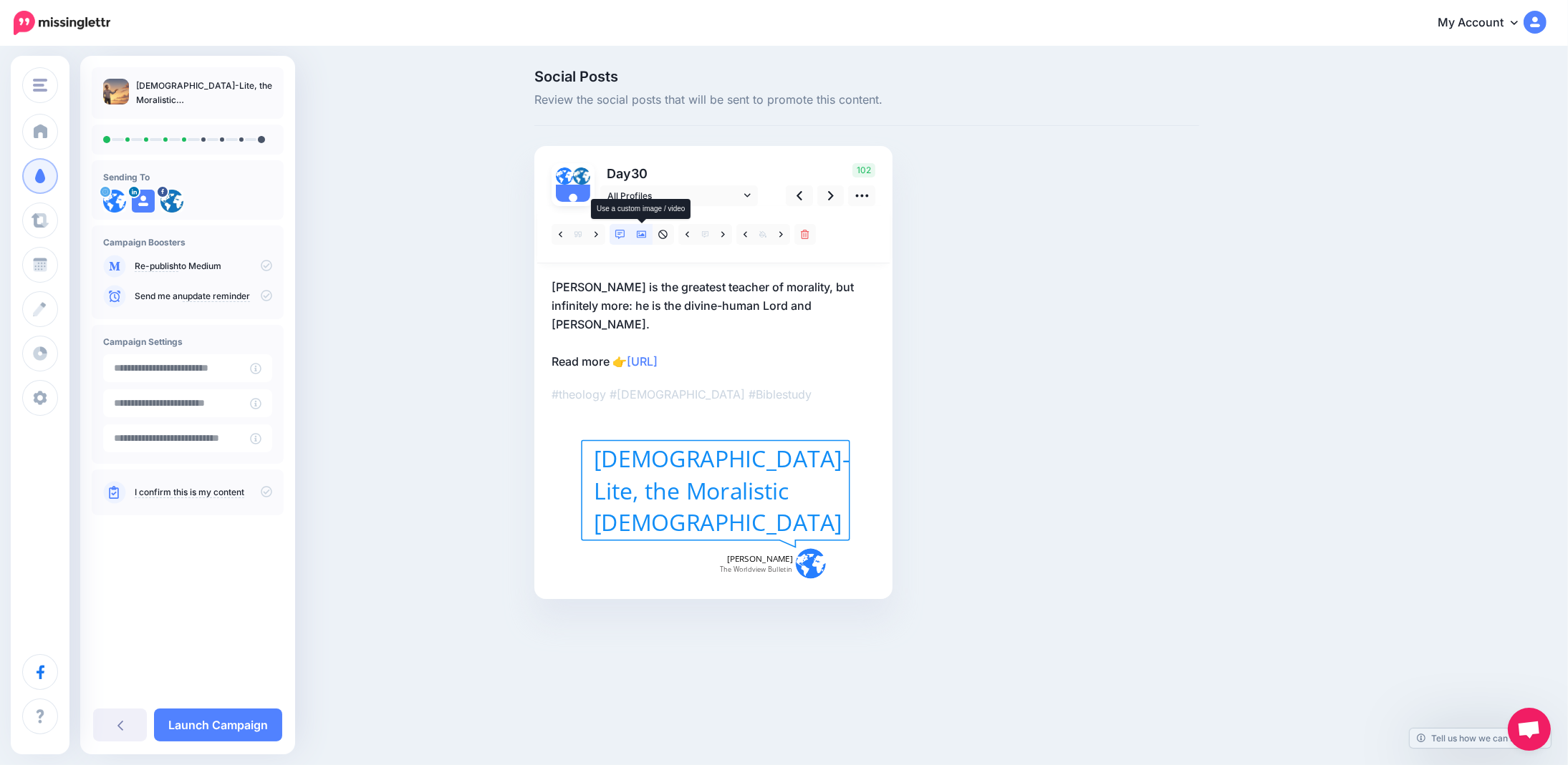
click at [643, 233] on icon at bounding box center [642, 235] width 10 height 10
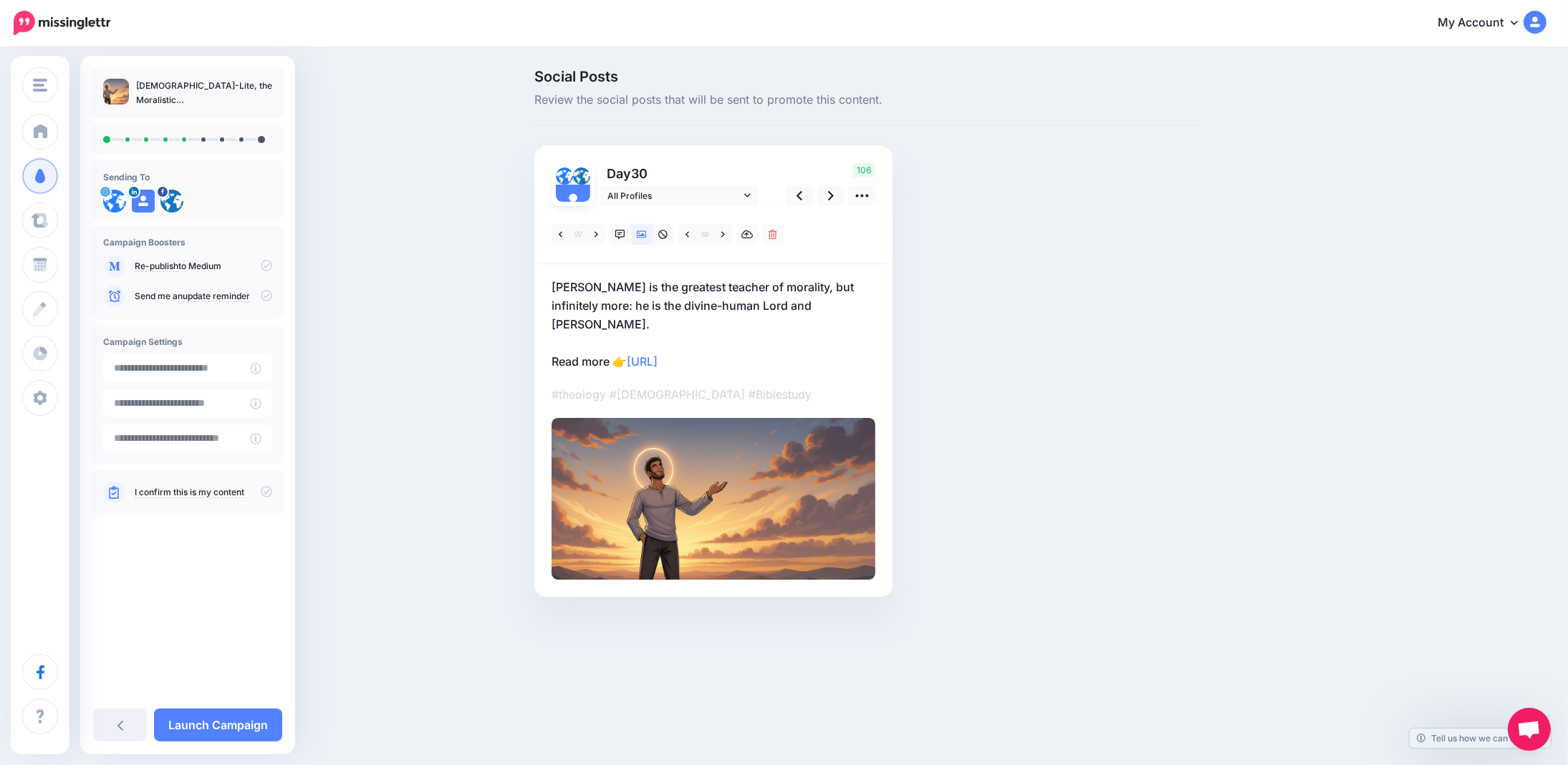
click at [744, 341] on p "Jesus is the greatest teacher of morality, but infinitely more: he is the divin…" at bounding box center [713, 324] width 324 height 93
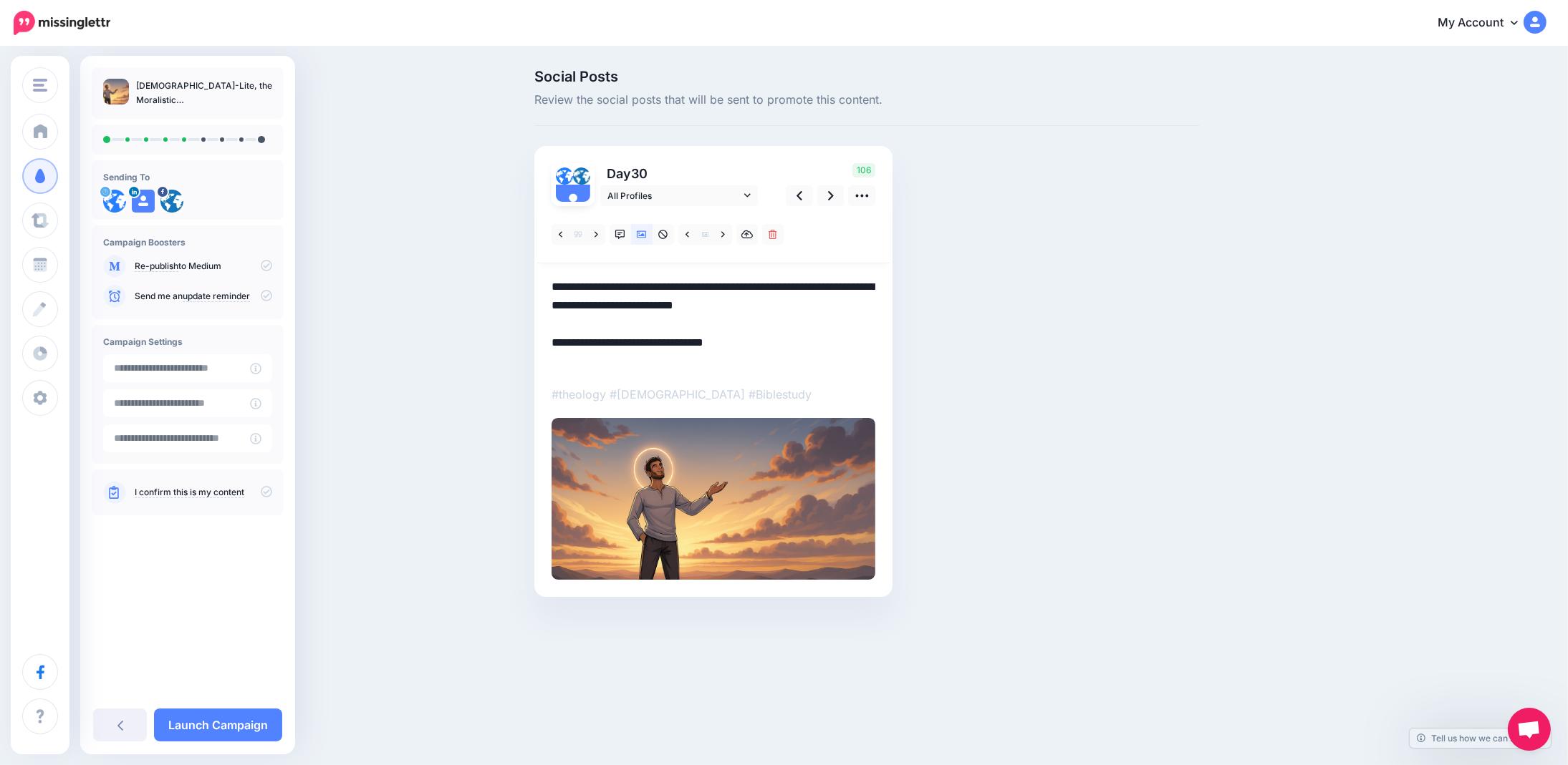
paste textarea "**********"
click at [823, 198] on link at bounding box center [831, 195] width 27 height 20
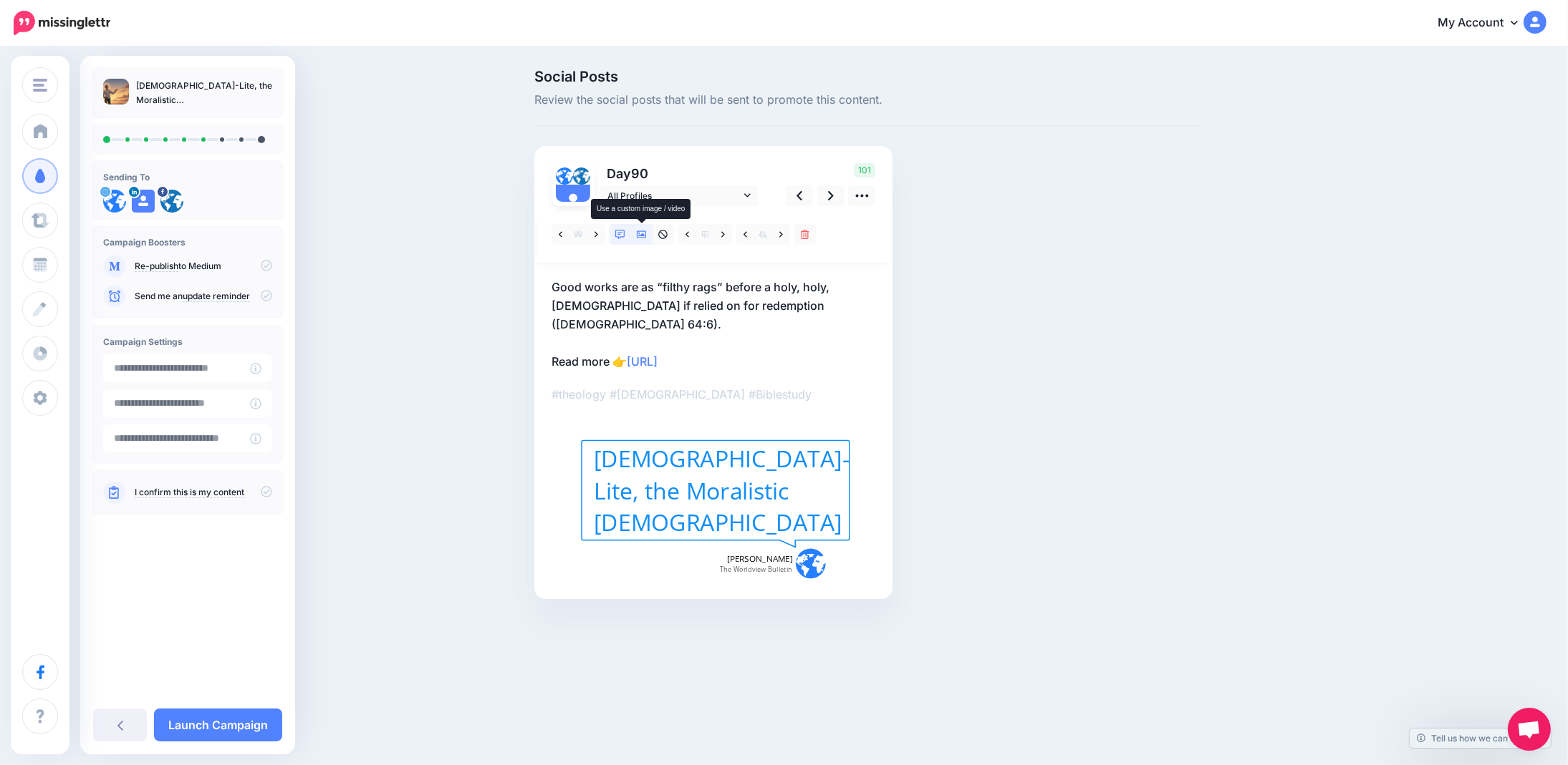
click at [646, 233] on icon at bounding box center [642, 234] width 10 height 7
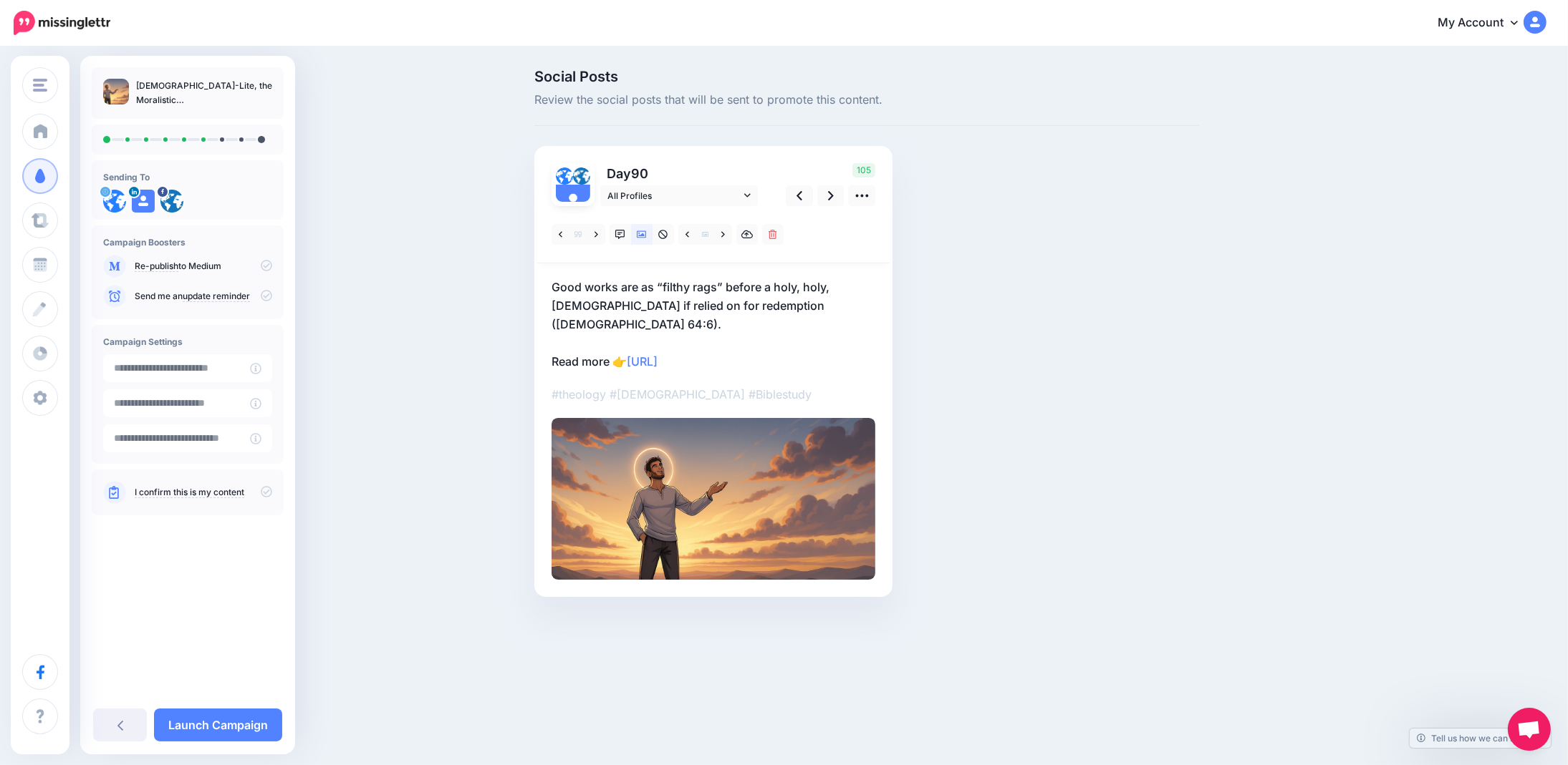
click at [751, 340] on p "Good works are as “filthy rags” before a holy, holy, holy God if relied on for …" at bounding box center [713, 324] width 324 height 93
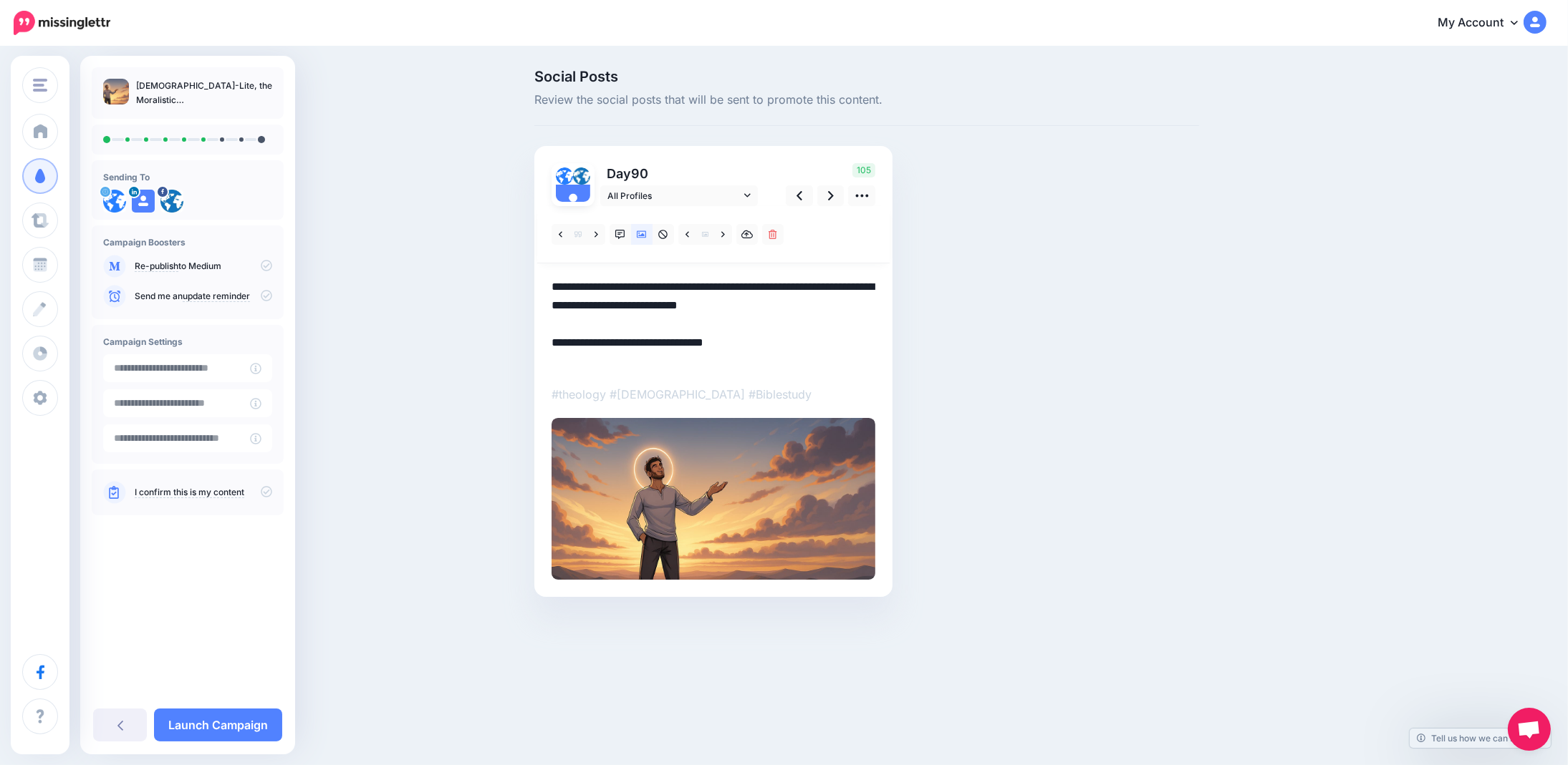
paste textarea "**********"
click at [832, 198] on icon at bounding box center [831, 196] width 6 height 15
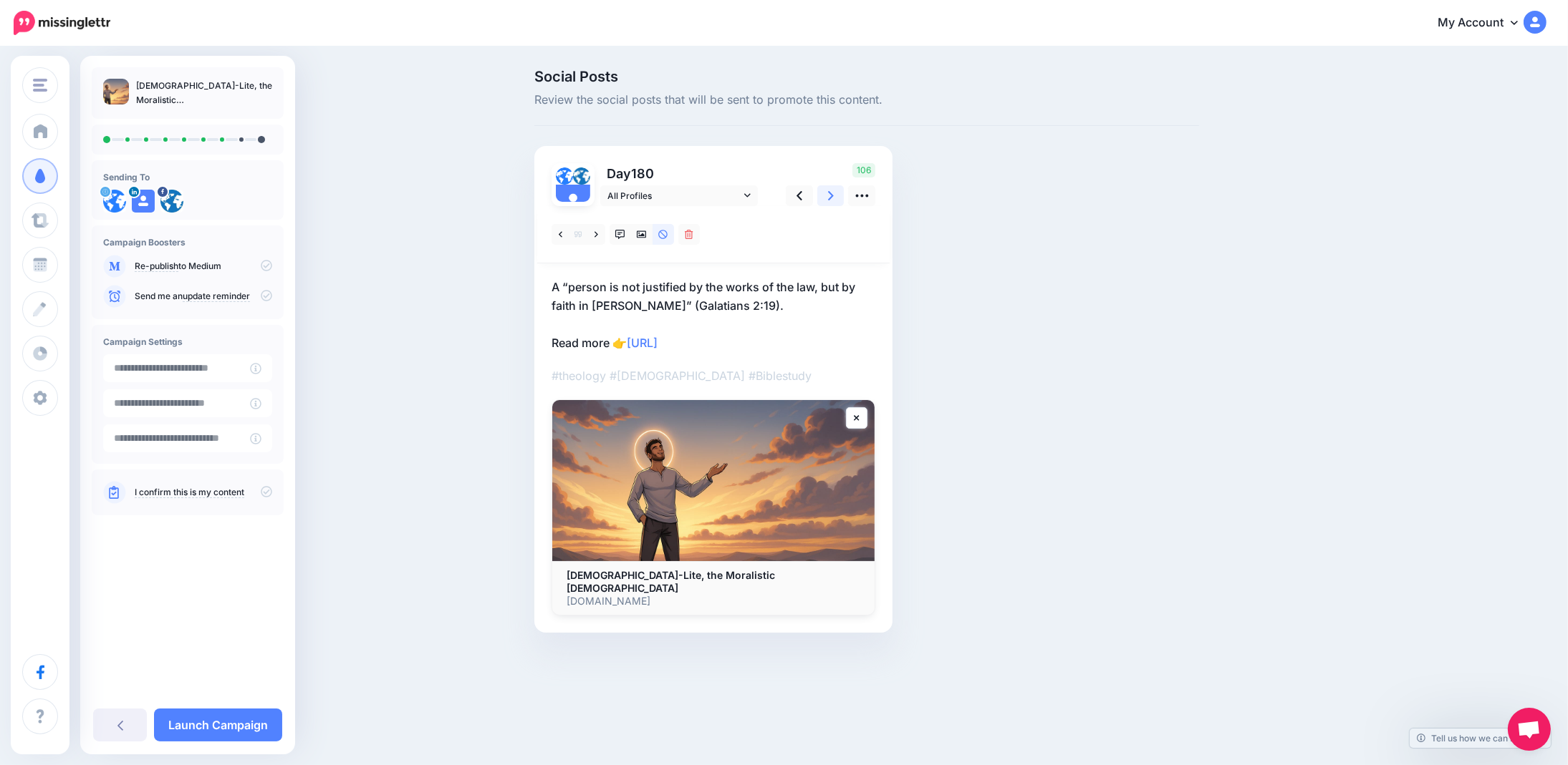
click at [832, 196] on icon at bounding box center [831, 195] width 6 height 9
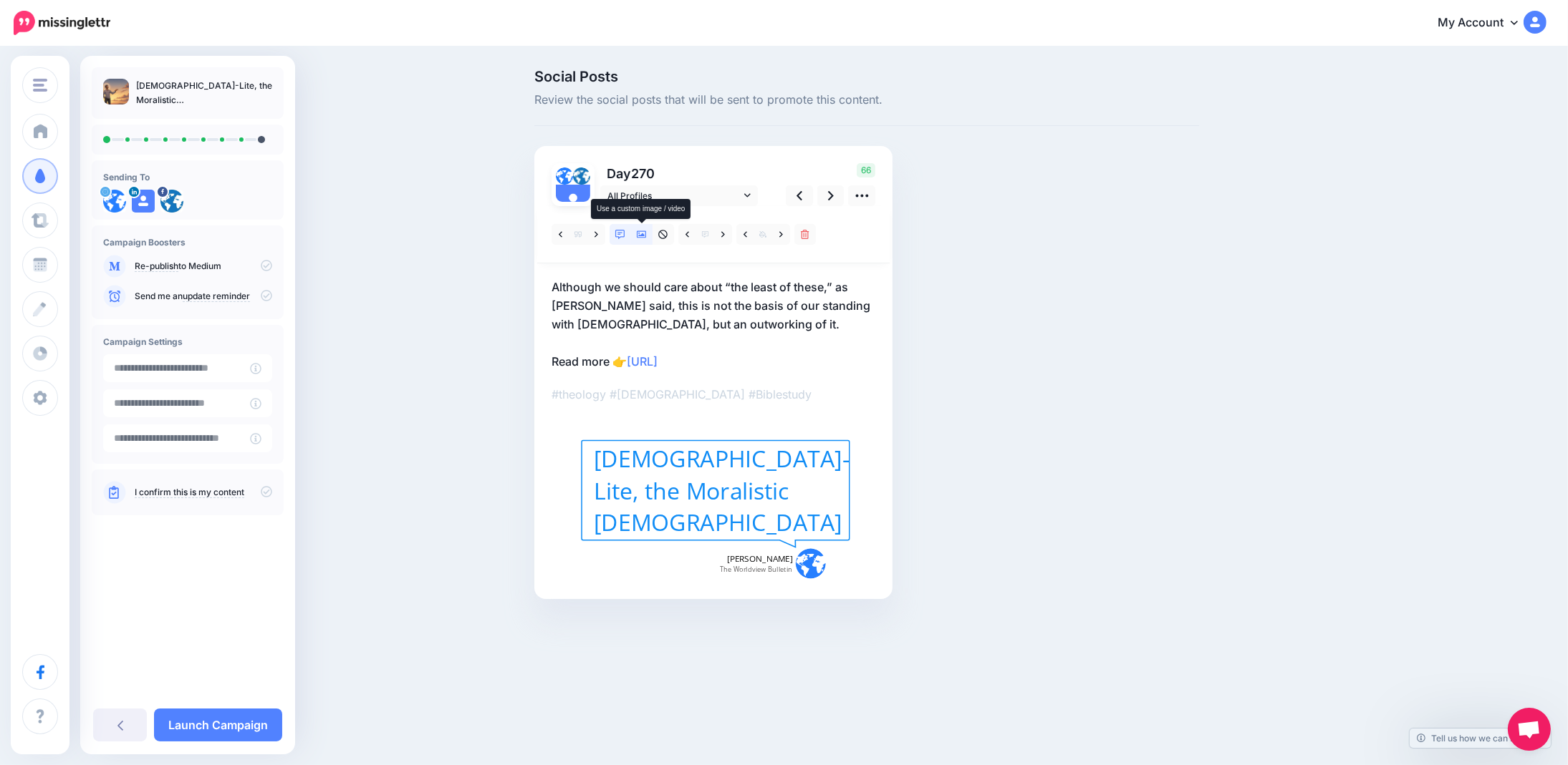
click at [637, 235] on icon at bounding box center [642, 234] width 10 height 7
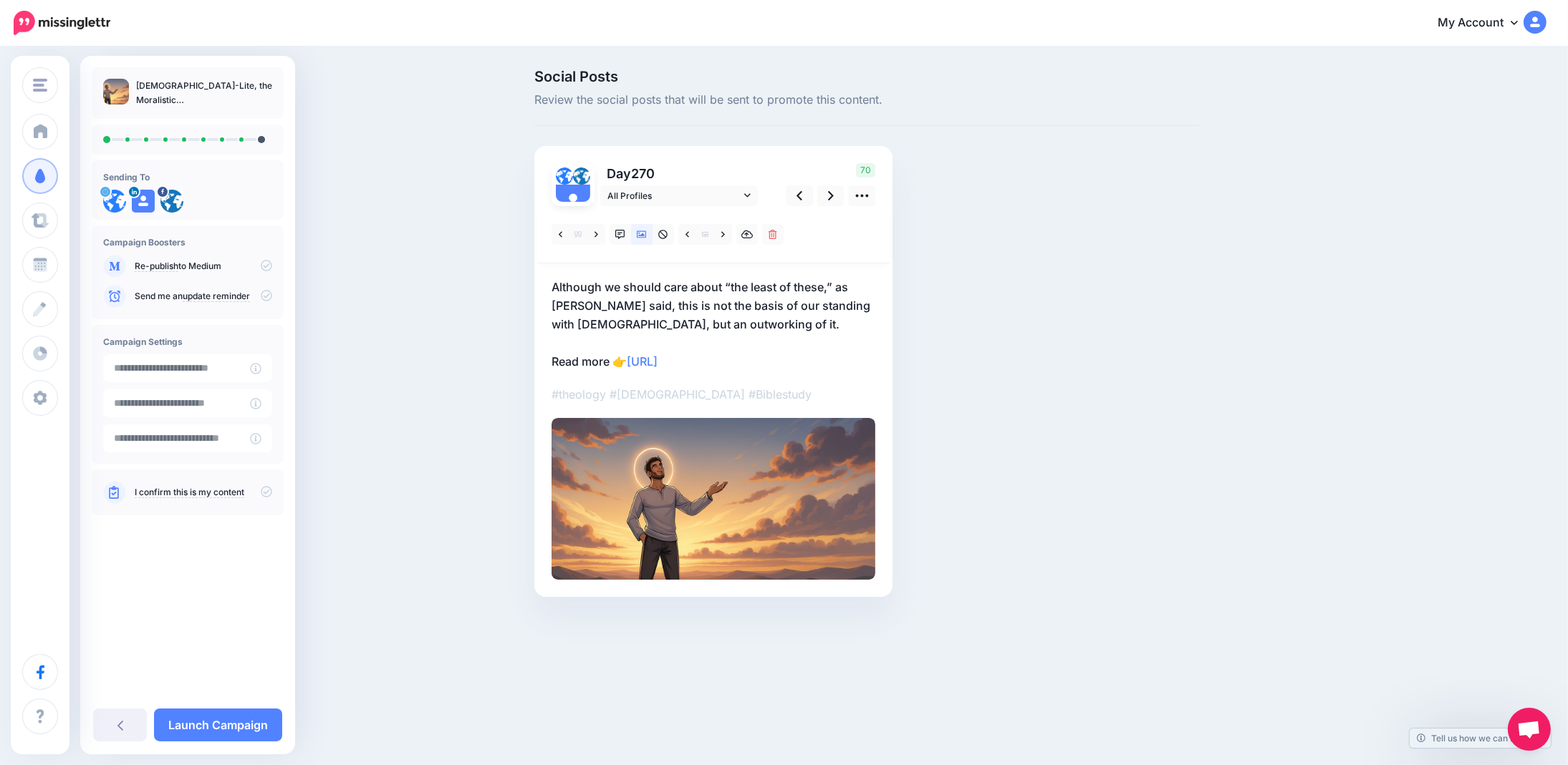
click at [749, 357] on p "Although we should care about “the least of these,” as Jesus said, this is not …" at bounding box center [713, 324] width 324 height 93
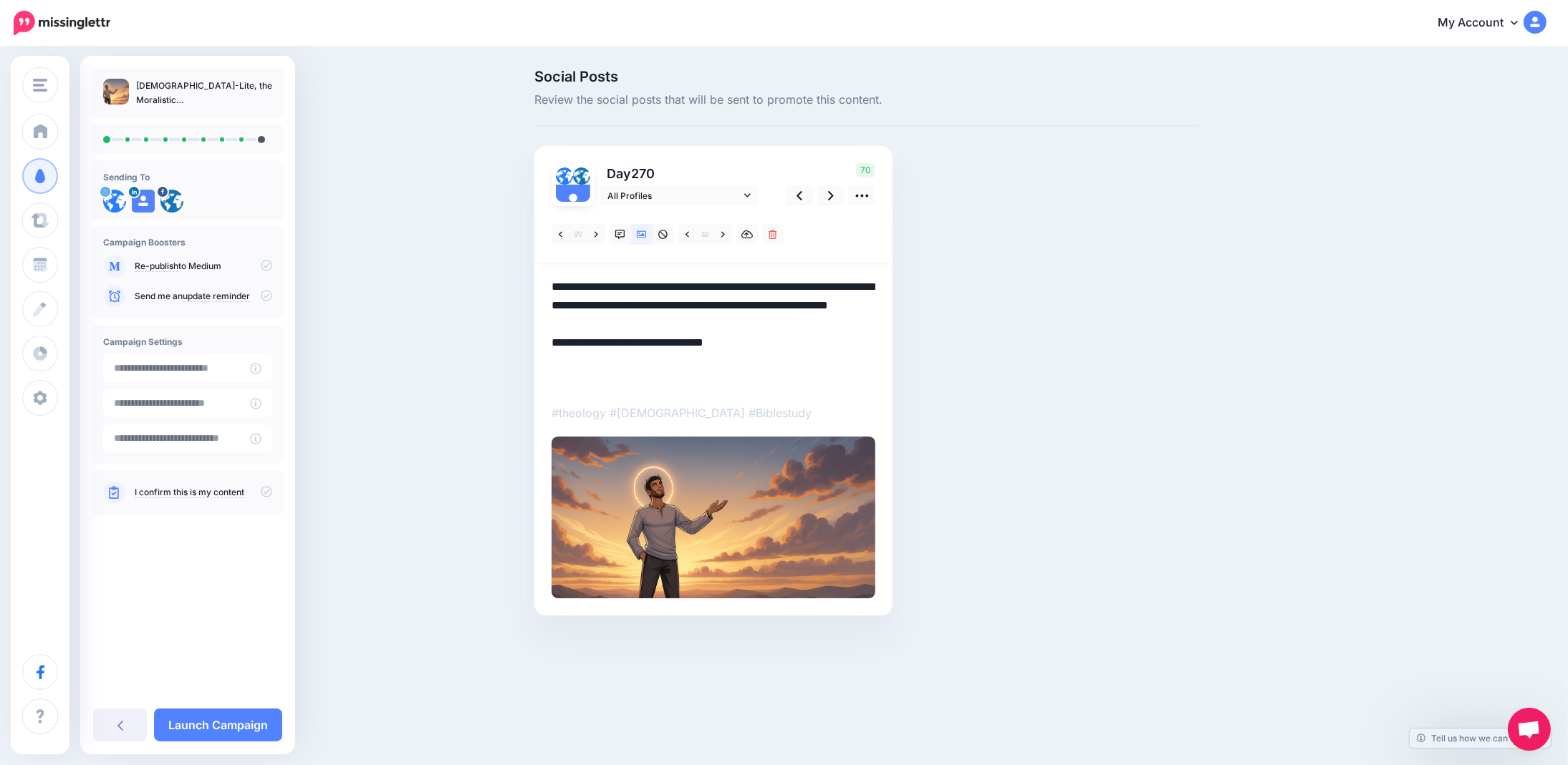
paste textarea "**********"
click at [832, 194] on icon at bounding box center [831, 195] width 6 height 9
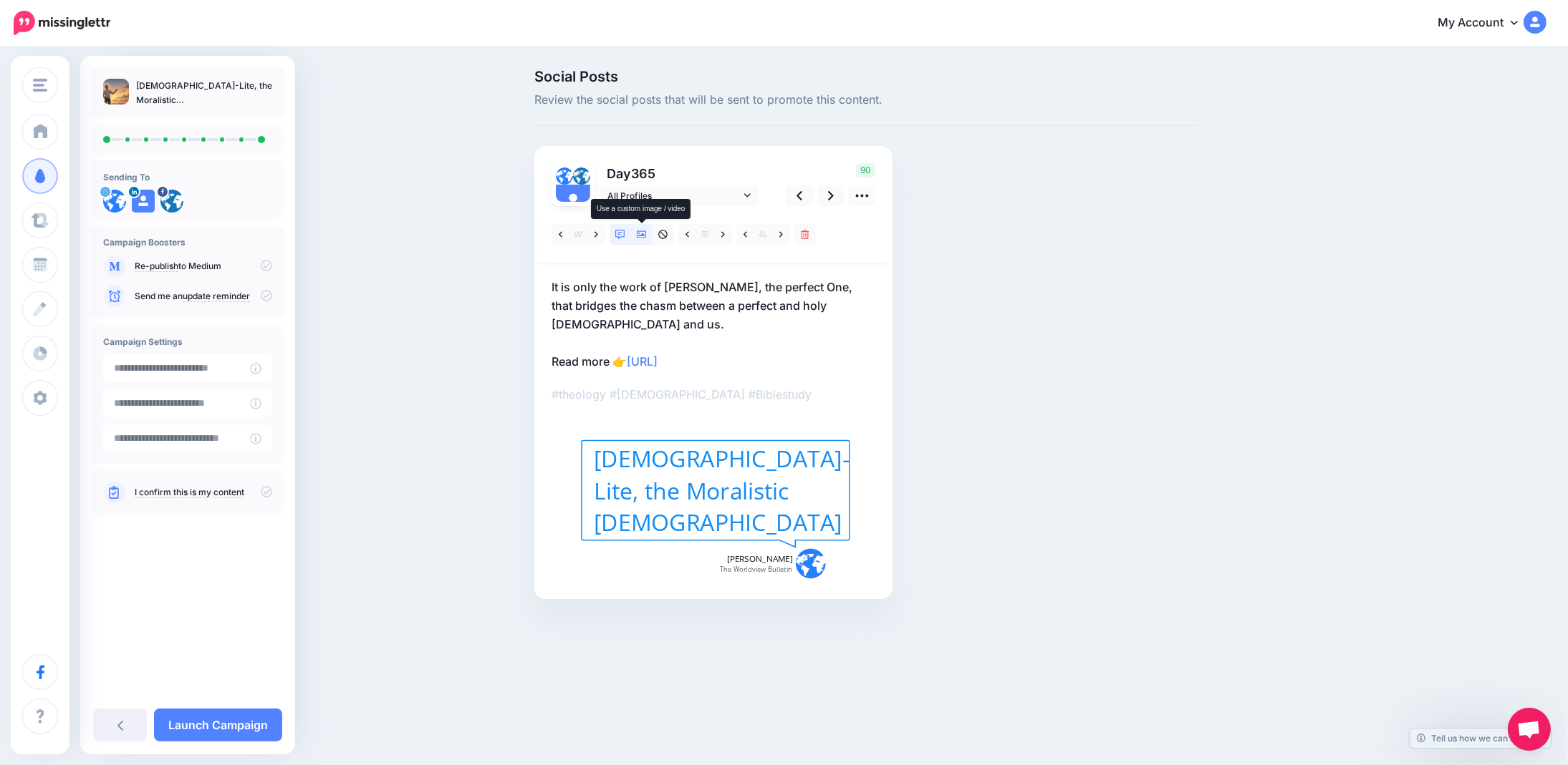
click at [643, 233] on icon at bounding box center [642, 235] width 10 height 10
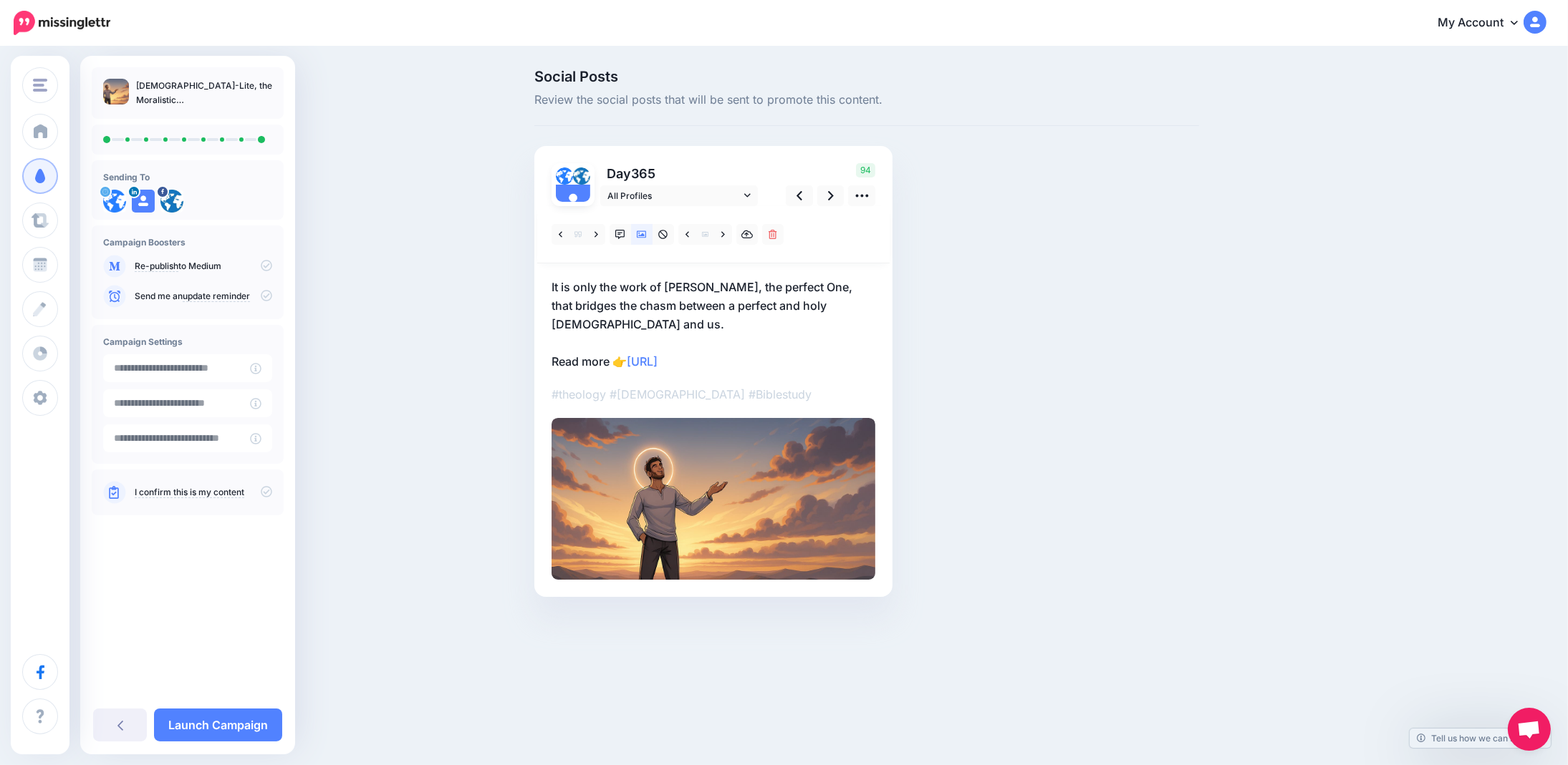
click at [744, 341] on p "It is only the work of Jesus Christ, the perfect One, that bridges the chasm be…" at bounding box center [713, 324] width 324 height 93
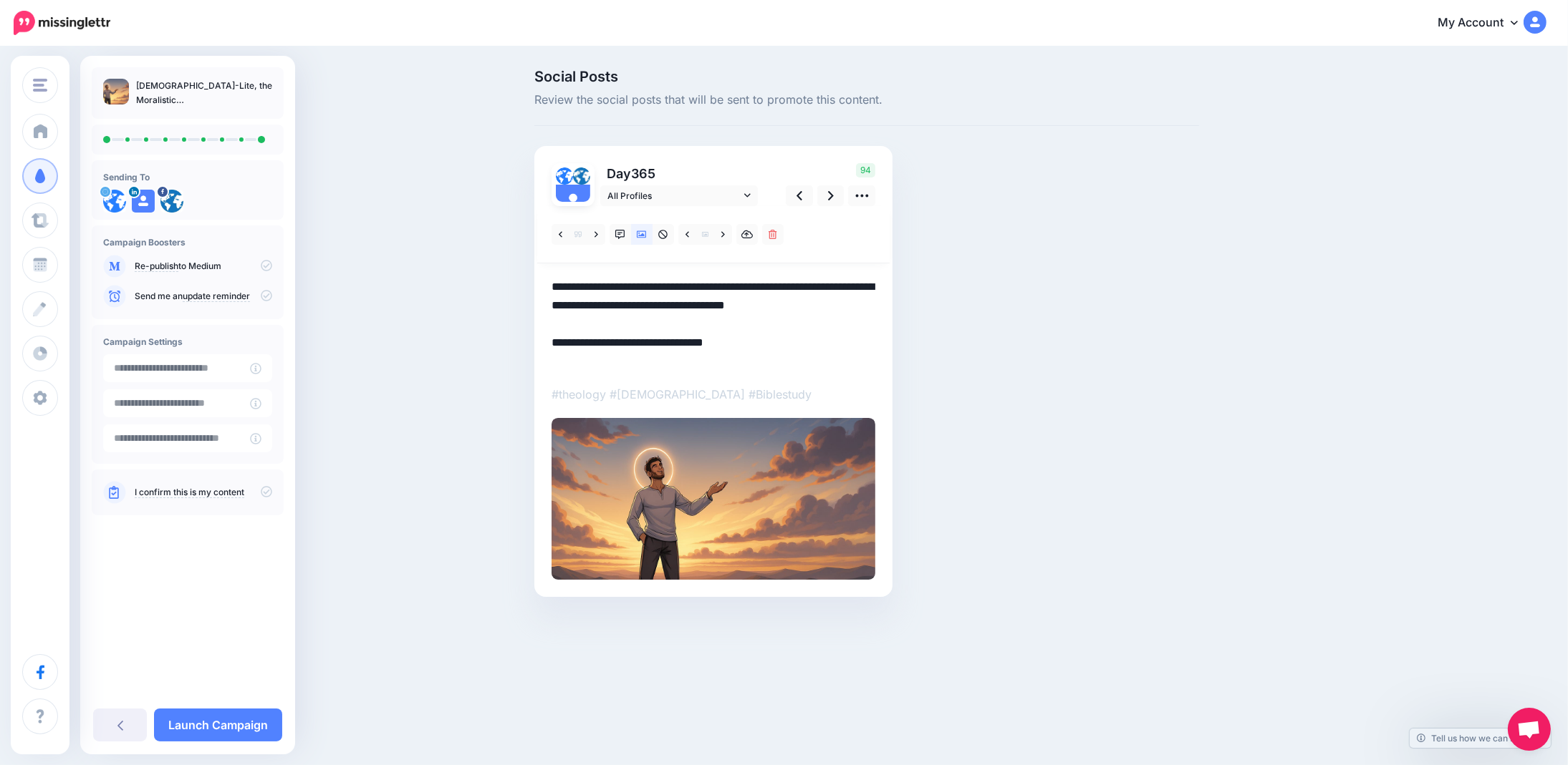
paste textarea "**********"
type textarea "**********"
click at [202, 721] on link "Launch Campaign" at bounding box center [217, 725] width 128 height 33
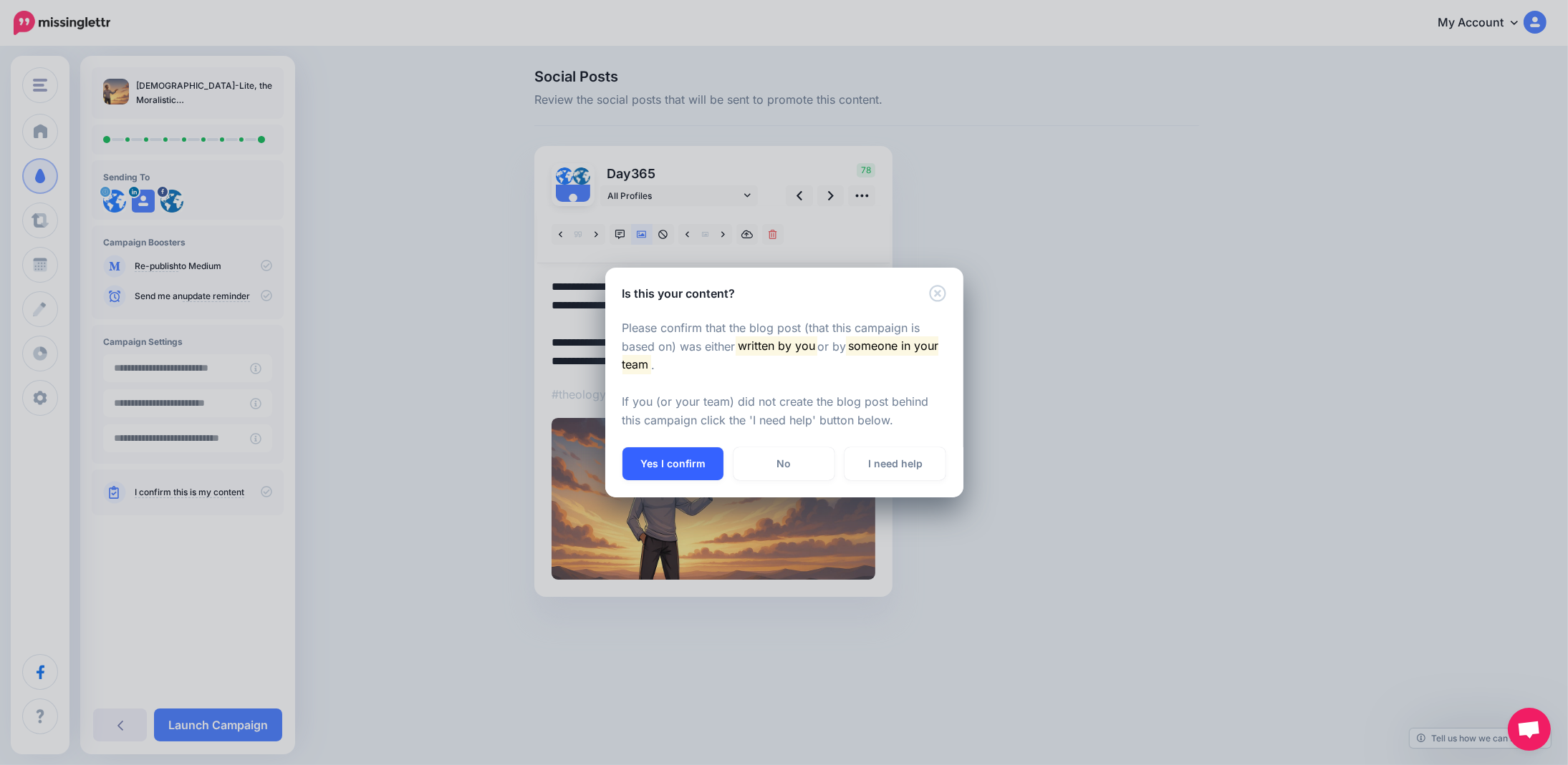
click at [664, 458] on button "Yes I confirm" at bounding box center [673, 464] width 101 height 33
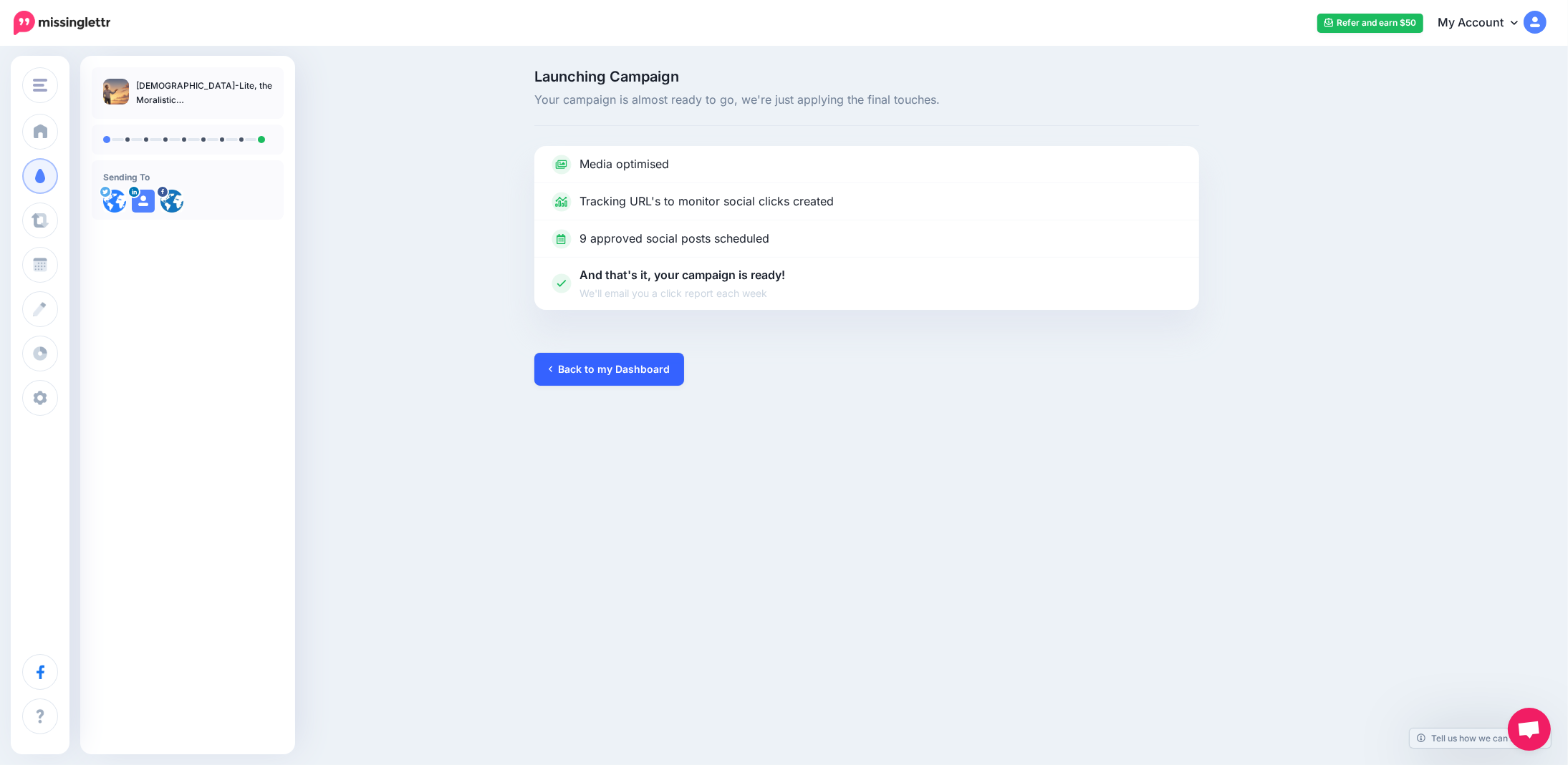
click at [614, 368] on link "Back to my Dashboard" at bounding box center [609, 369] width 149 height 33
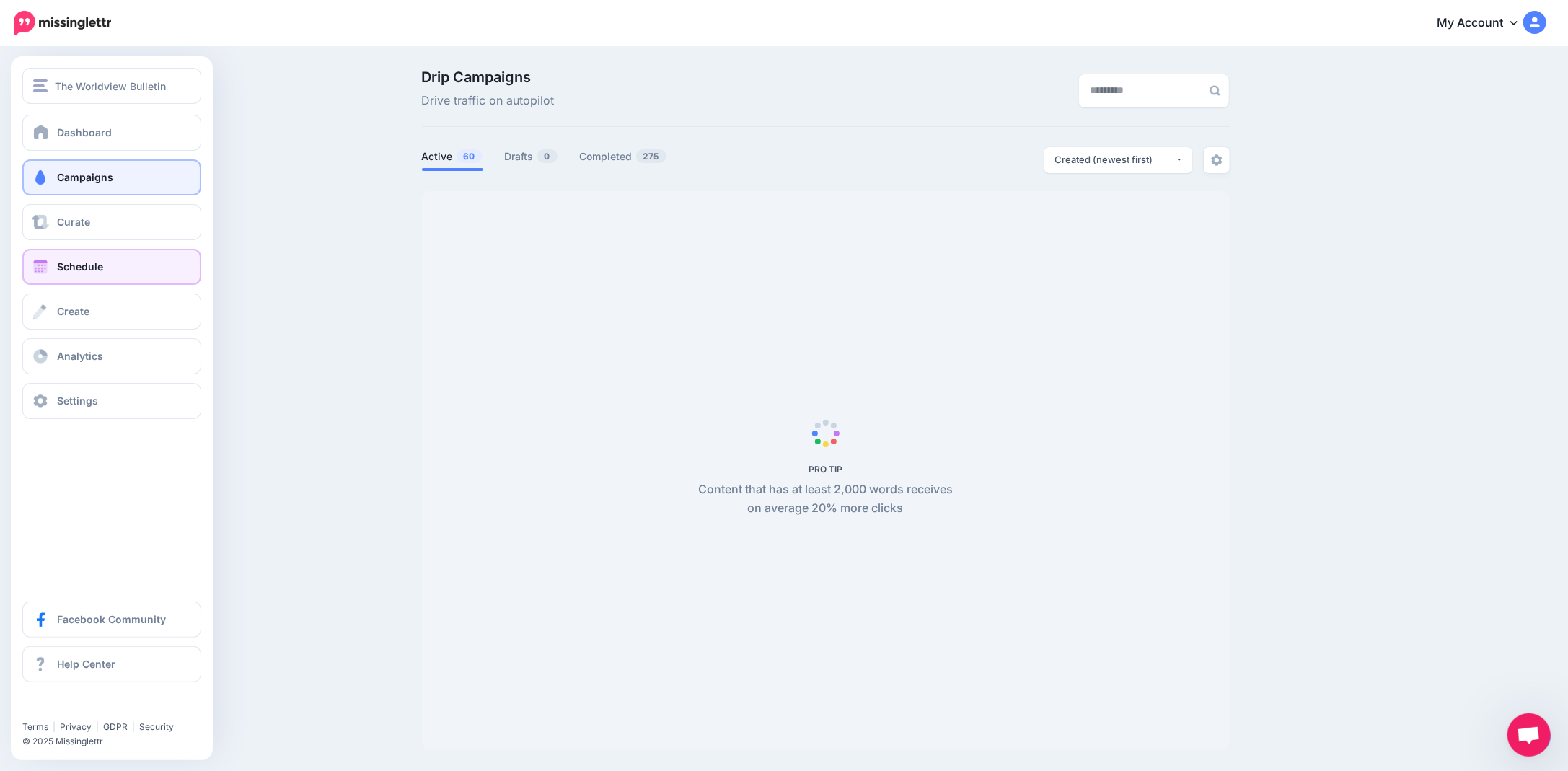
click at [53, 265] on link "Schedule" at bounding box center [111, 267] width 179 height 36
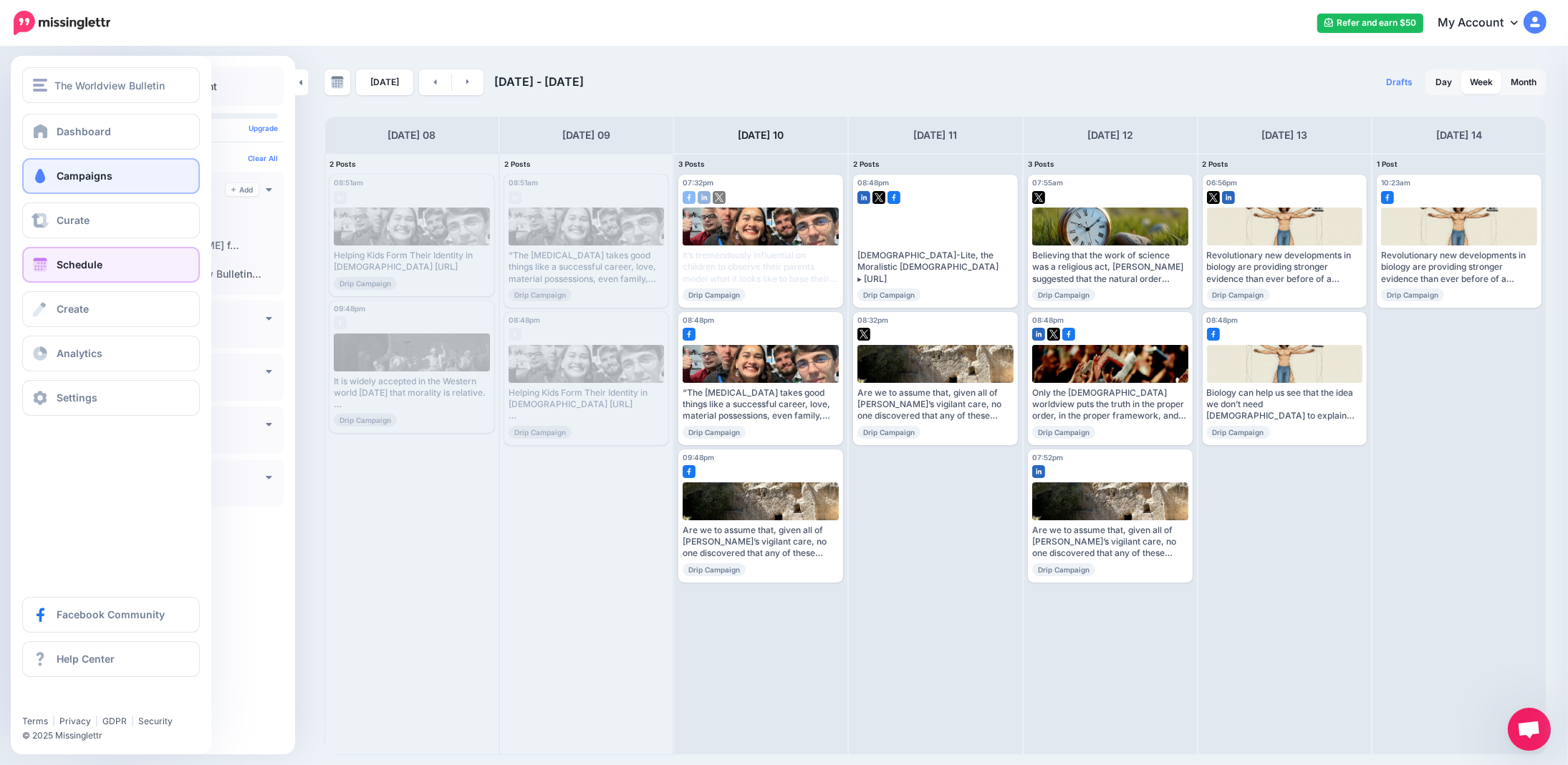
click at [57, 177] on span "Campaigns" at bounding box center [85, 176] width 56 height 12
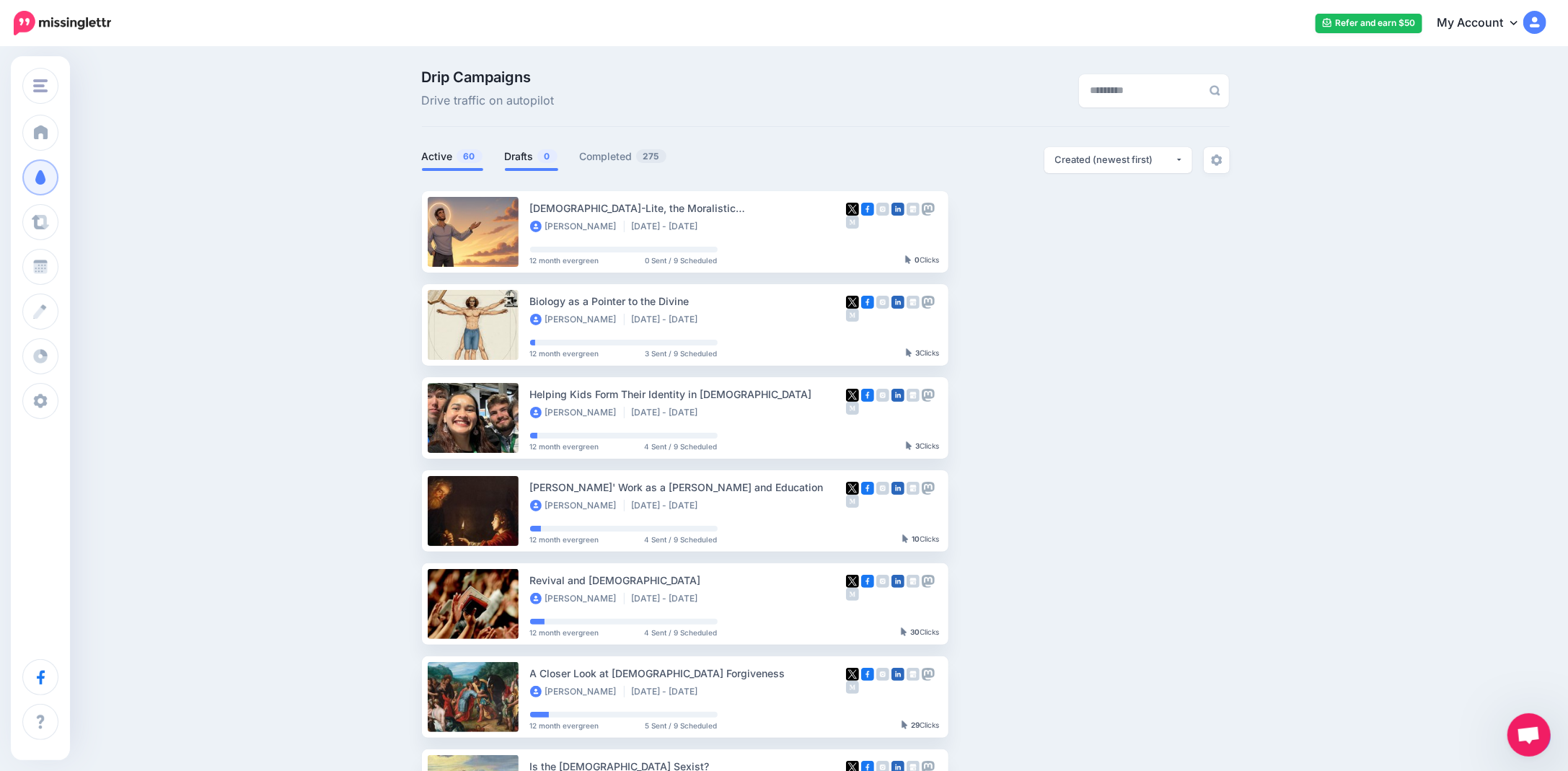
click at [528, 152] on link "Drafts 0" at bounding box center [531, 157] width 53 height 17
